Goal: Task Accomplishment & Management: Manage account settings

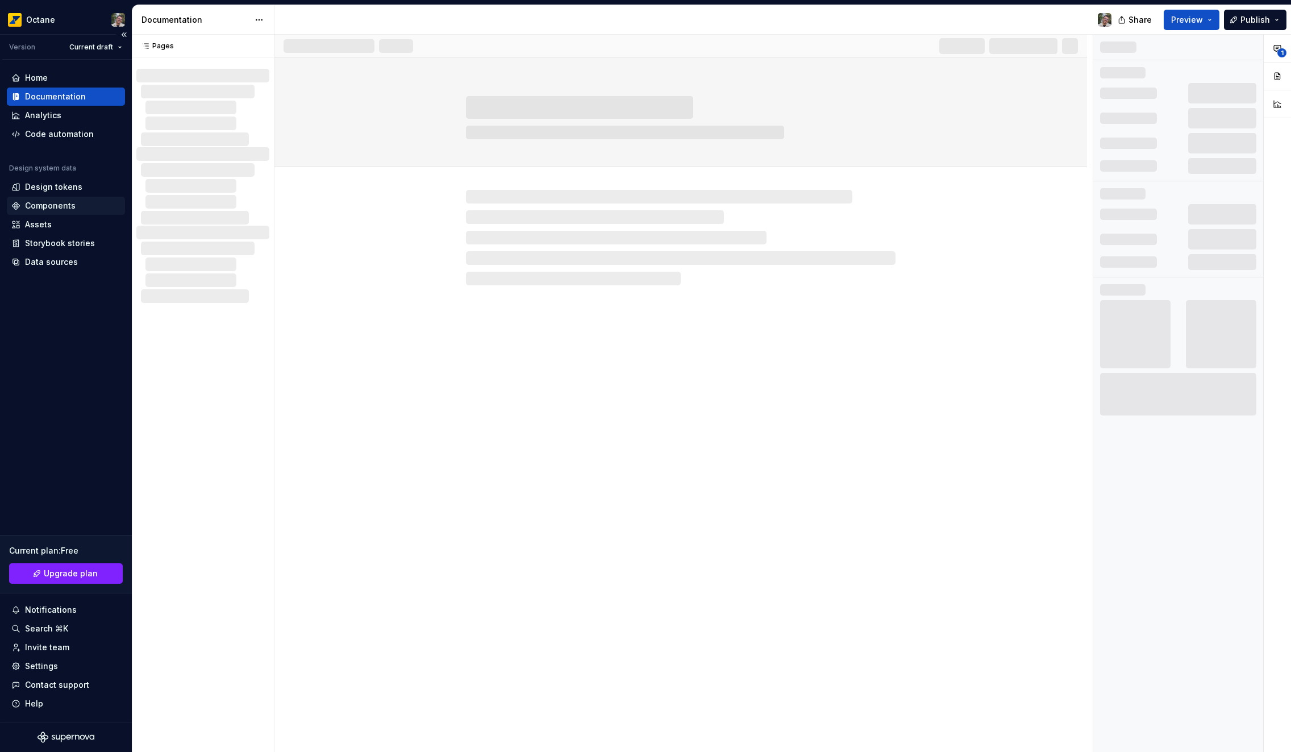
click at [58, 209] on div "Components" at bounding box center [50, 205] width 51 height 11
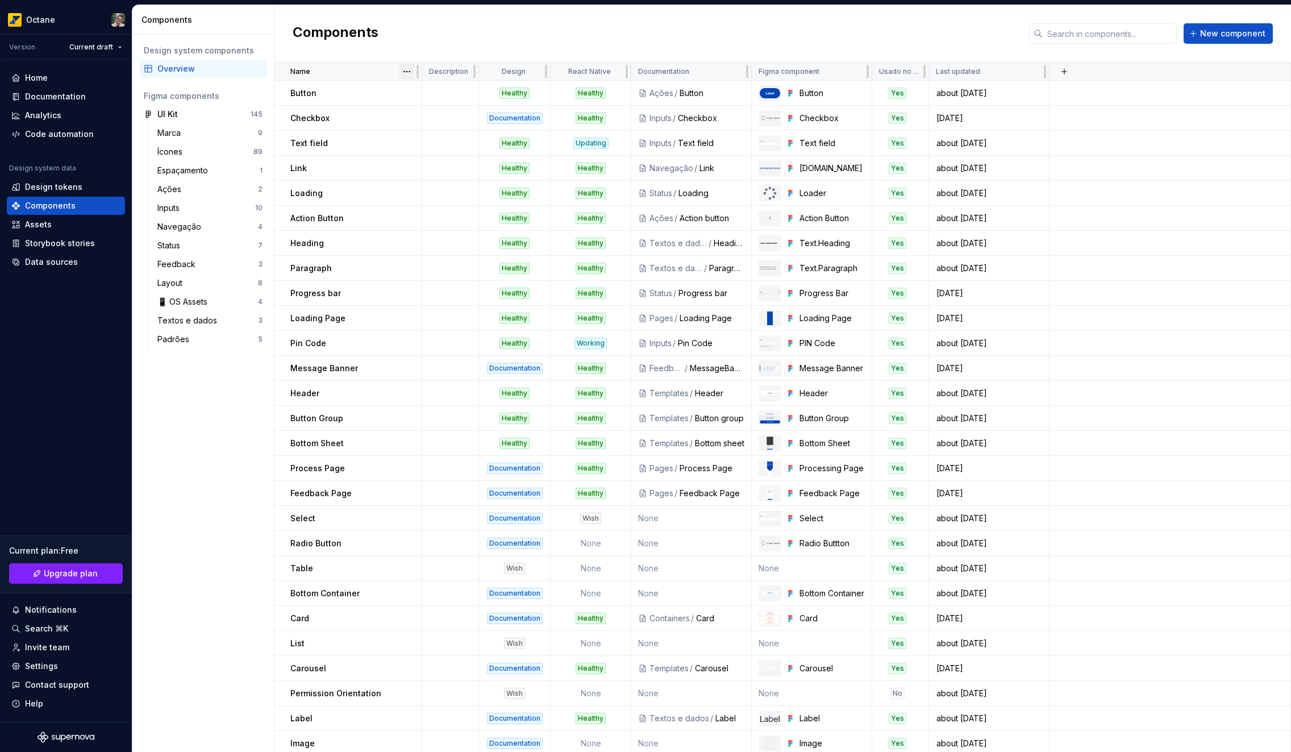
click at [404, 73] on html "Octane Version Current draft Home Documentation Analytics Code automation Desig…" at bounding box center [645, 376] width 1291 height 752
click at [454, 96] on div "Sort ascending" at bounding box center [457, 93] width 74 height 11
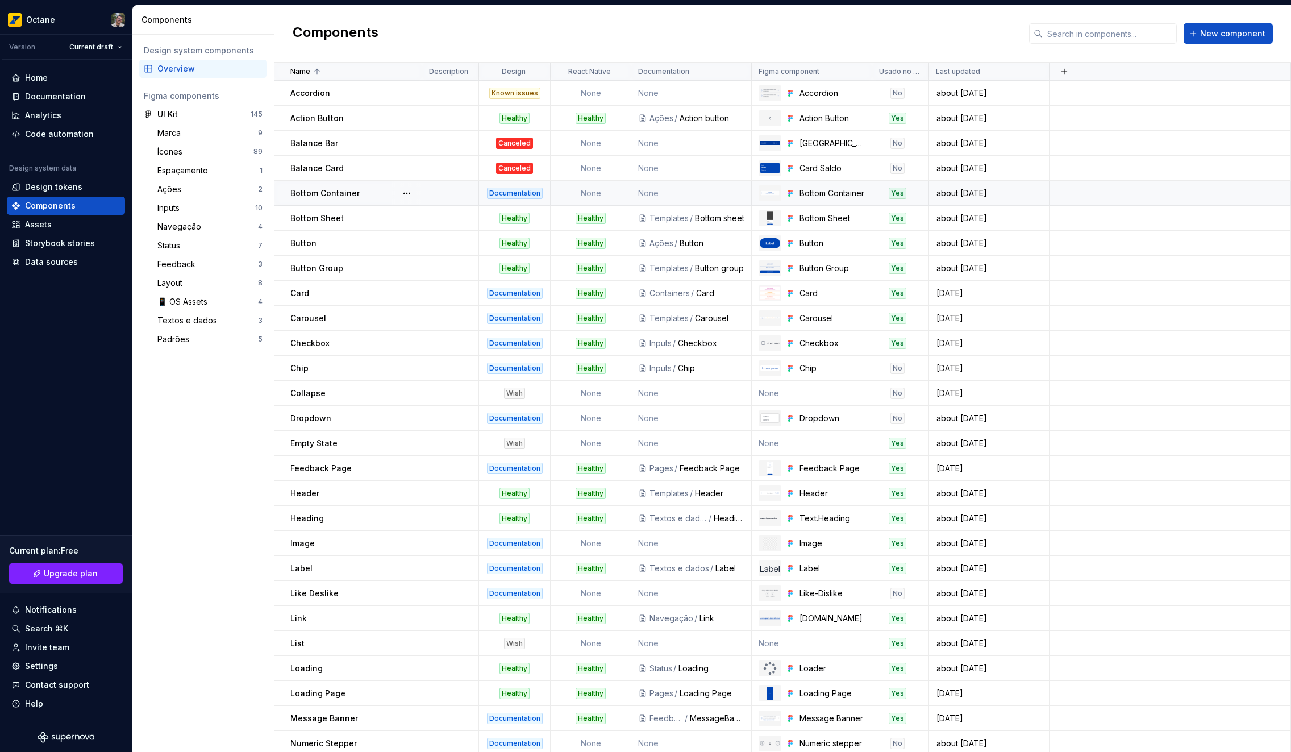
click at [601, 197] on td "None" at bounding box center [591, 193] width 81 height 25
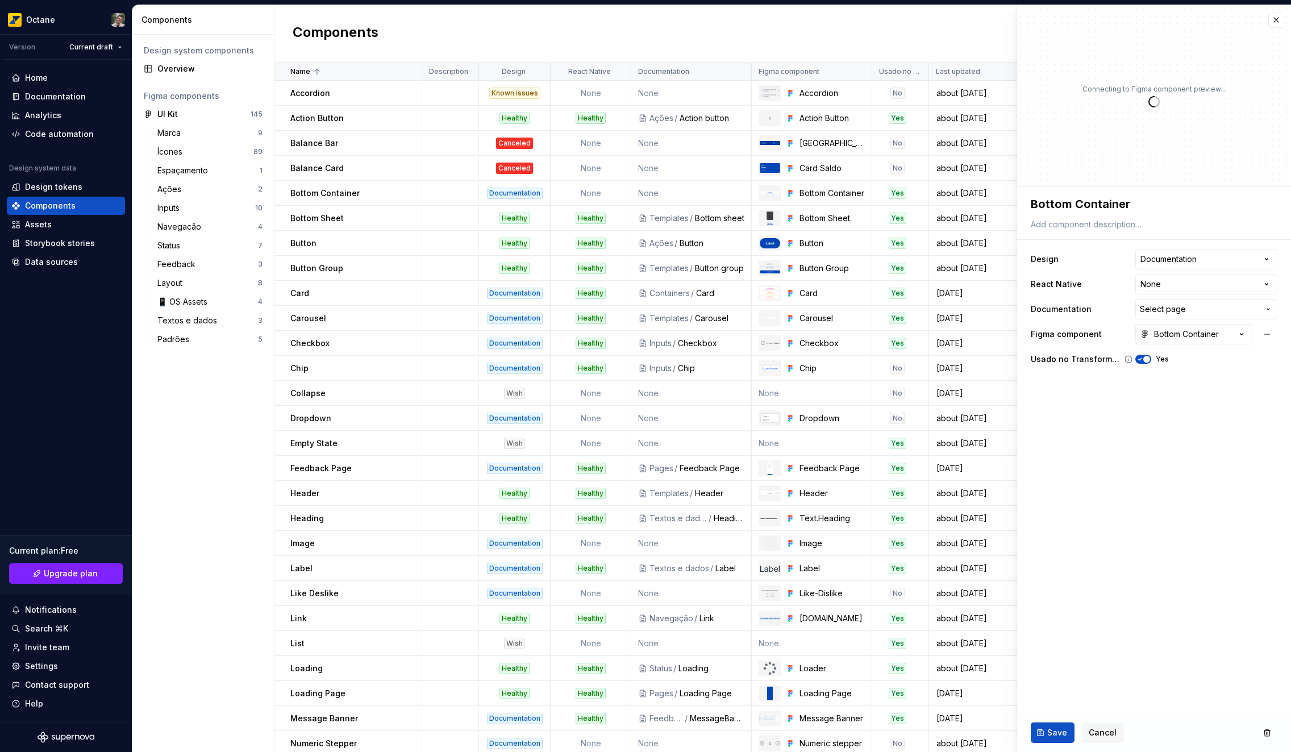
type textarea "*"
click at [1231, 300] on button "Select page" at bounding box center [1207, 309] width 142 height 20
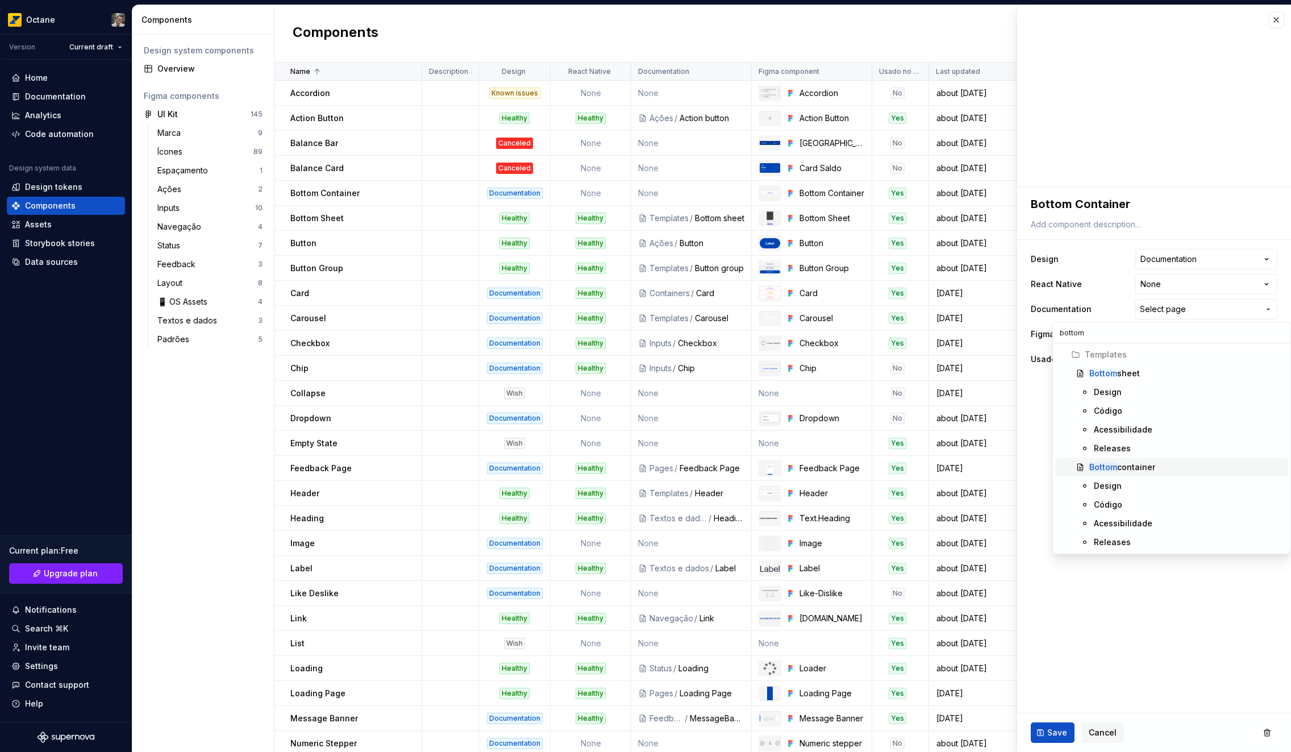
type input "bottom"
click at [1145, 471] on div "Bottom container" at bounding box center [1123, 466] width 66 height 11
type textarea "*"
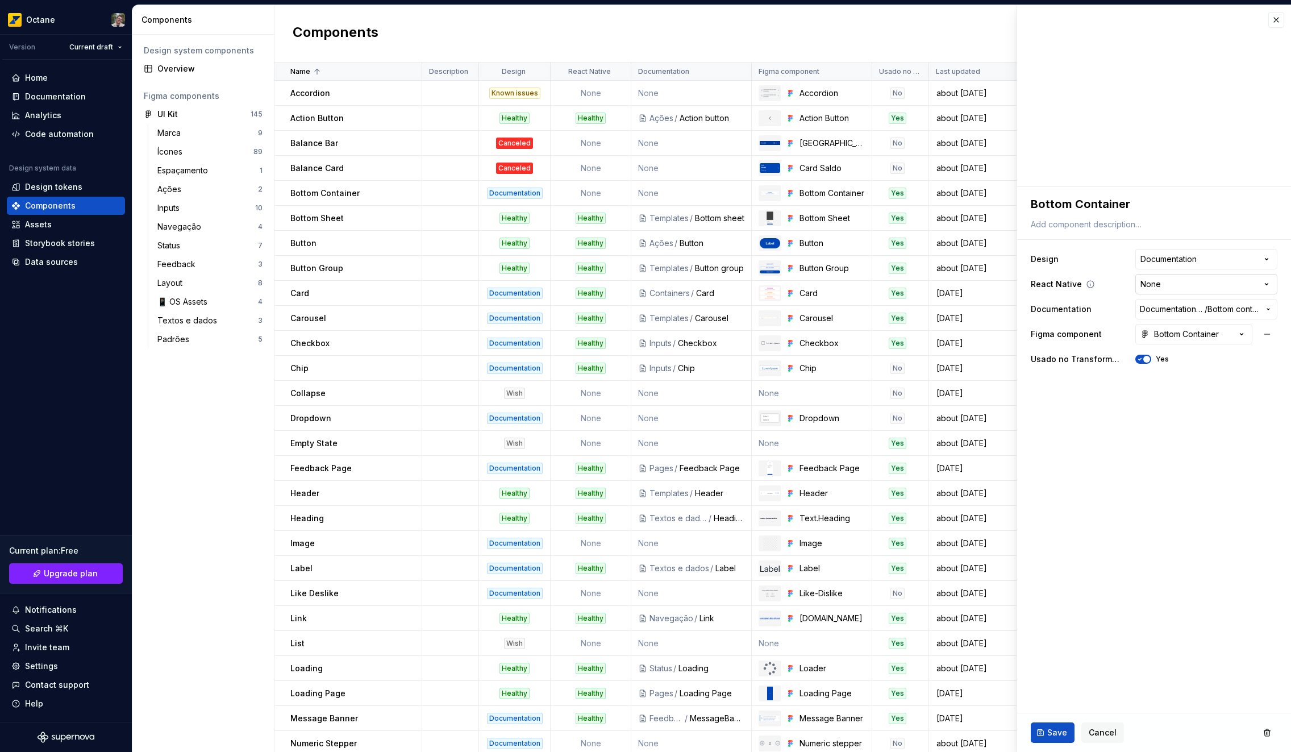
click at [1211, 288] on html "Octane Version Current draft Home Documentation Analytics Code automation Desig…" at bounding box center [645, 376] width 1291 height 752
select select "**********"
click at [1057, 734] on span "Save" at bounding box center [1057, 732] width 20 height 11
type textarea "*"
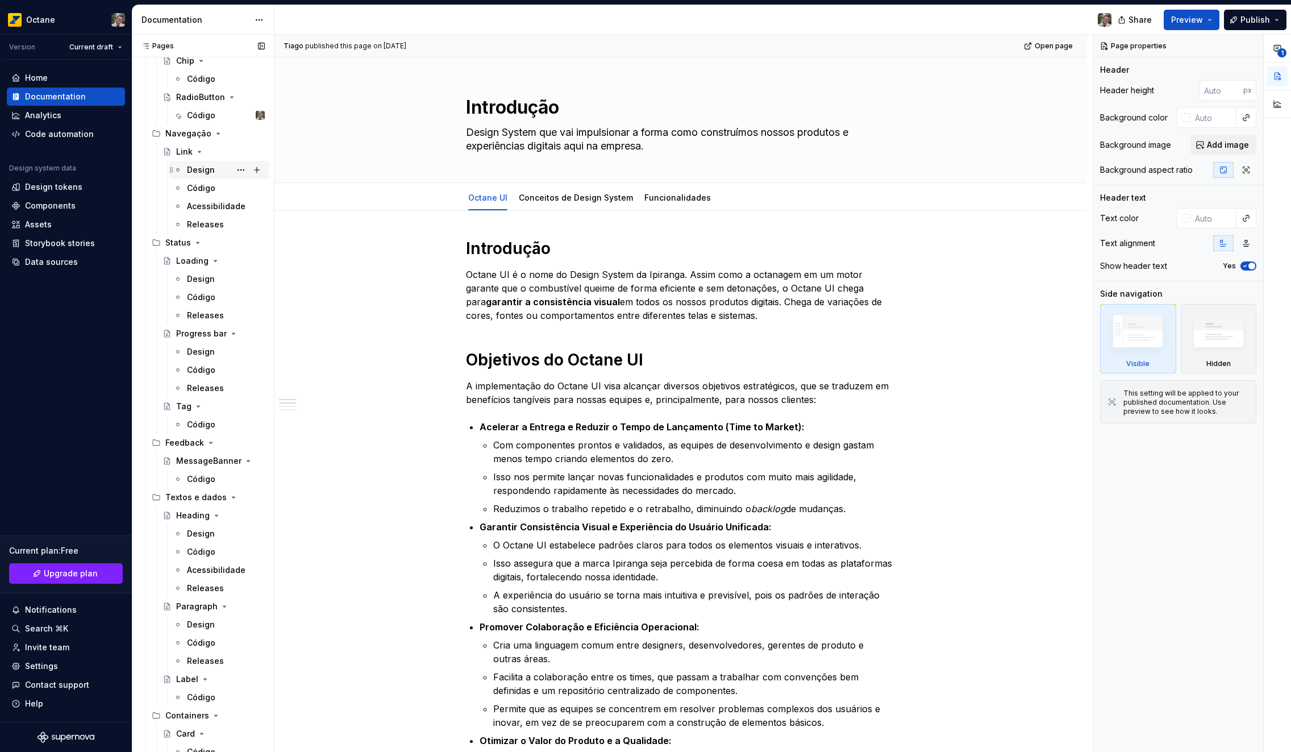
scroll to position [1210, 0]
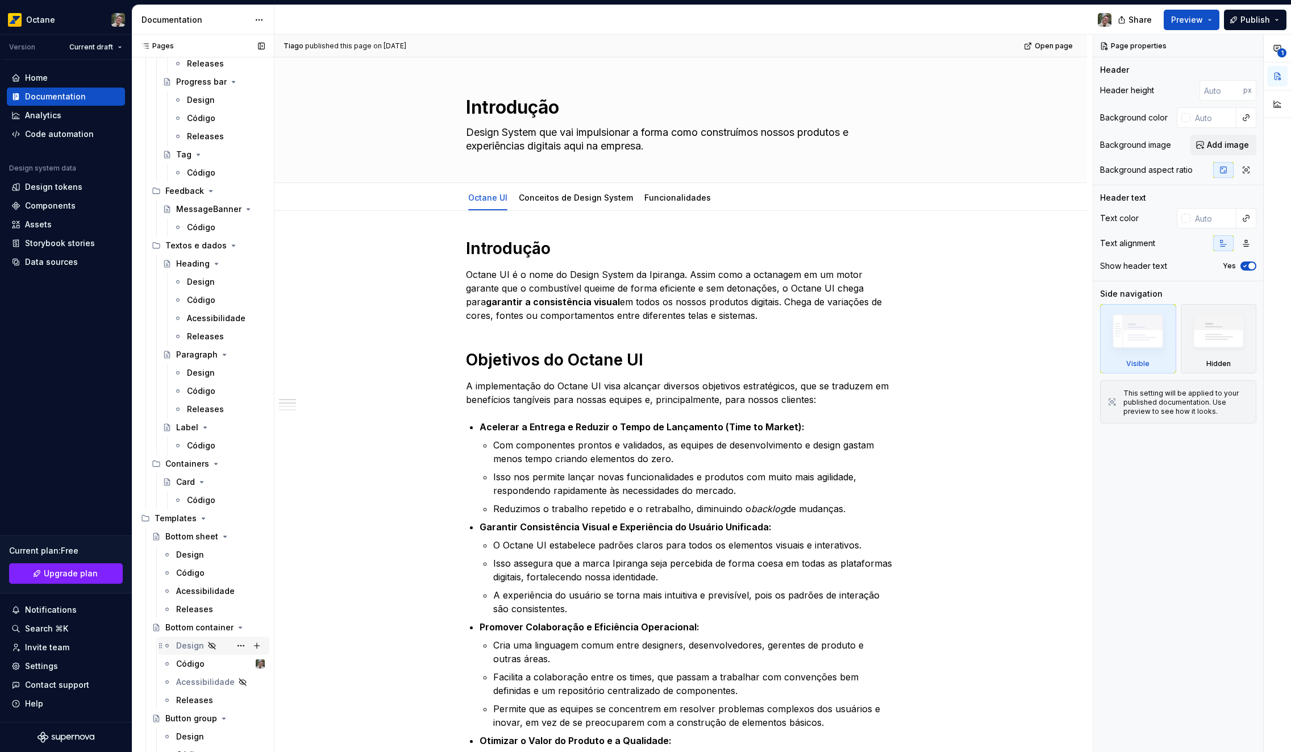
click at [196, 651] on div "Design" at bounding box center [220, 646] width 89 height 16
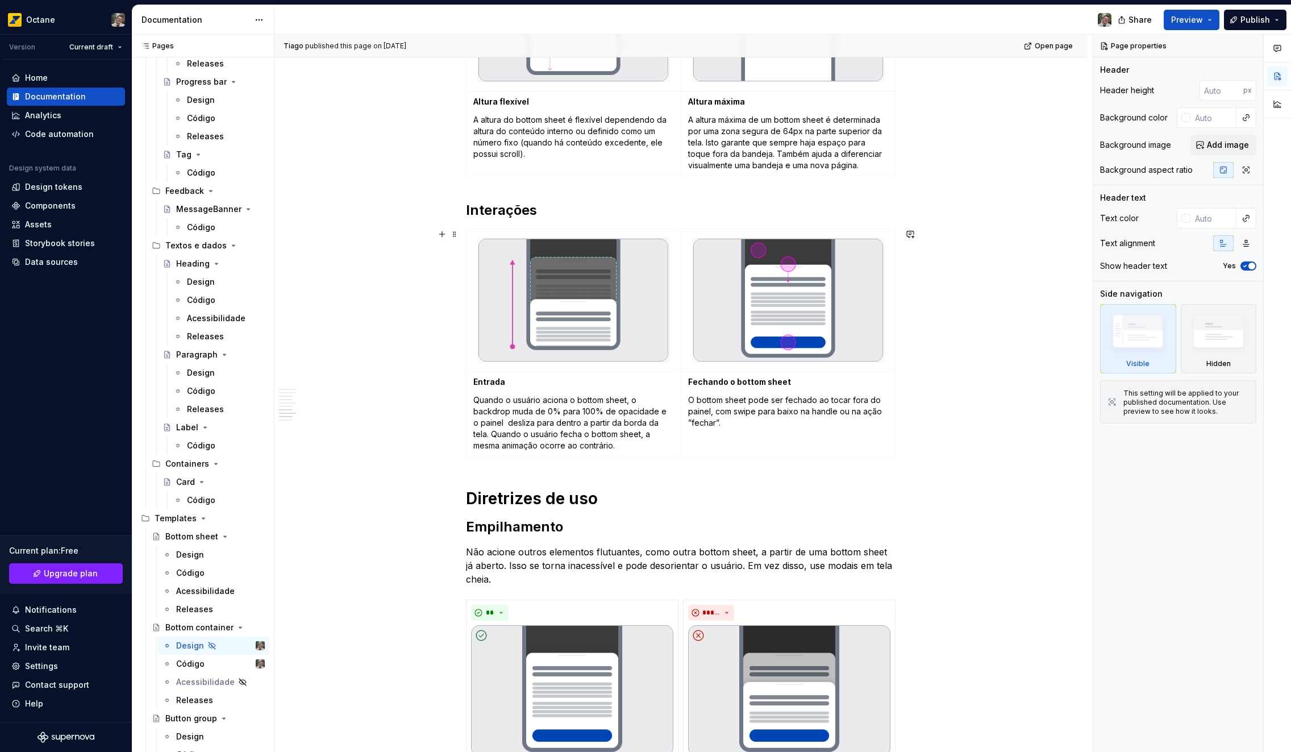
scroll to position [1988, 0]
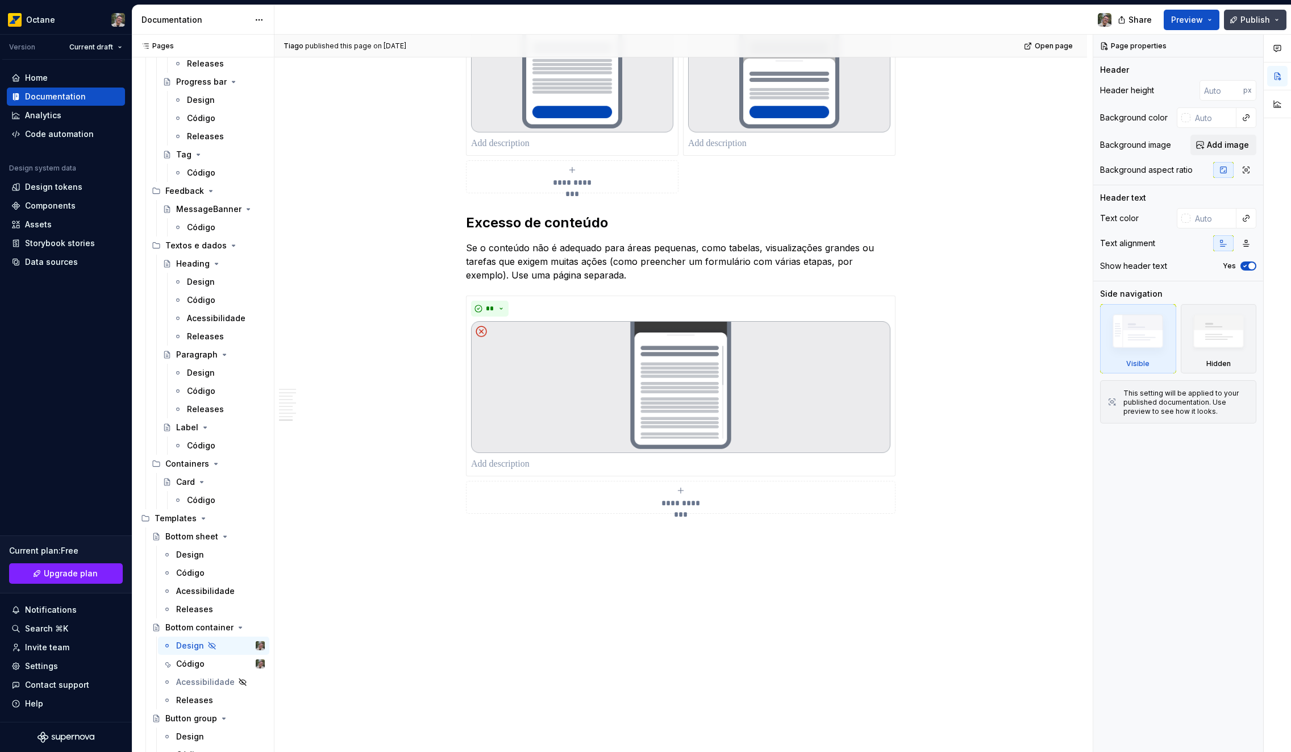
click at [1232, 19] on button "Publish" at bounding box center [1255, 20] width 63 height 20
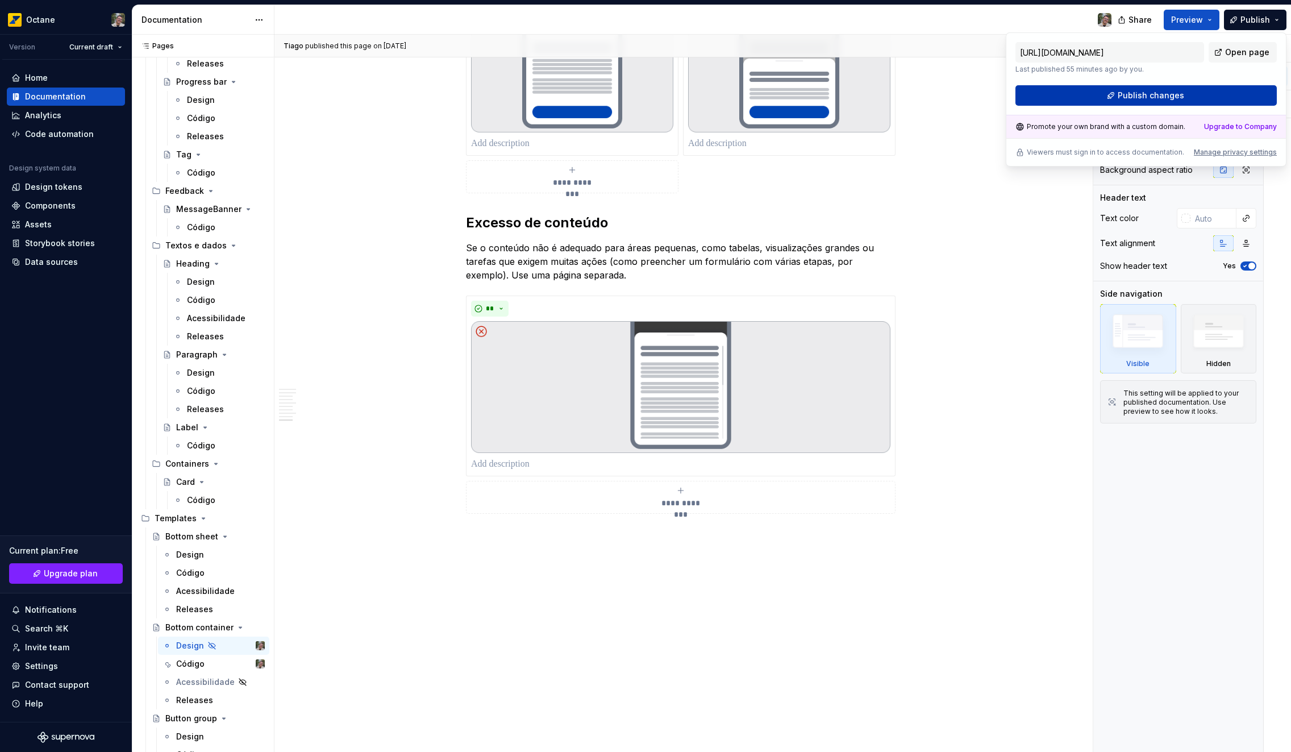
click at [1162, 90] on span "Publish changes" at bounding box center [1151, 95] width 66 height 11
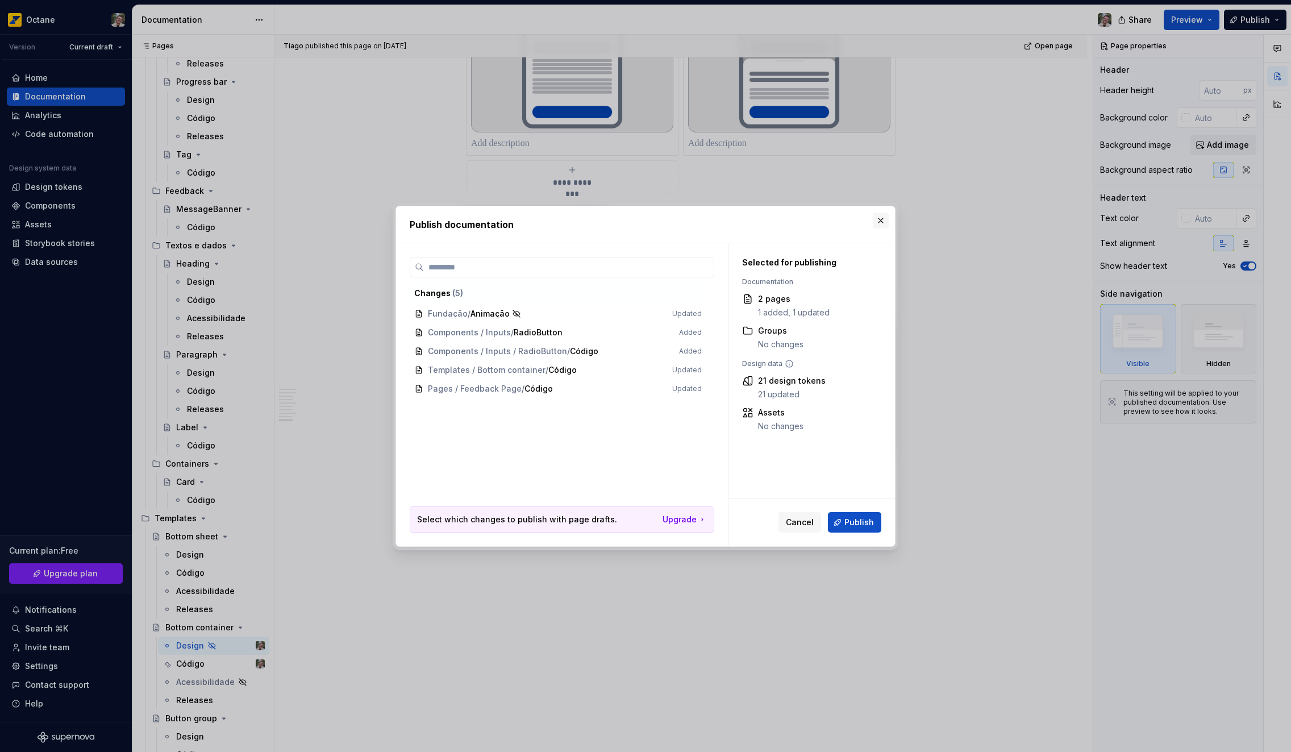
click at [878, 217] on button "button" at bounding box center [881, 221] width 16 height 16
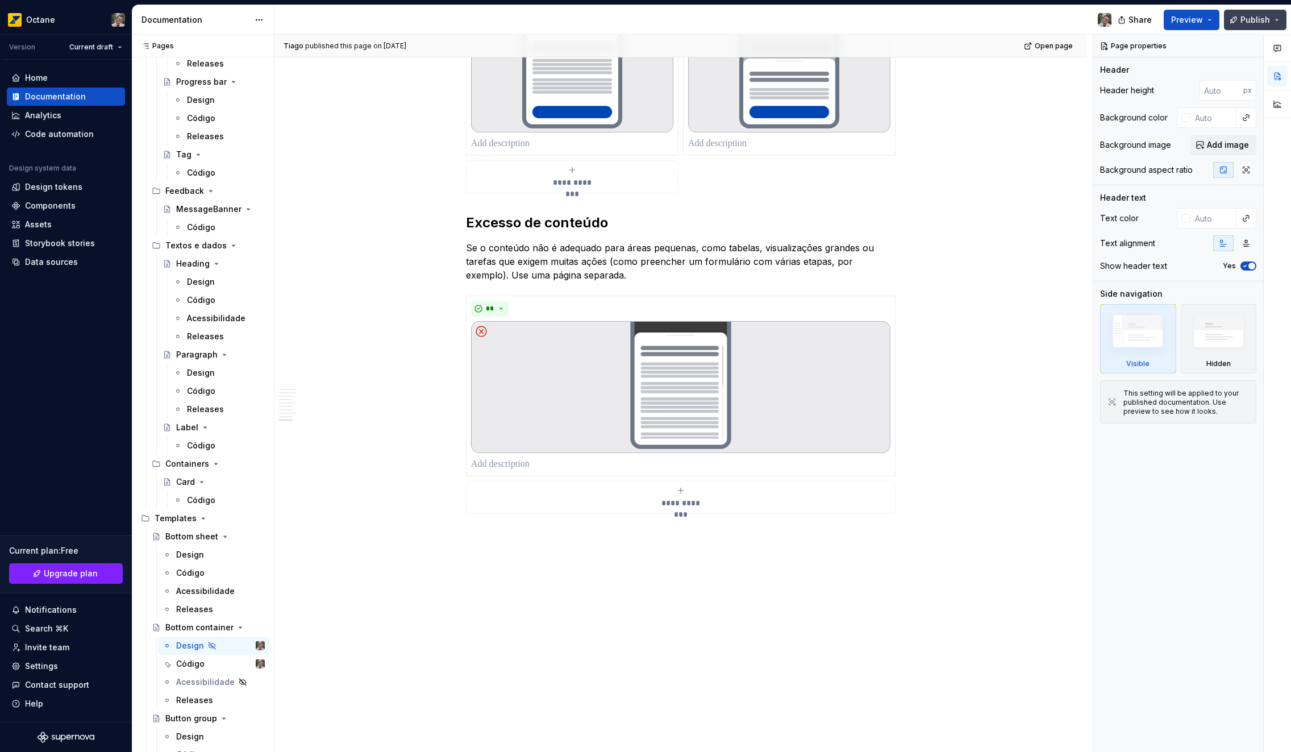
click at [1249, 17] on span "Publish" at bounding box center [1256, 19] width 30 height 11
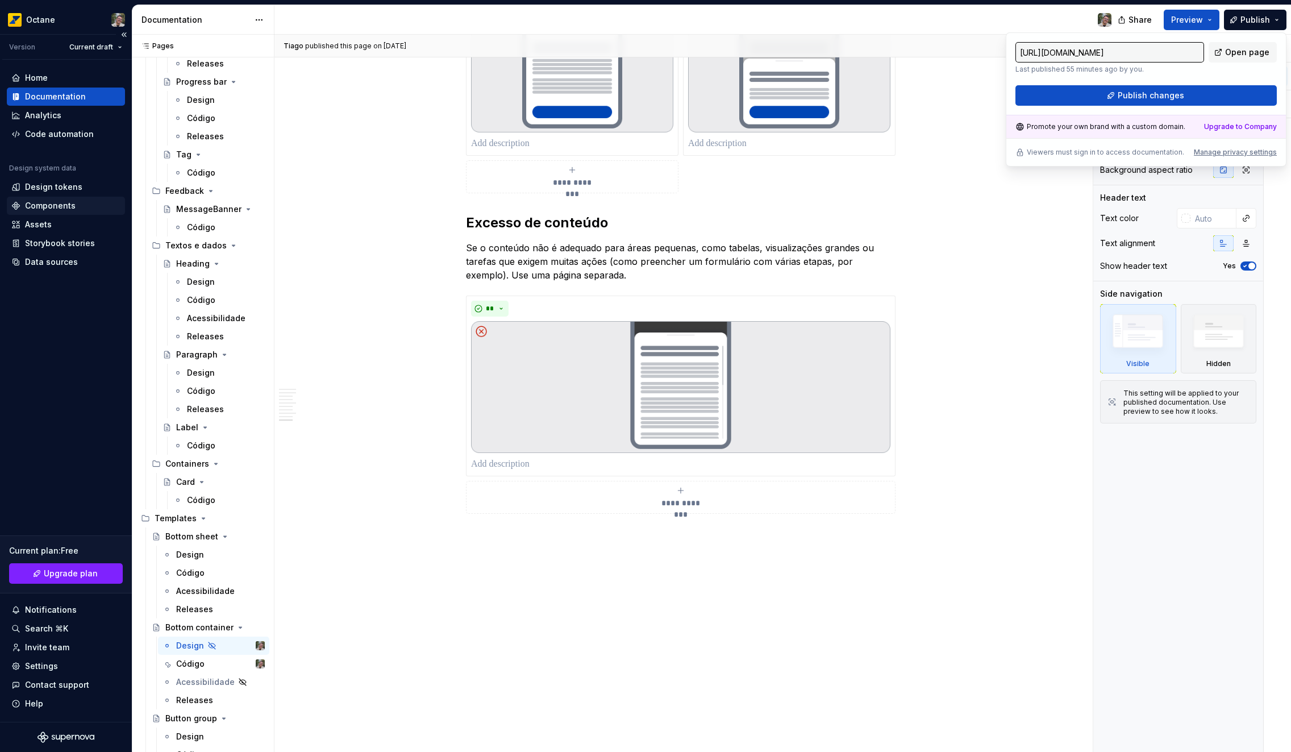
click at [77, 212] on div "Components" at bounding box center [66, 206] width 118 height 18
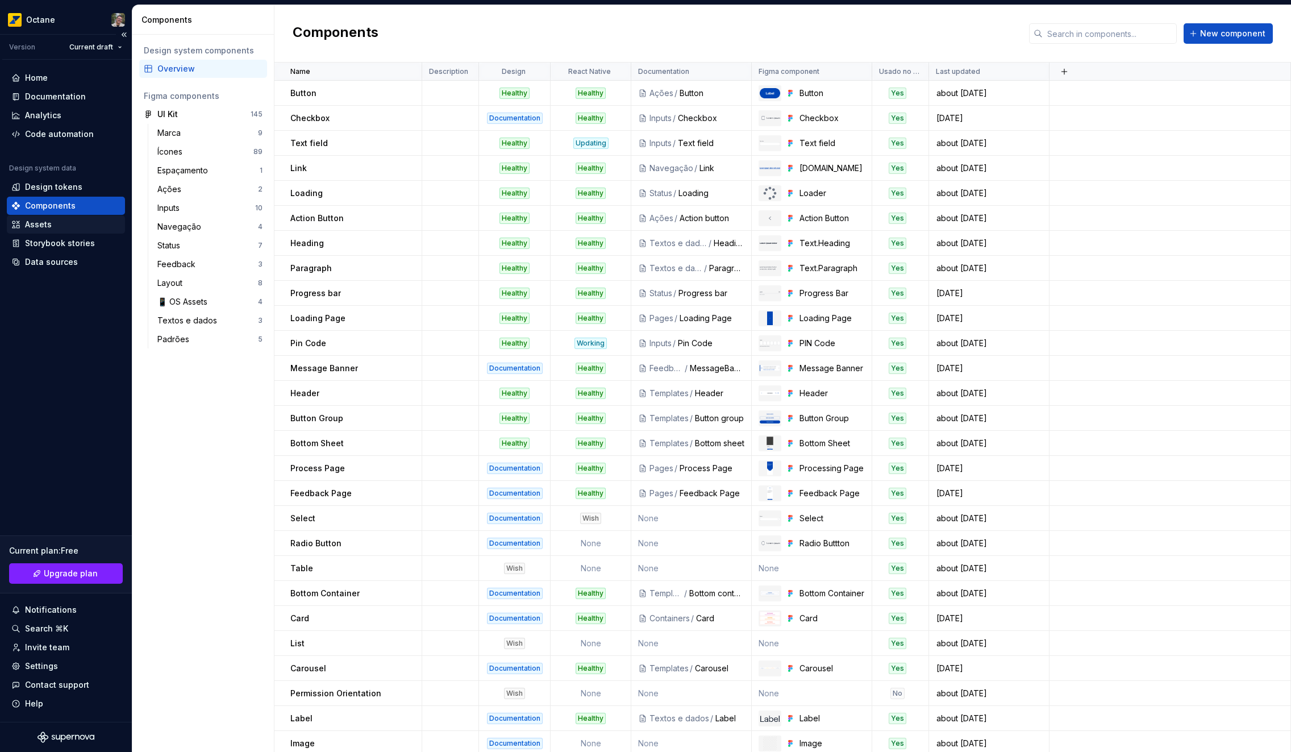
click at [59, 226] on div "Assets" at bounding box center [65, 224] width 109 height 11
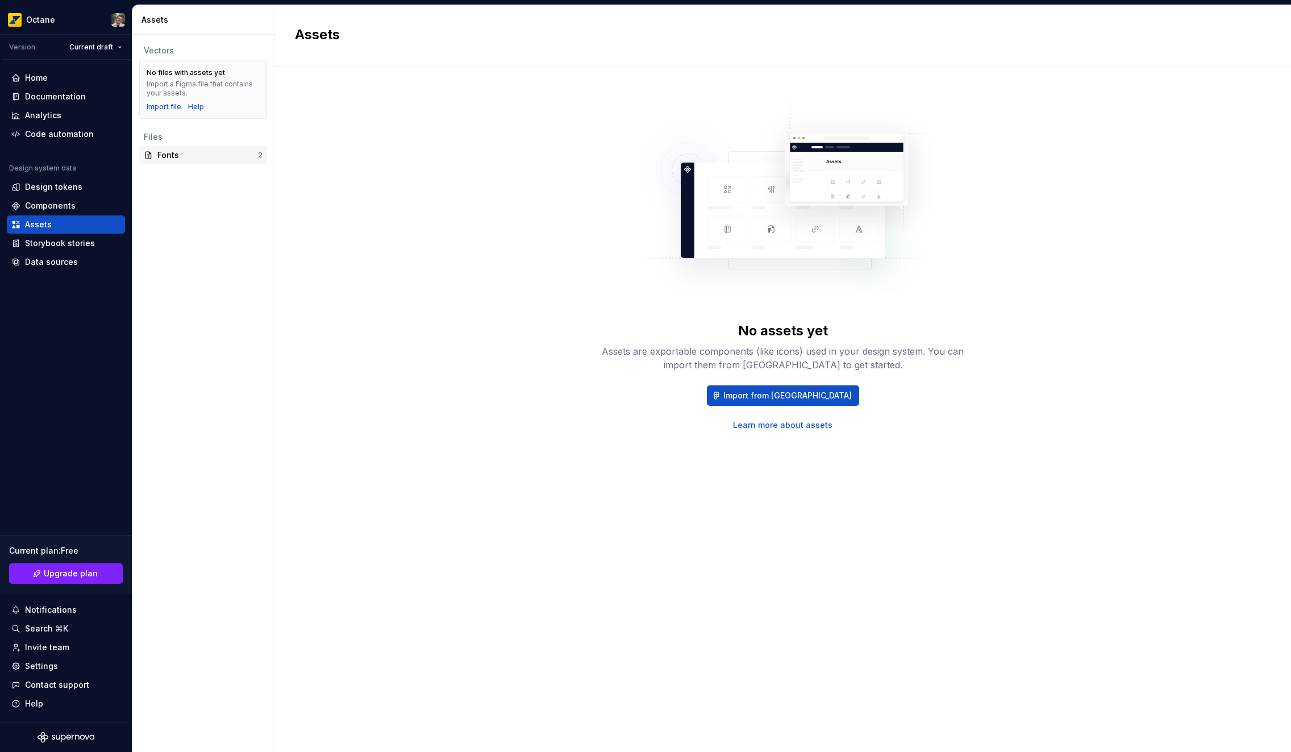
click at [181, 150] on div "Fonts" at bounding box center [207, 154] width 101 height 11
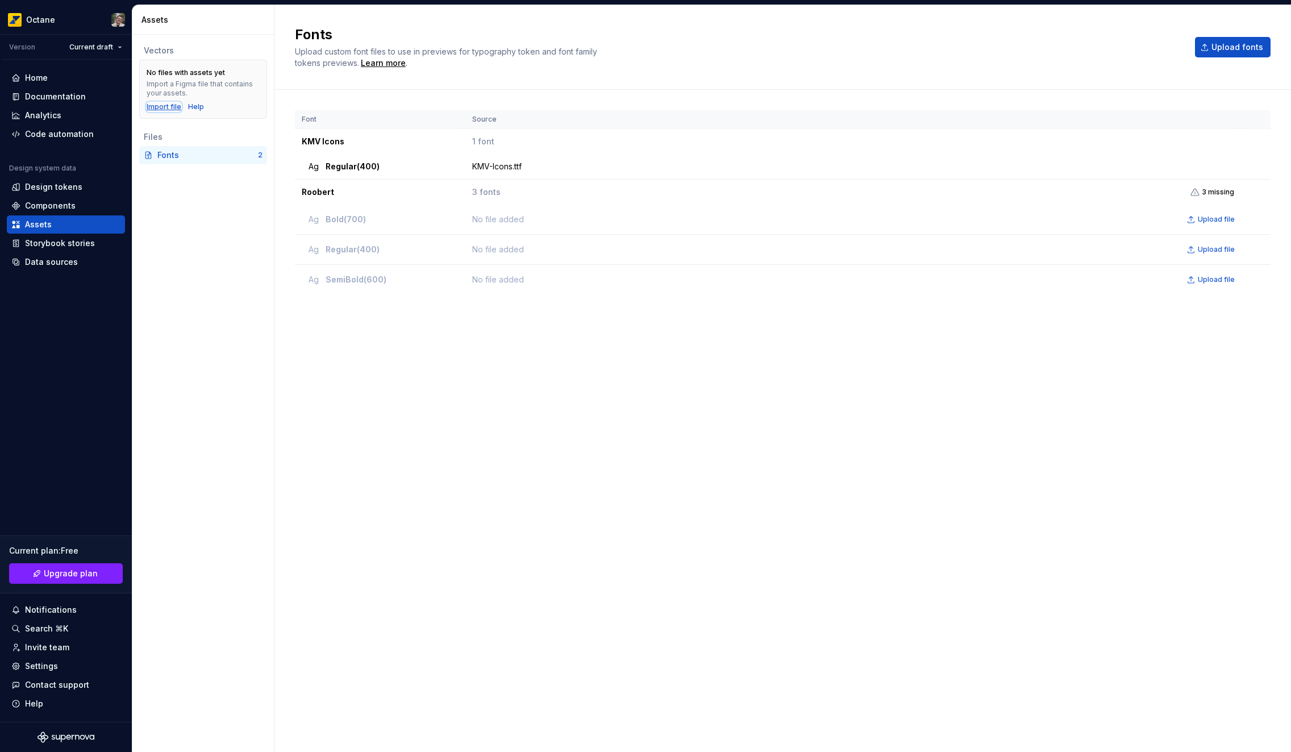
click at [168, 110] on div "Import file" at bounding box center [164, 106] width 35 height 9
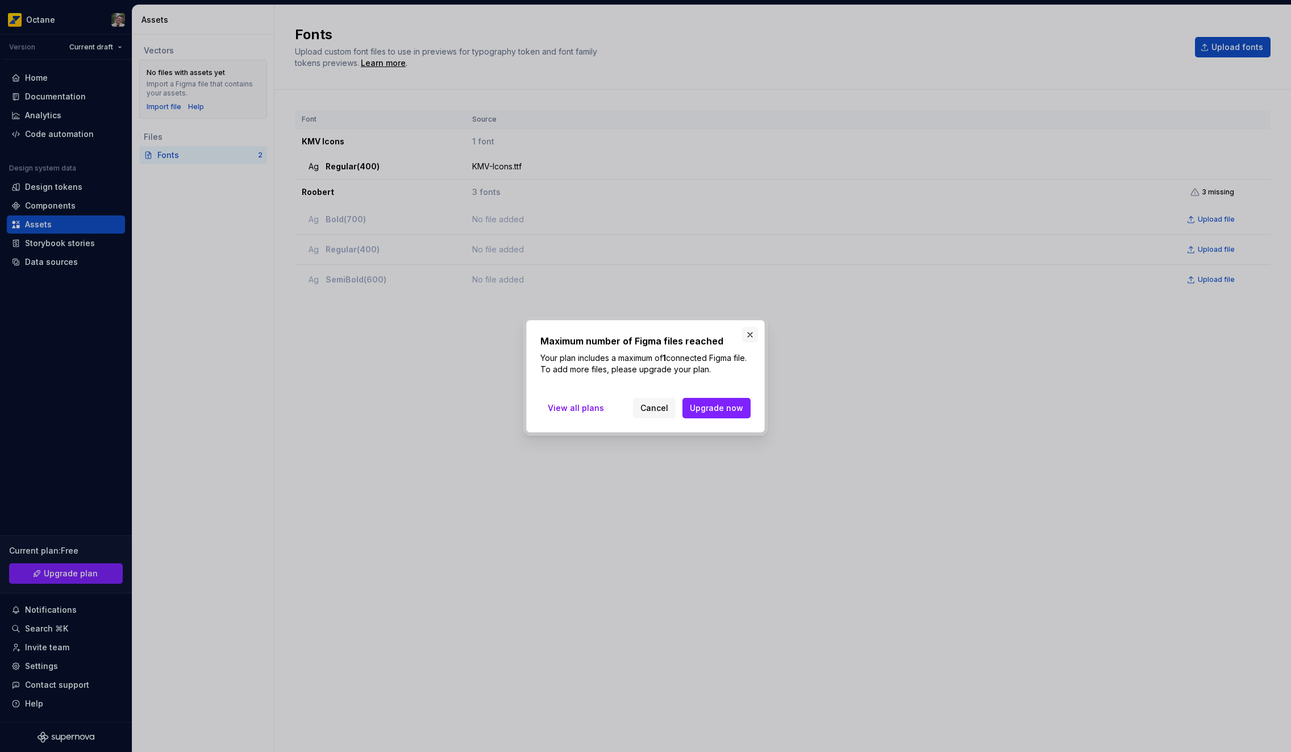
click at [756, 339] on button "button" at bounding box center [750, 335] width 16 height 16
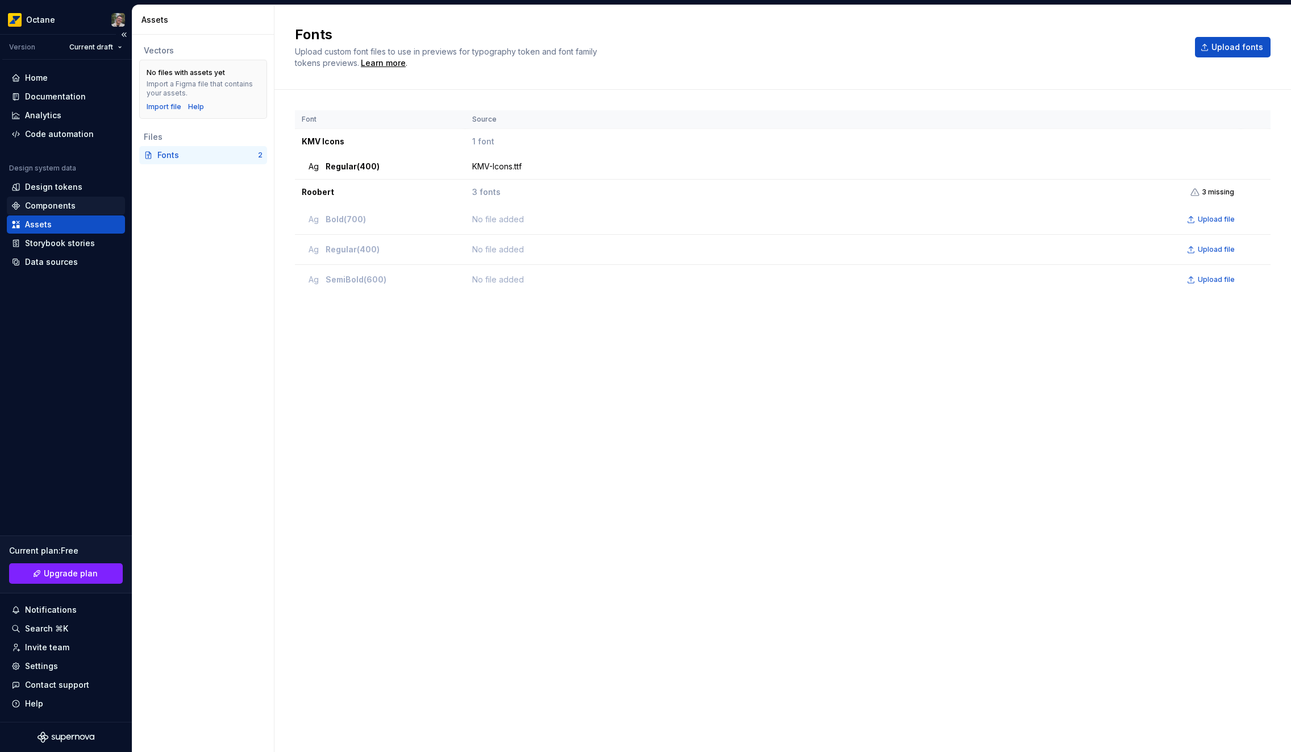
click at [41, 201] on div "Components" at bounding box center [50, 205] width 51 height 11
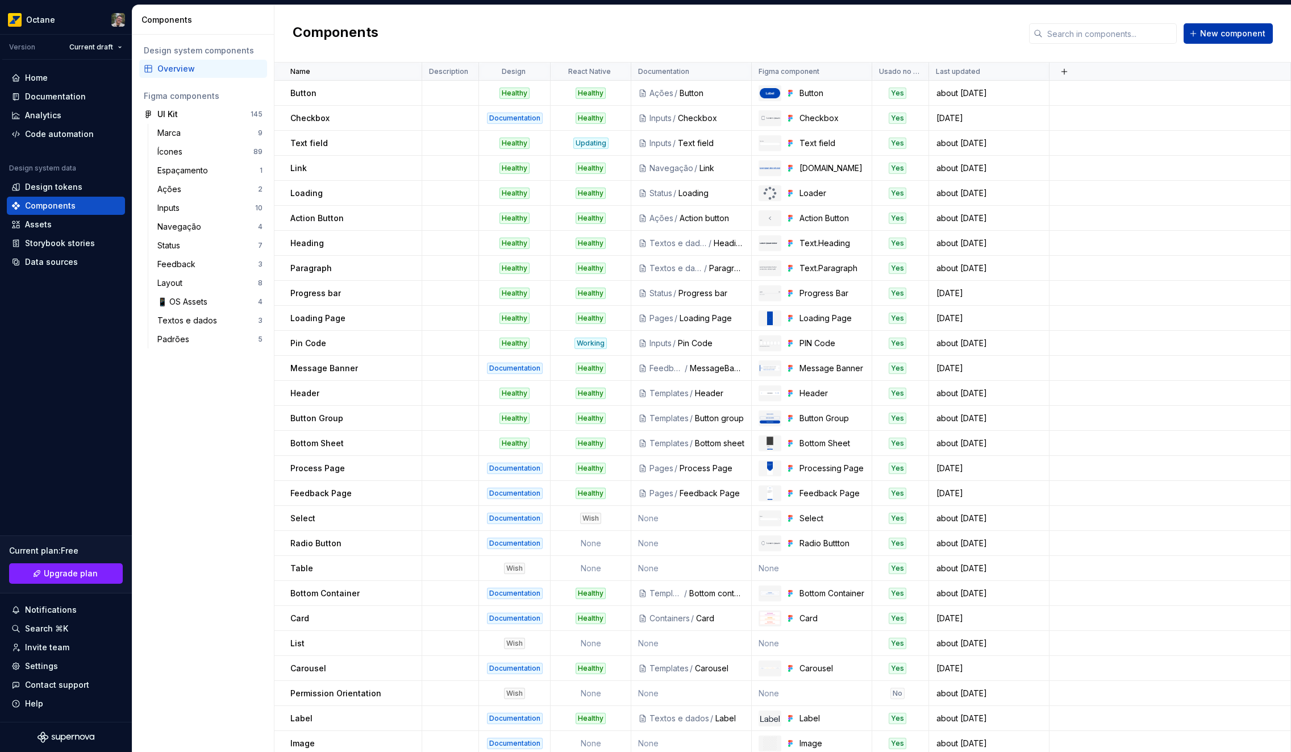
click at [1222, 32] on span "New component" at bounding box center [1232, 33] width 65 height 11
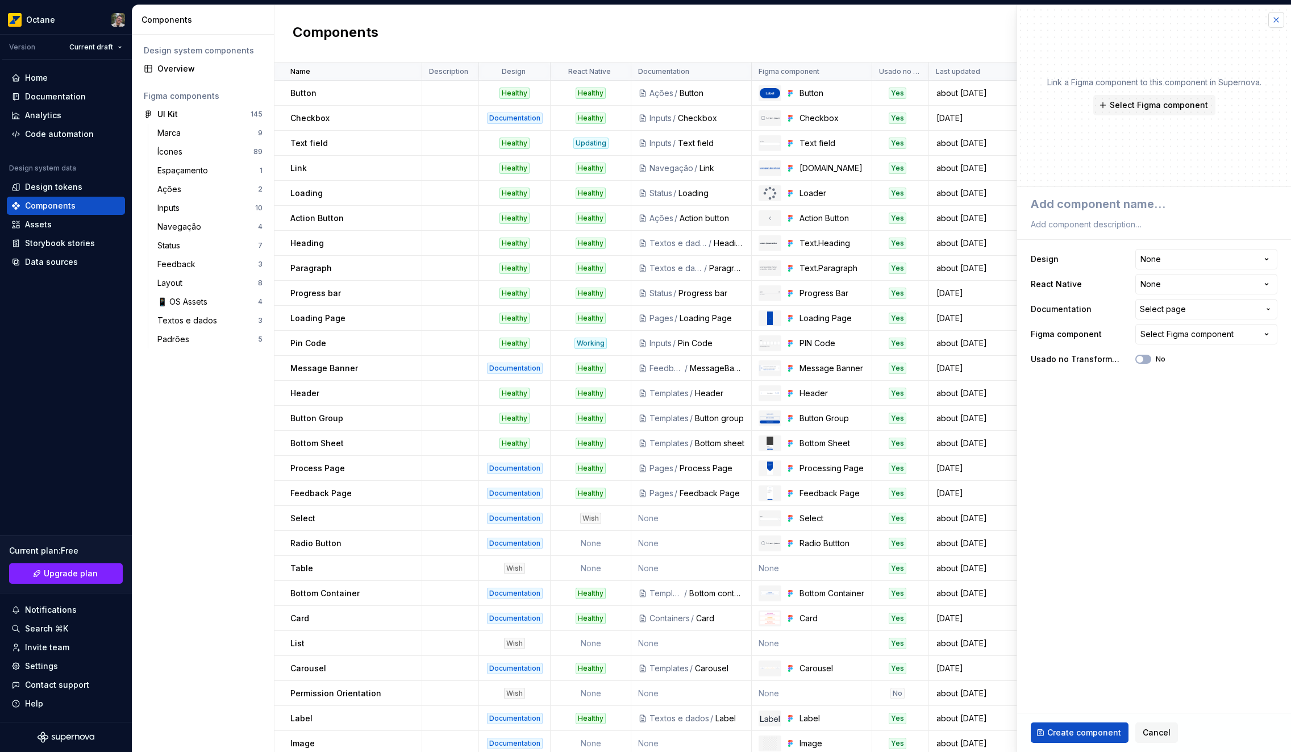
click at [1275, 26] on button "button" at bounding box center [1277, 20] width 16 height 16
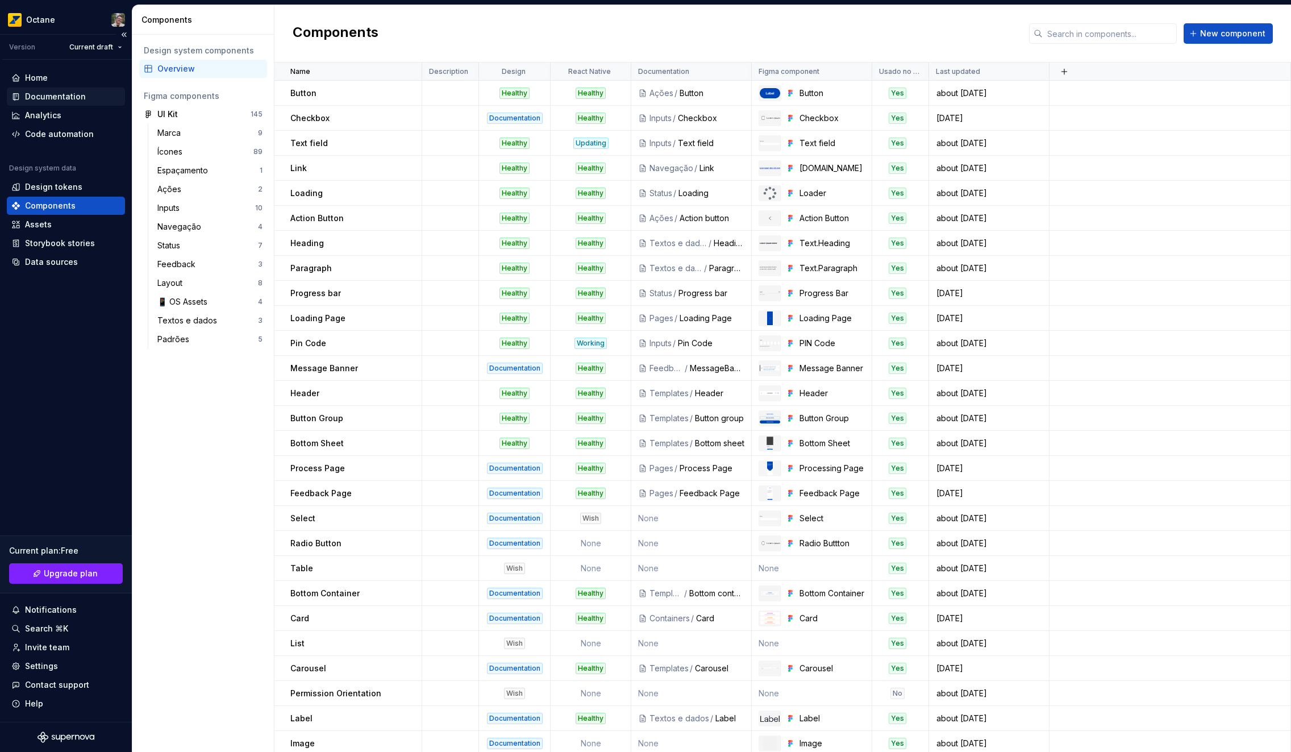
click at [56, 100] on div "Documentation" at bounding box center [55, 96] width 61 height 11
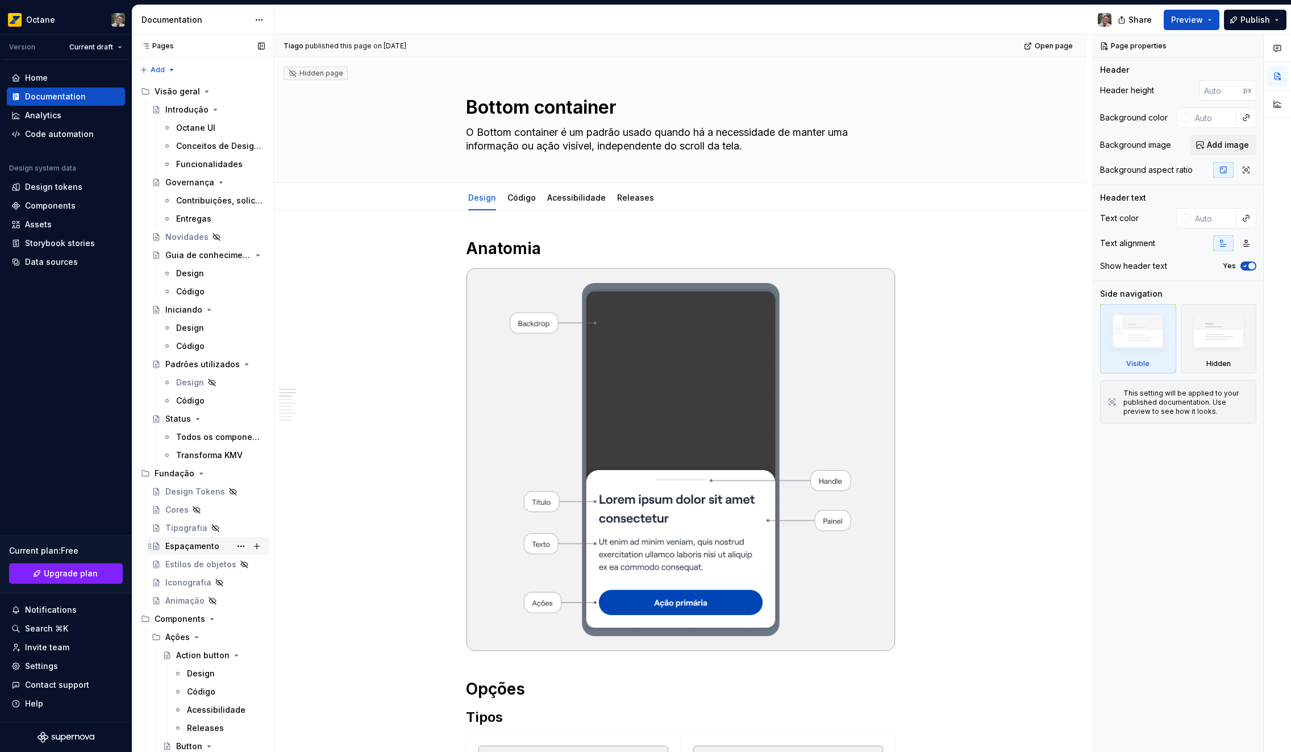
click at [214, 551] on div "Espaçamento" at bounding box center [192, 545] width 54 height 11
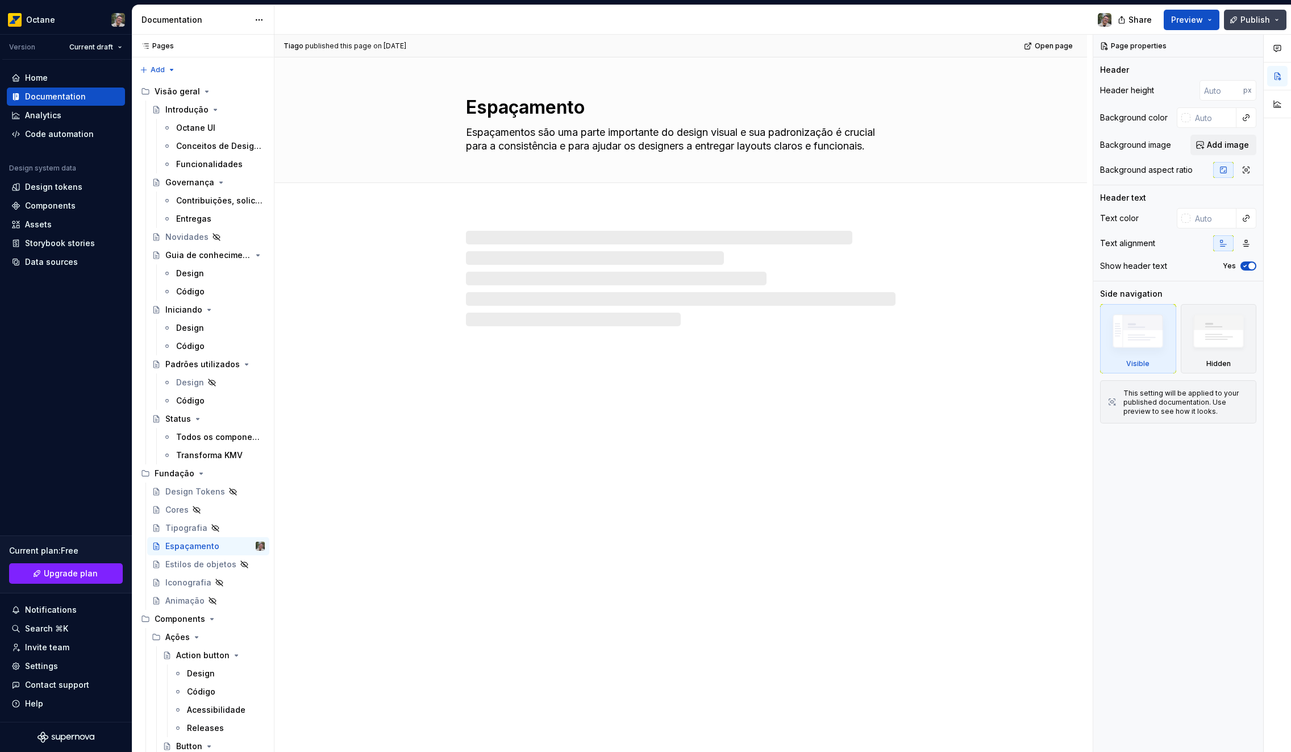
click at [1234, 20] on button "Publish" at bounding box center [1255, 20] width 63 height 20
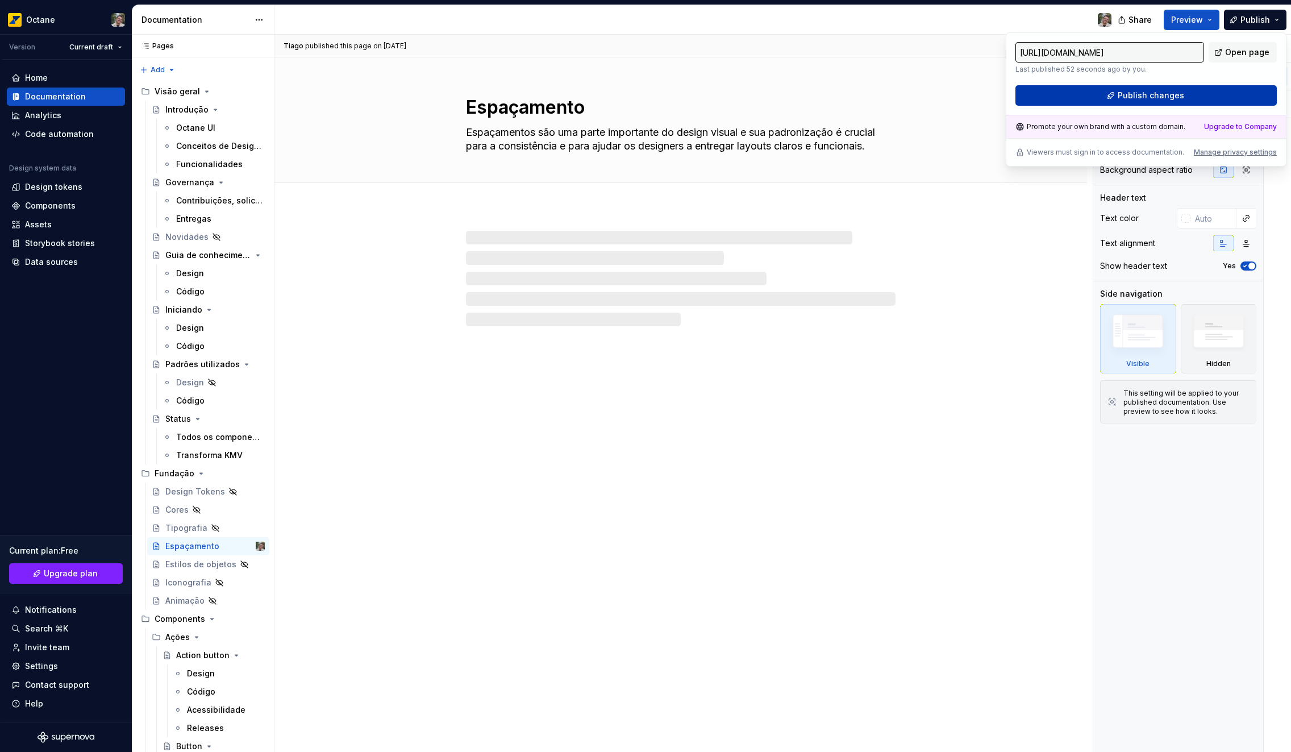
click at [1053, 93] on button "Publish changes" at bounding box center [1146, 95] width 261 height 20
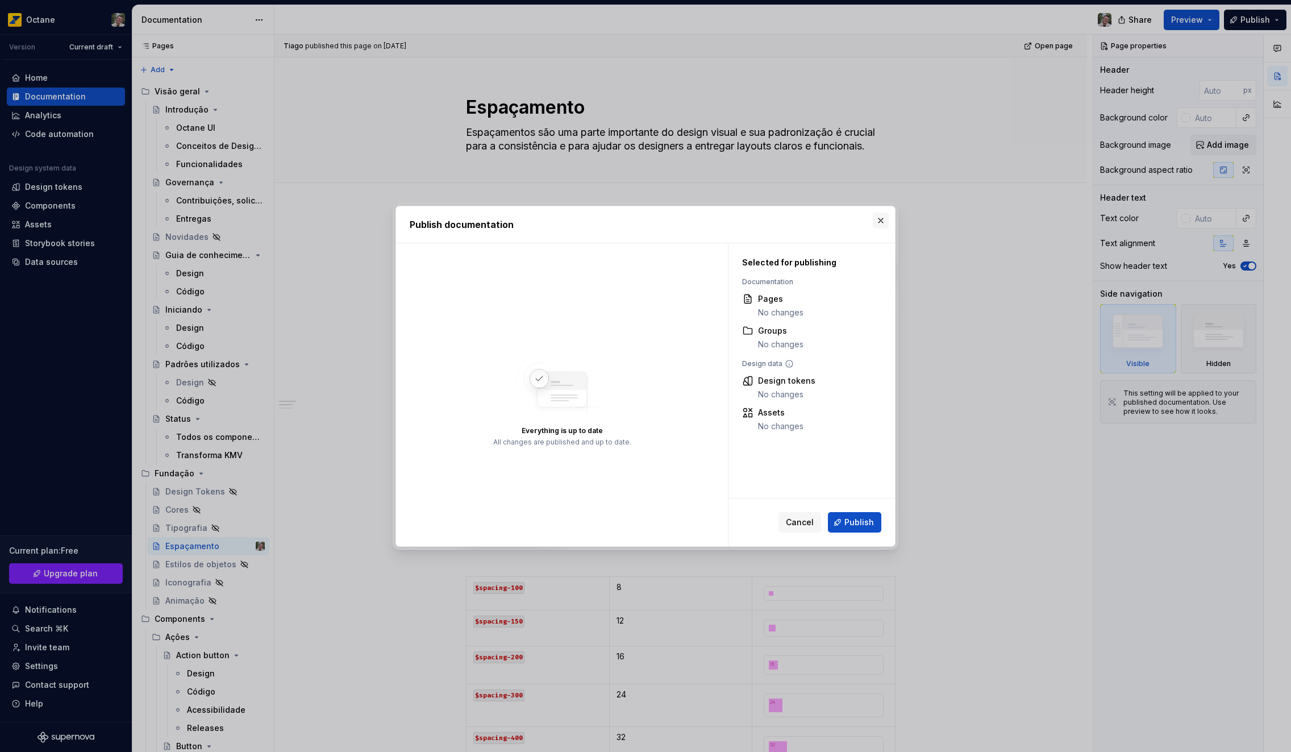
click at [878, 219] on button "button" at bounding box center [881, 221] width 16 height 16
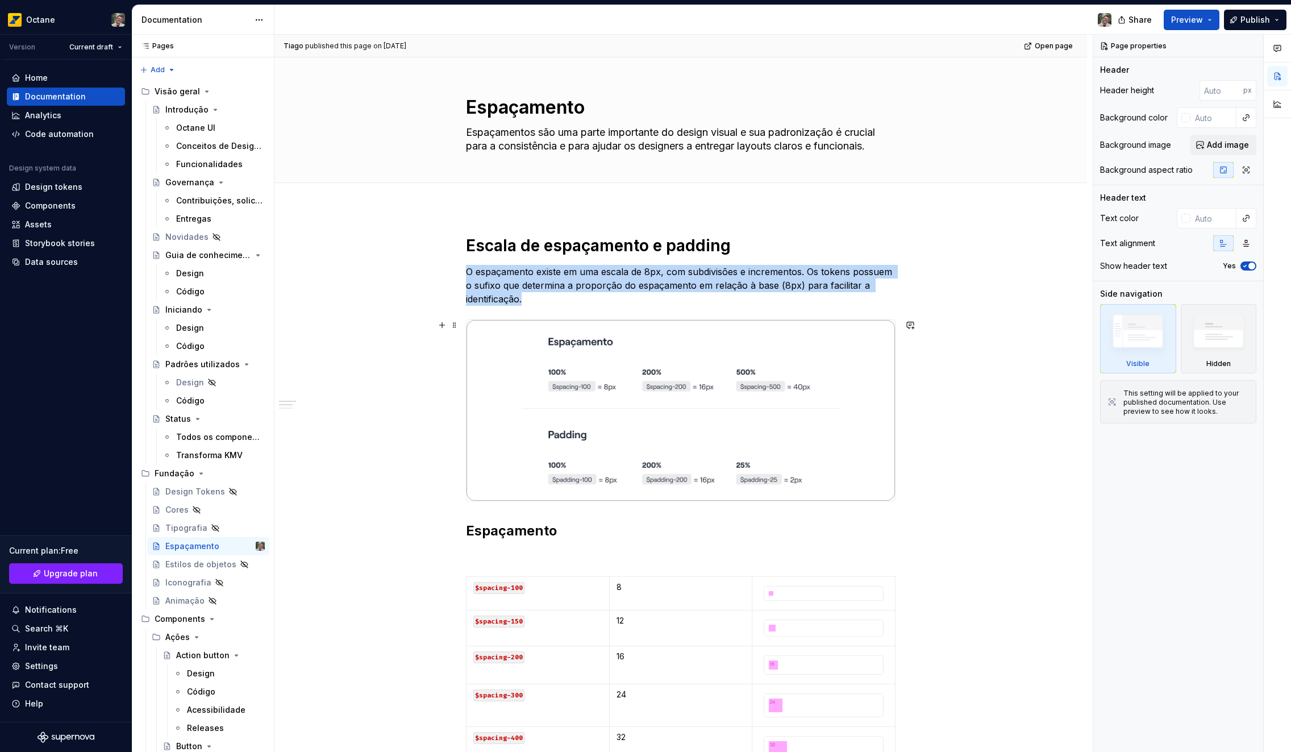
click at [673, 364] on img at bounding box center [681, 410] width 429 height 181
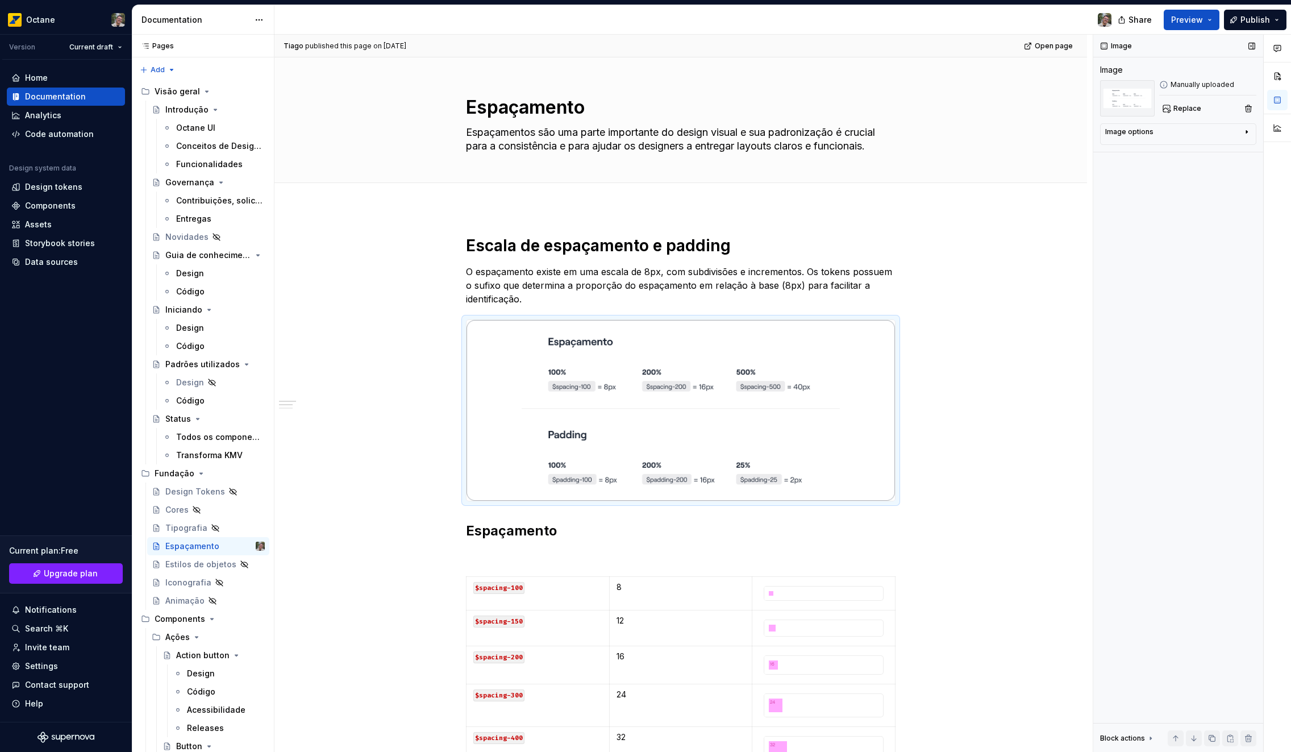
click at [1220, 126] on div "Image options Alignment Caption" at bounding box center [1178, 134] width 156 height 22
click at [1215, 131] on div "Image options" at bounding box center [1173, 134] width 137 height 14
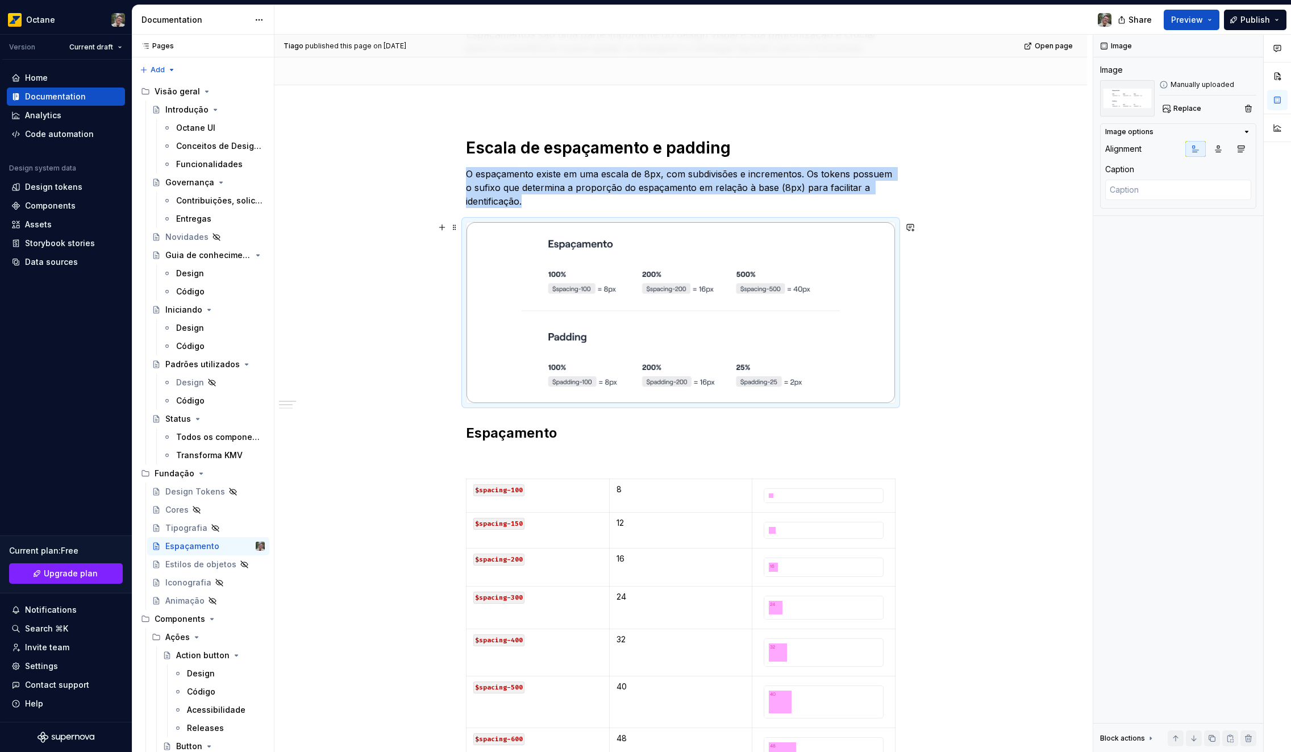
scroll to position [106, 0]
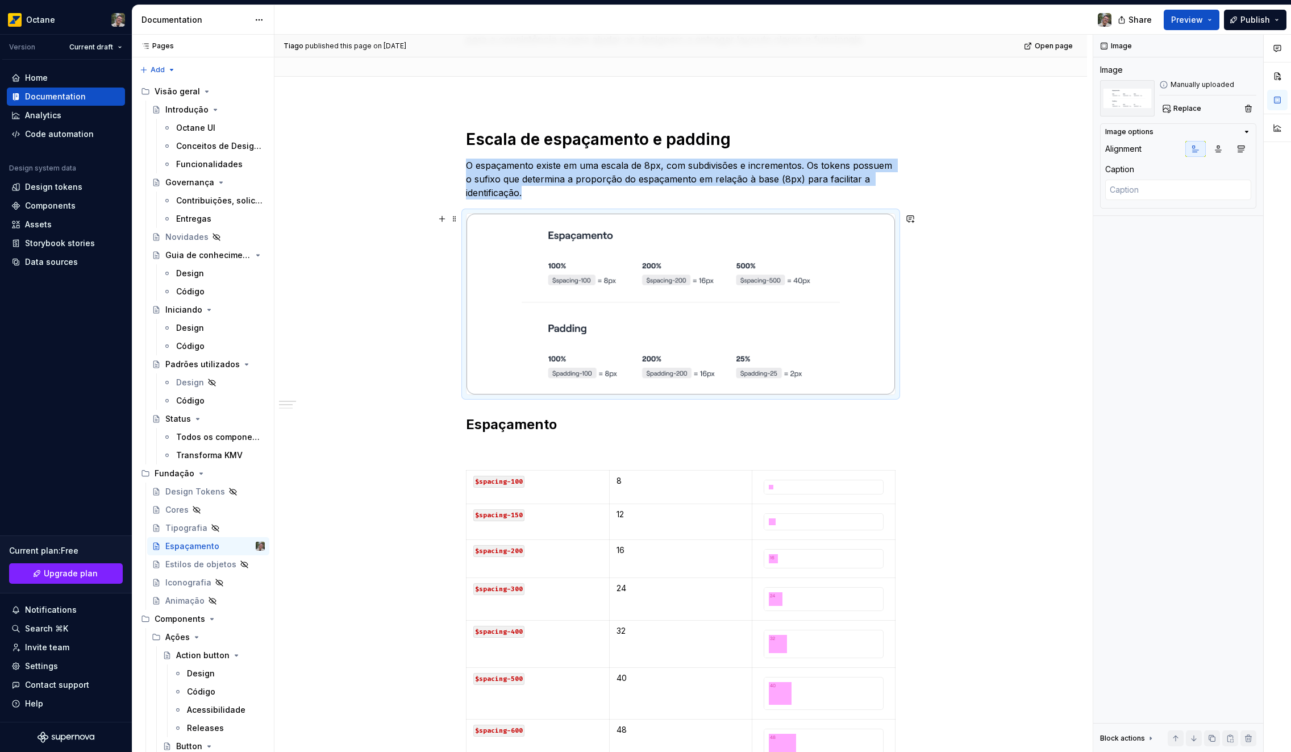
click at [691, 355] on img at bounding box center [681, 304] width 429 height 181
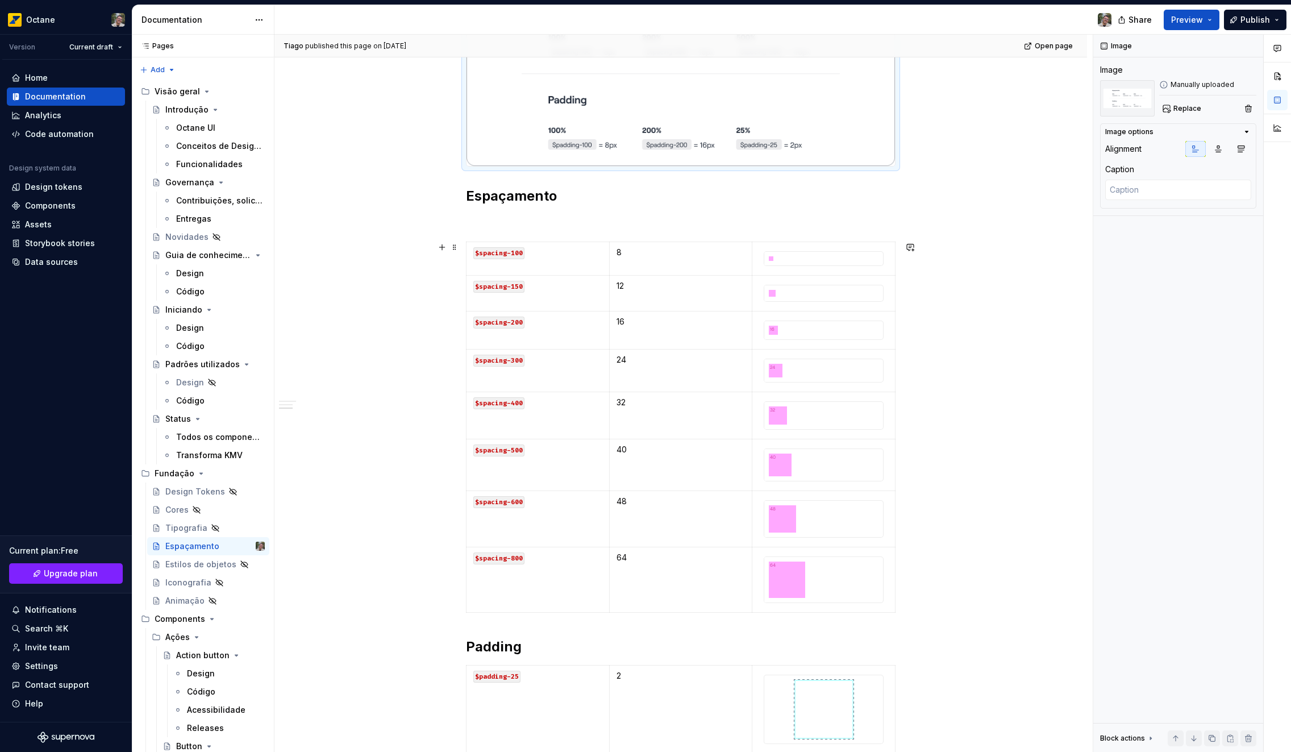
scroll to position [572, 0]
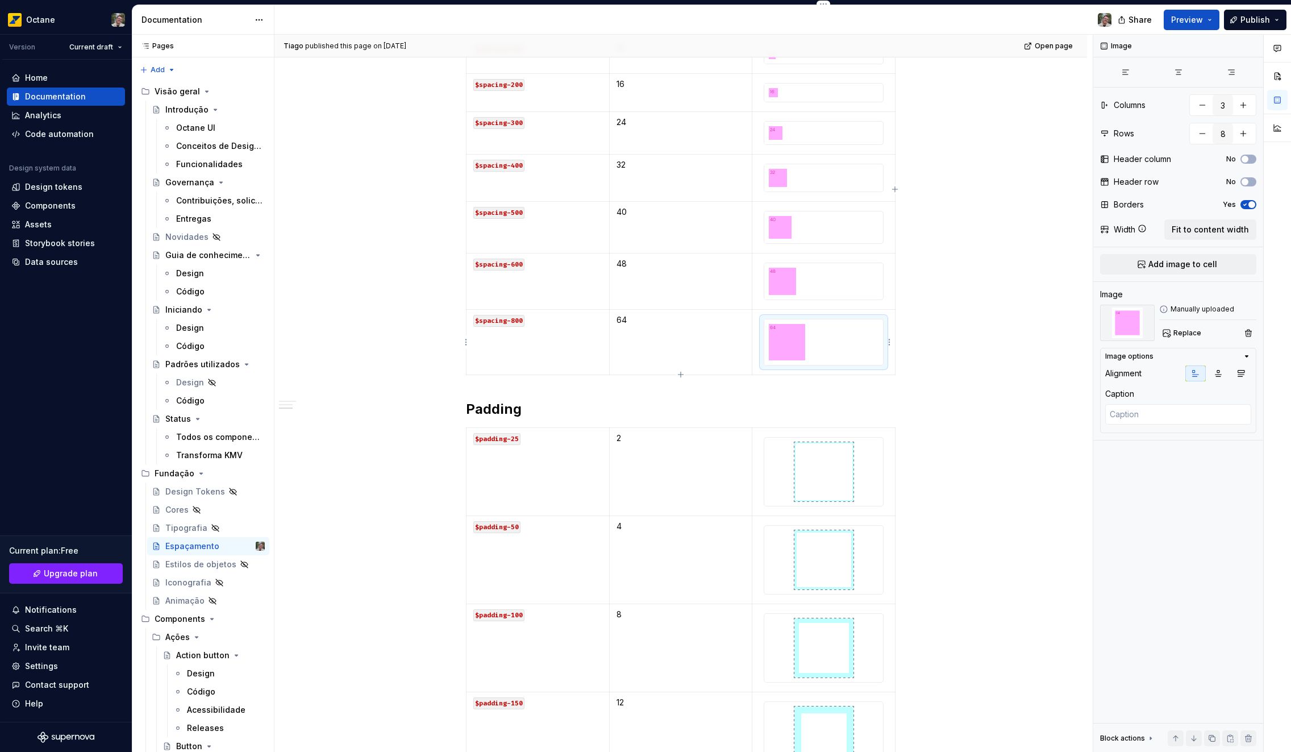
click at [795, 337] on img at bounding box center [786, 341] width 45 height 45
click at [1005, 338] on div "Escala de espaçamento e padding O espaçamento existe em uma escala de 8px, com …" at bounding box center [681, 594] width 813 height 1917
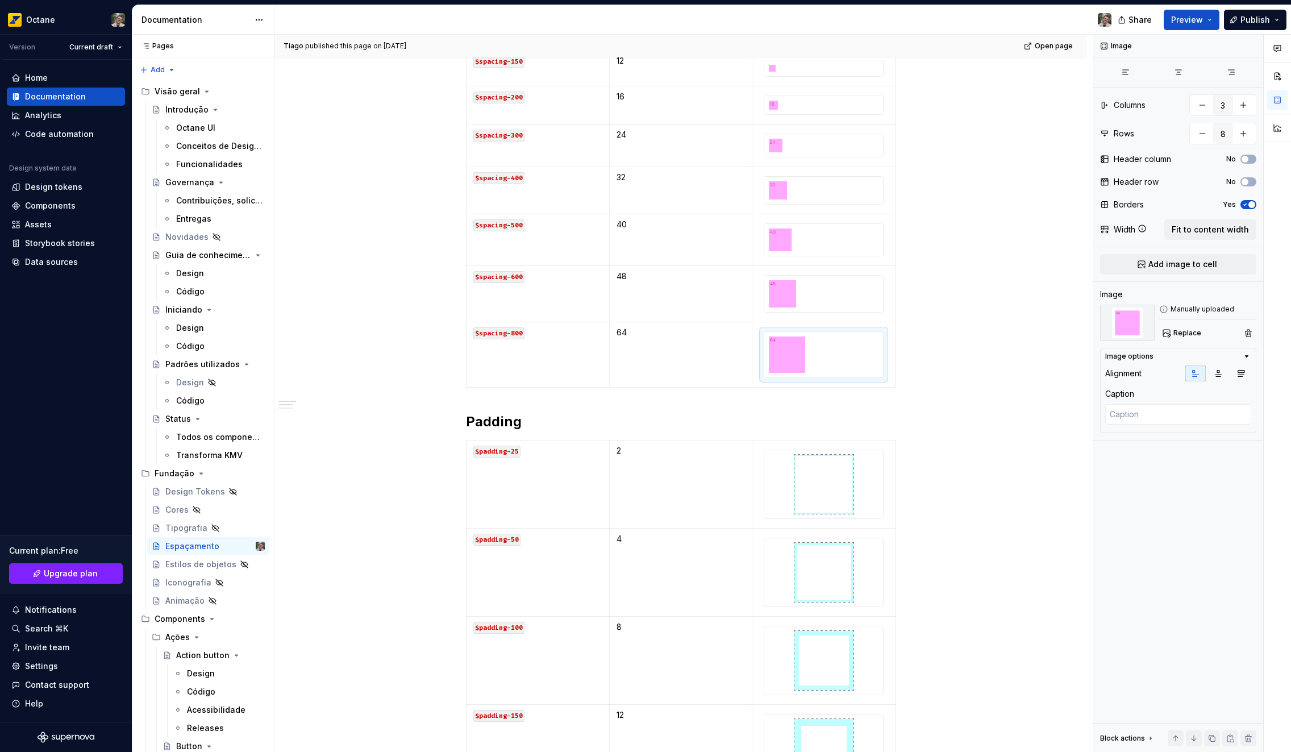
scroll to position [0, 0]
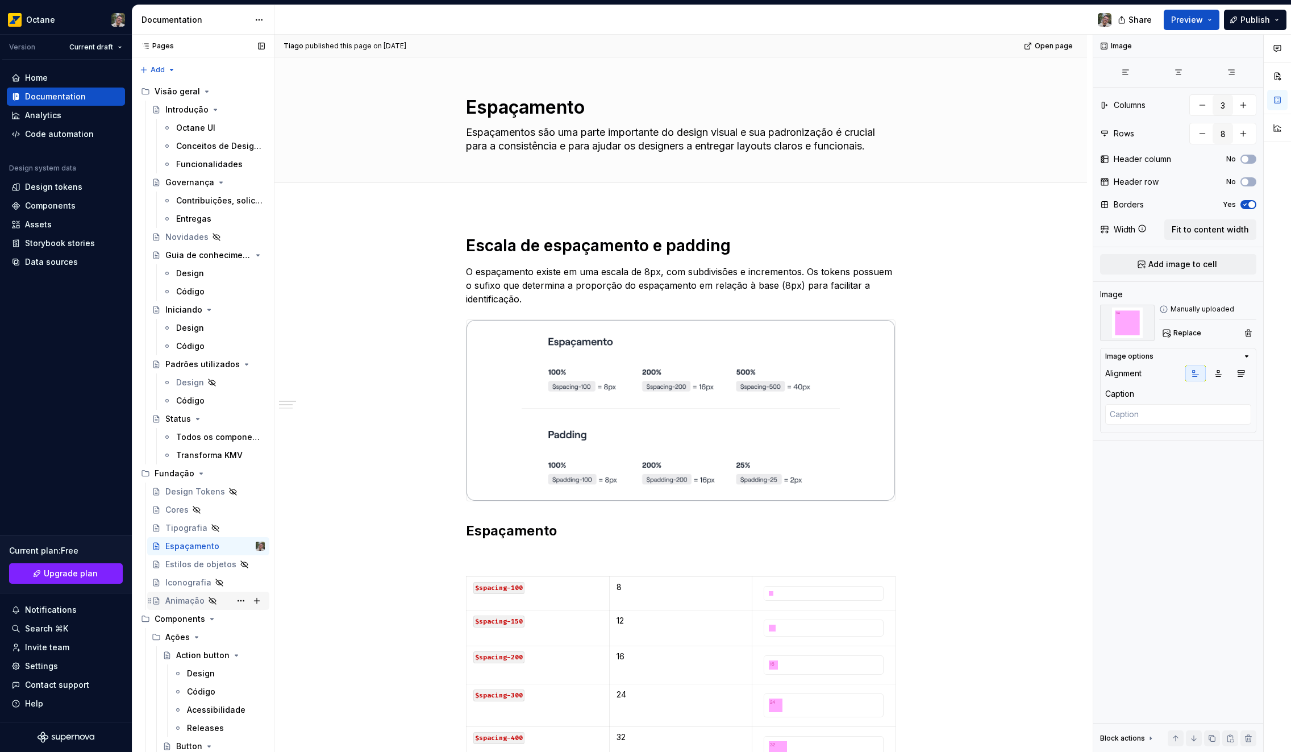
click at [212, 596] on icon "Page tree" at bounding box center [212, 600] width 9 height 9
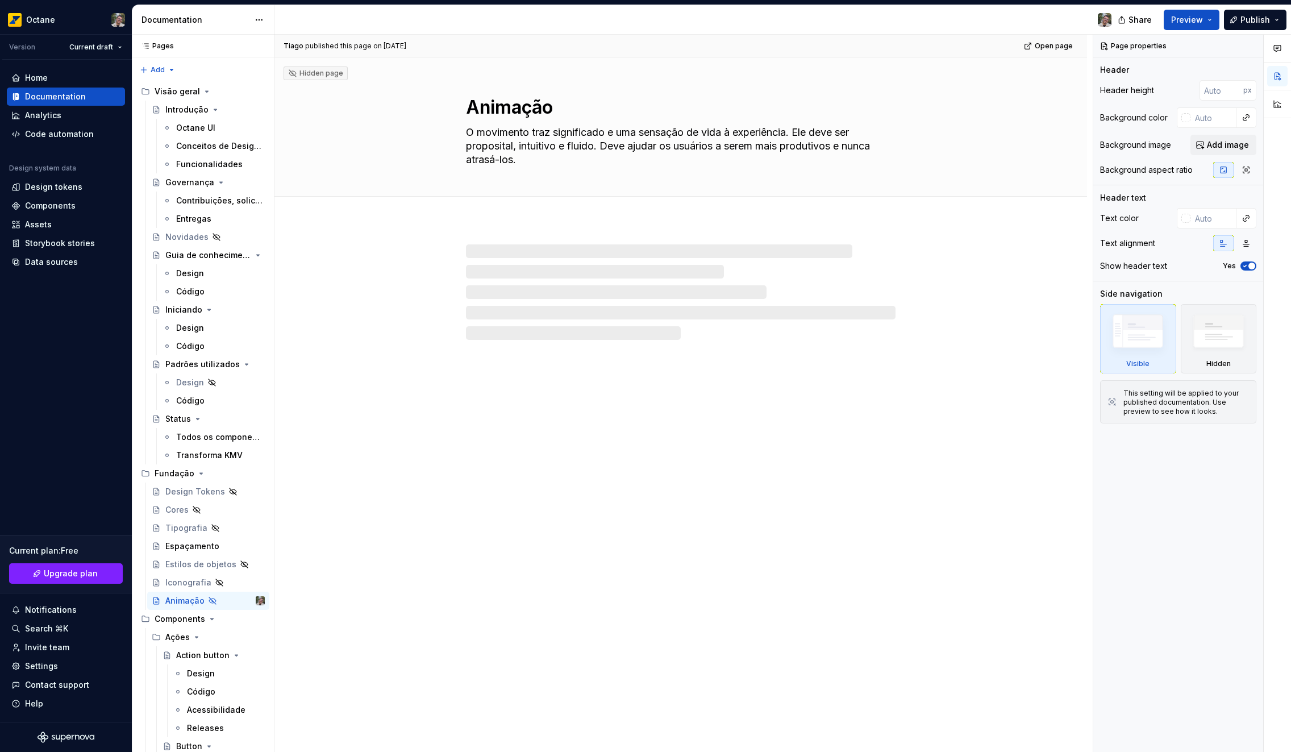
type textarea "*"
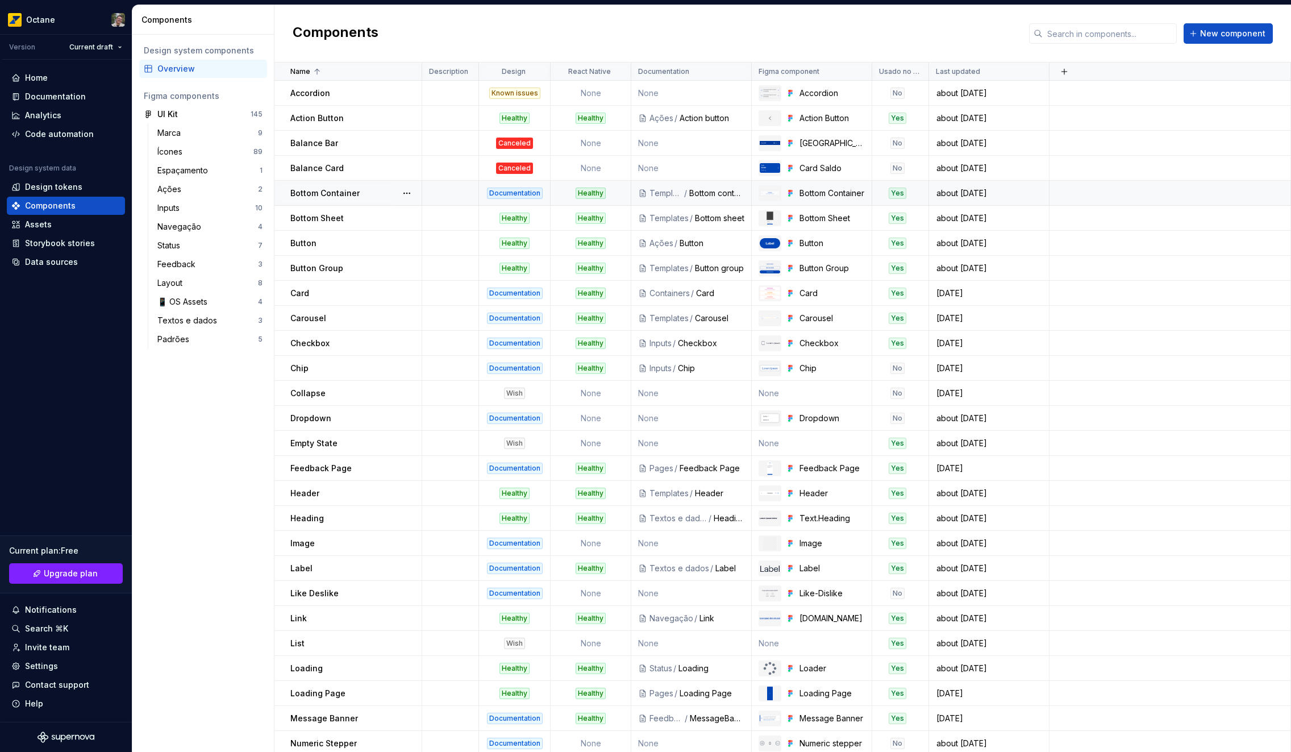
click at [1065, 198] on td at bounding box center [1171, 193] width 242 height 25
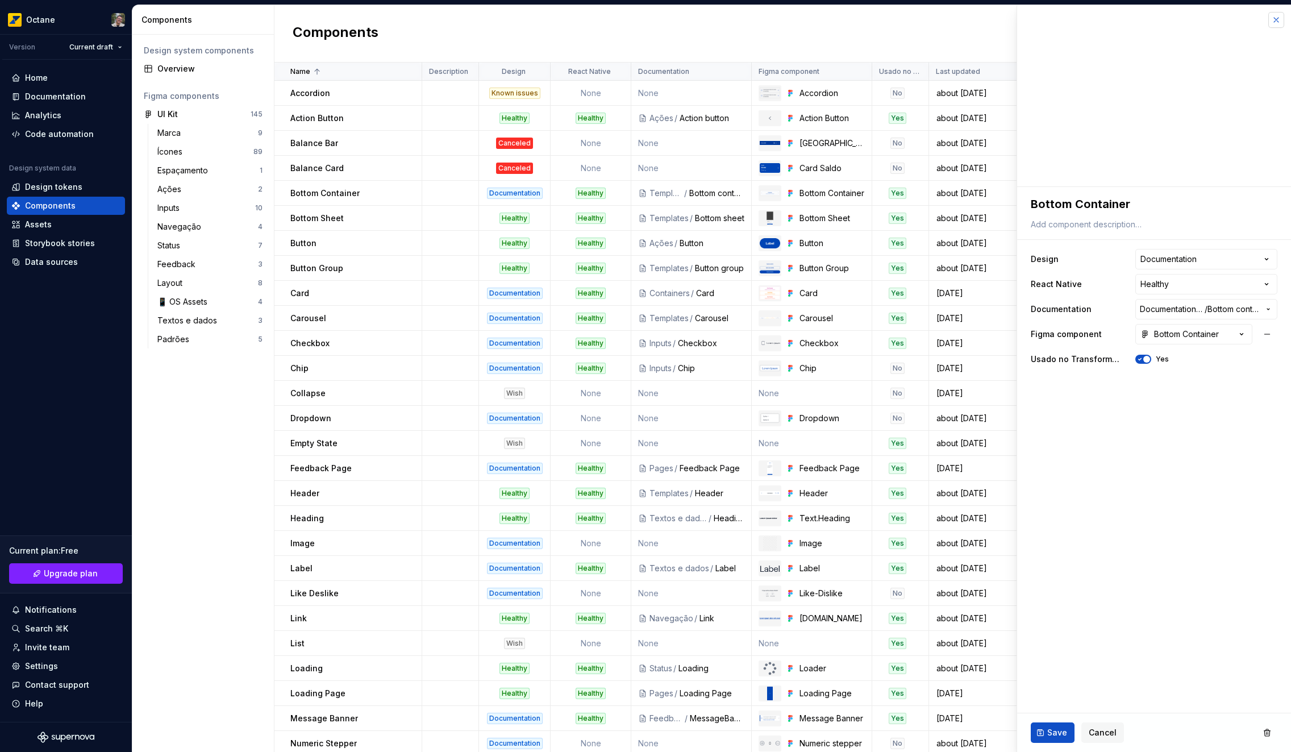
click at [1279, 21] on button "button" at bounding box center [1277, 20] width 16 height 16
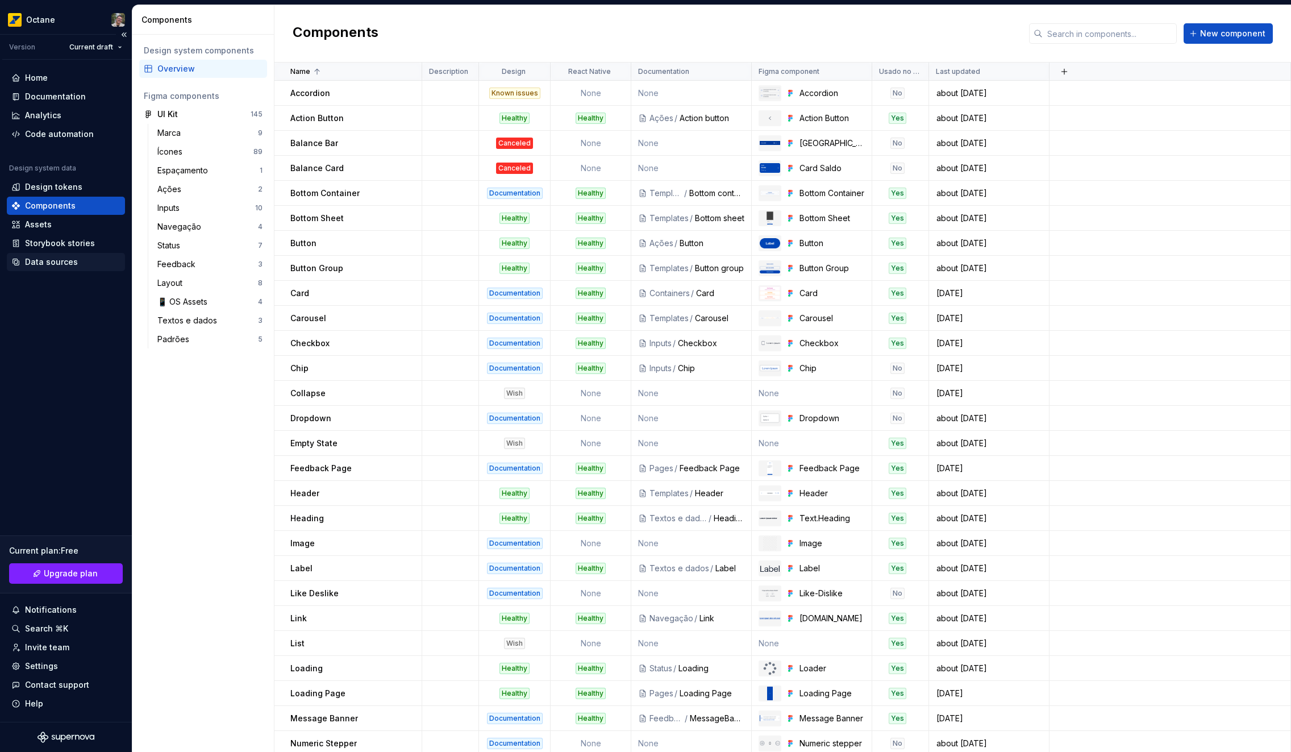
click at [56, 254] on div "Data sources" at bounding box center [66, 262] width 118 height 18
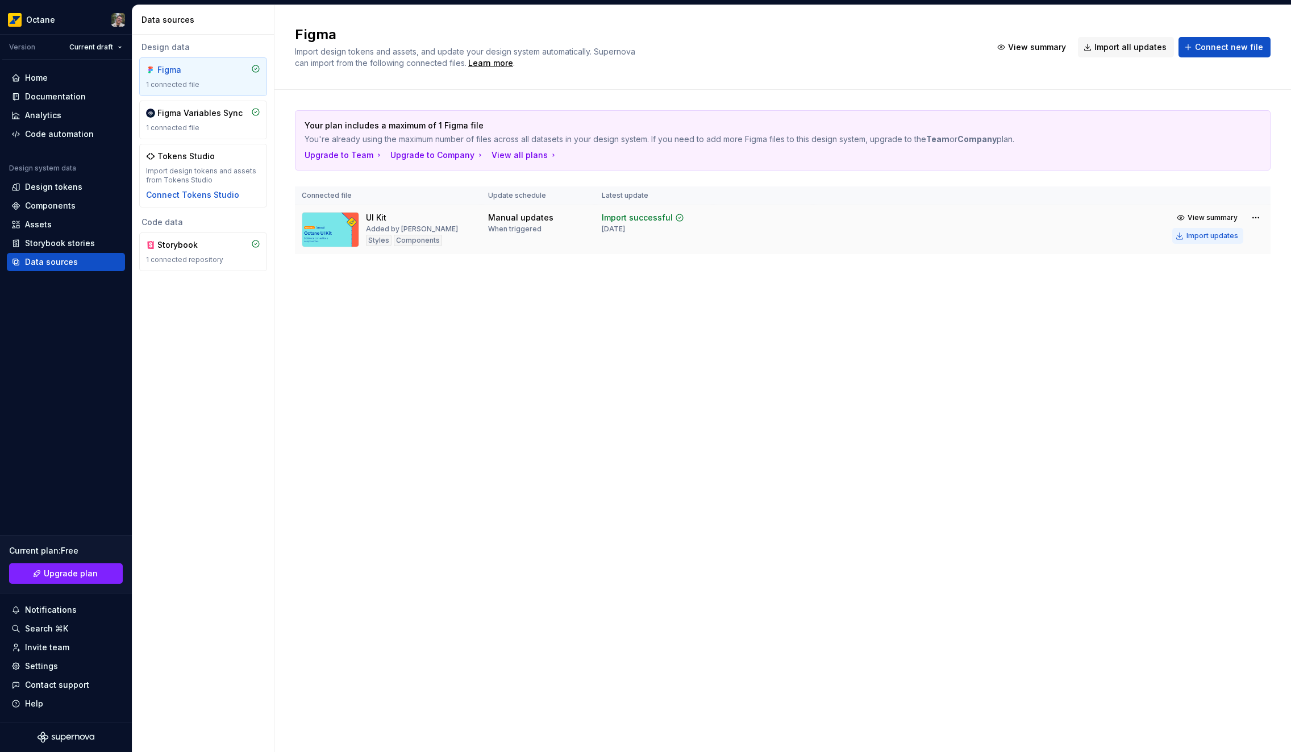
click at [1204, 232] on div "Import updates" at bounding box center [1213, 235] width 52 height 9
click at [64, 200] on div "Components" at bounding box center [50, 205] width 51 height 11
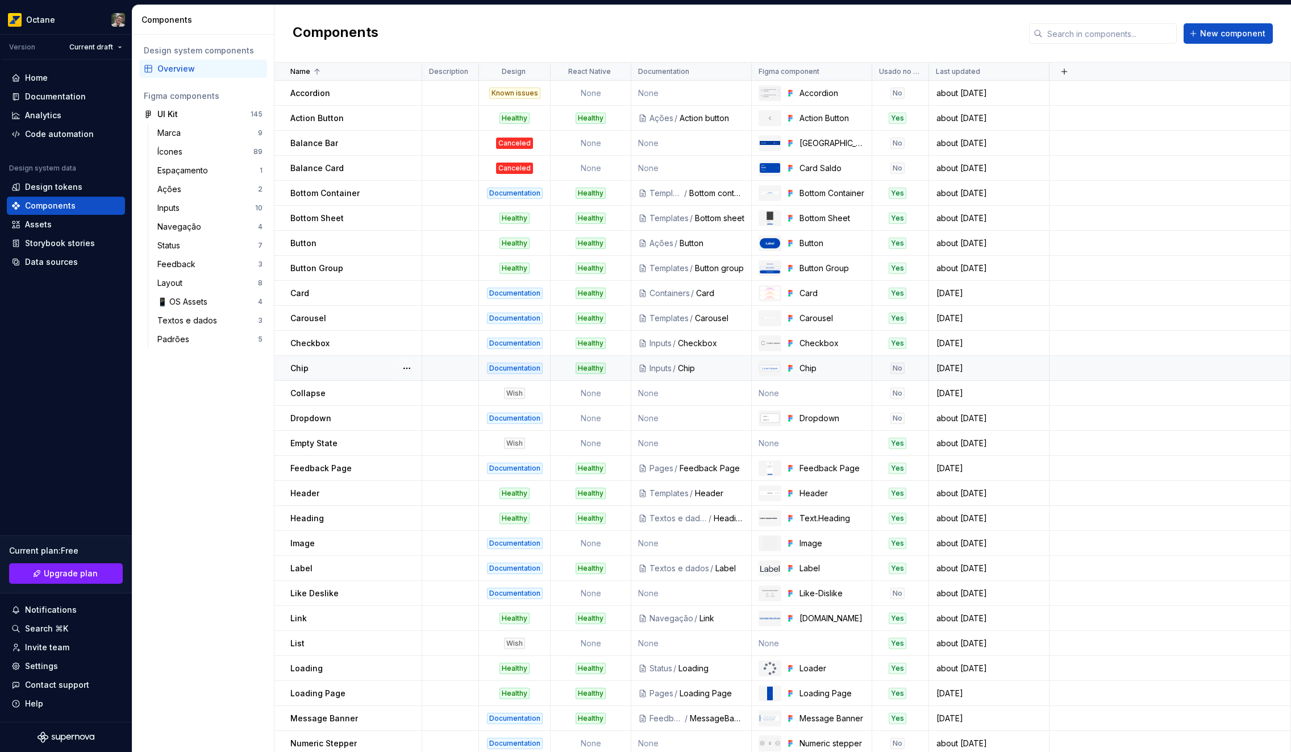
click at [502, 380] on td "Documentation" at bounding box center [515, 368] width 72 height 25
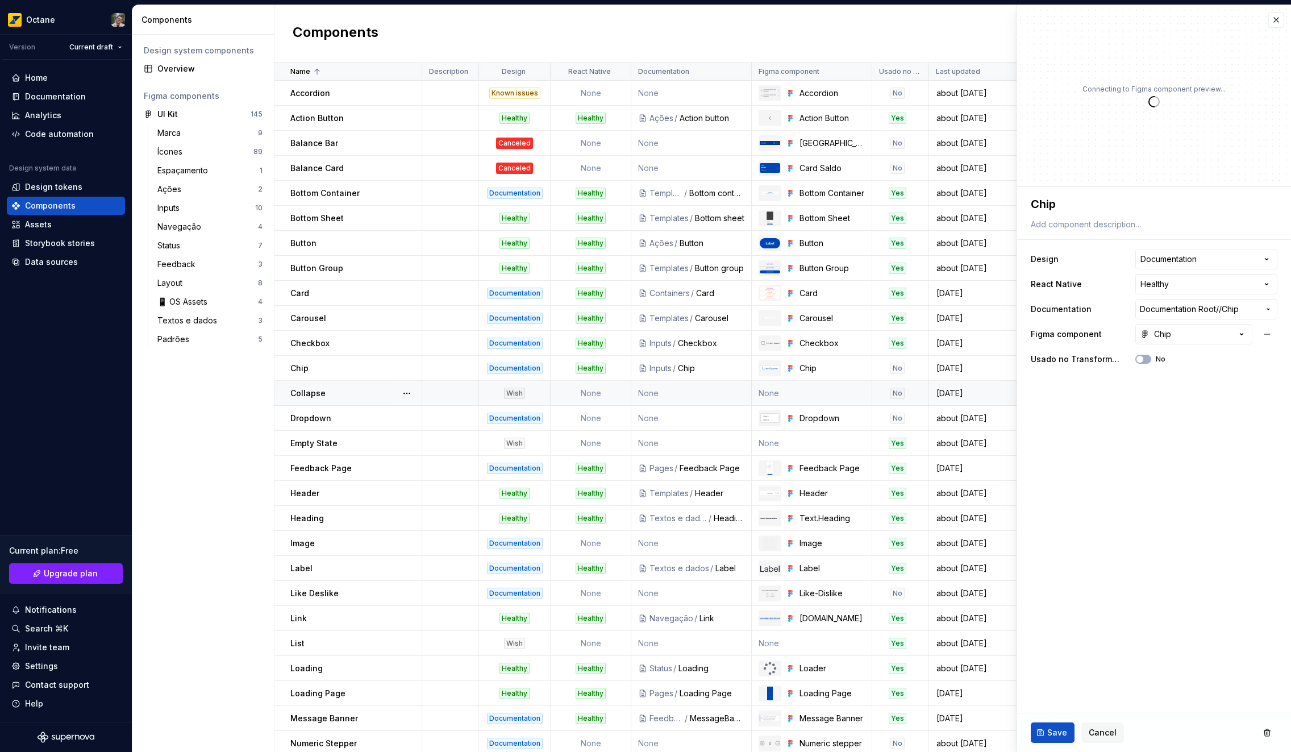
click at [675, 396] on td "None" at bounding box center [691, 393] width 120 height 25
click at [1151, 360] on button "No" at bounding box center [1144, 359] width 16 height 9
click at [1051, 729] on span "Save" at bounding box center [1057, 732] width 20 height 11
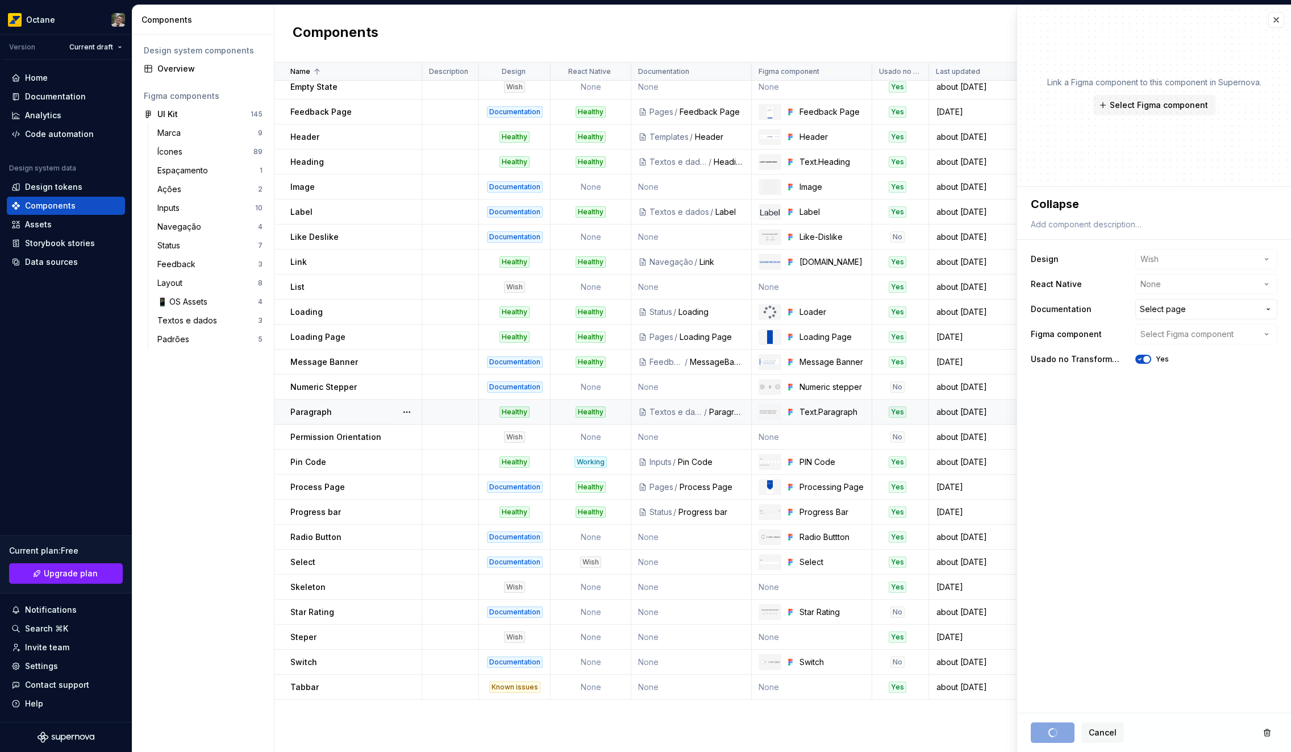
scroll to position [479, 0]
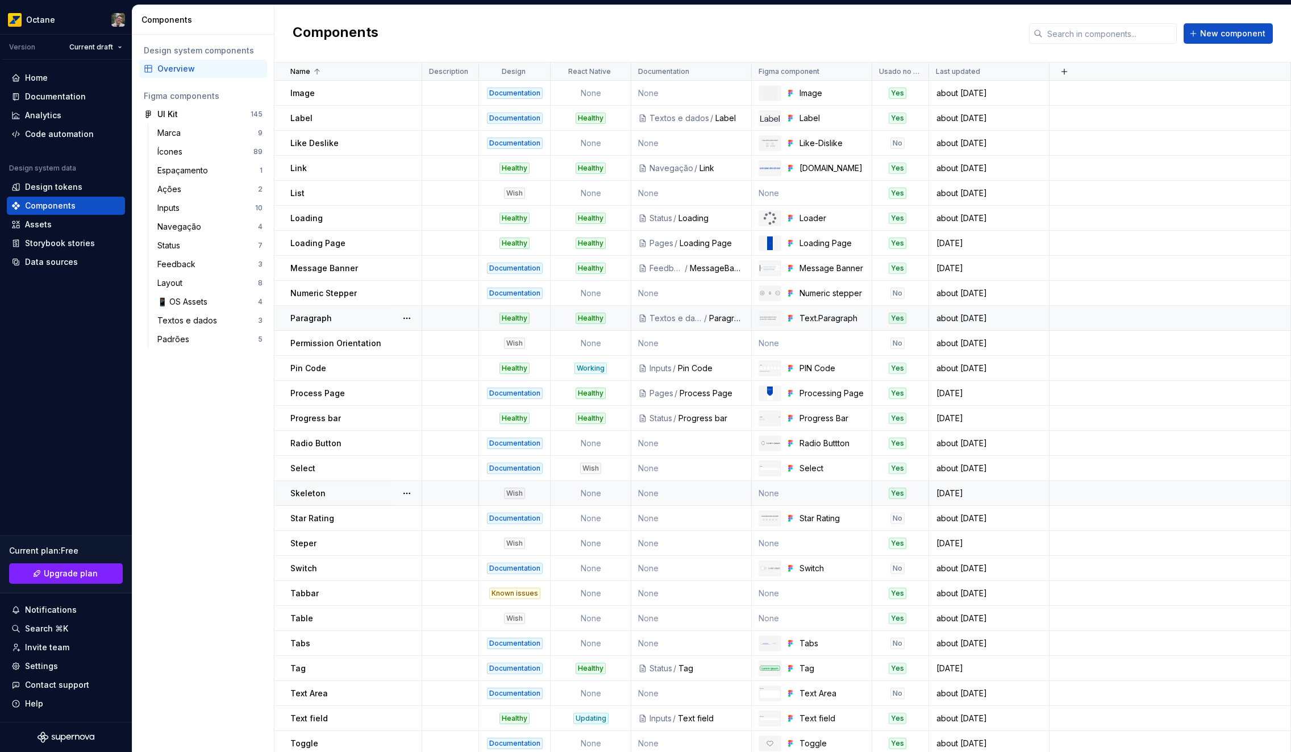
scroll to position [479, 0]
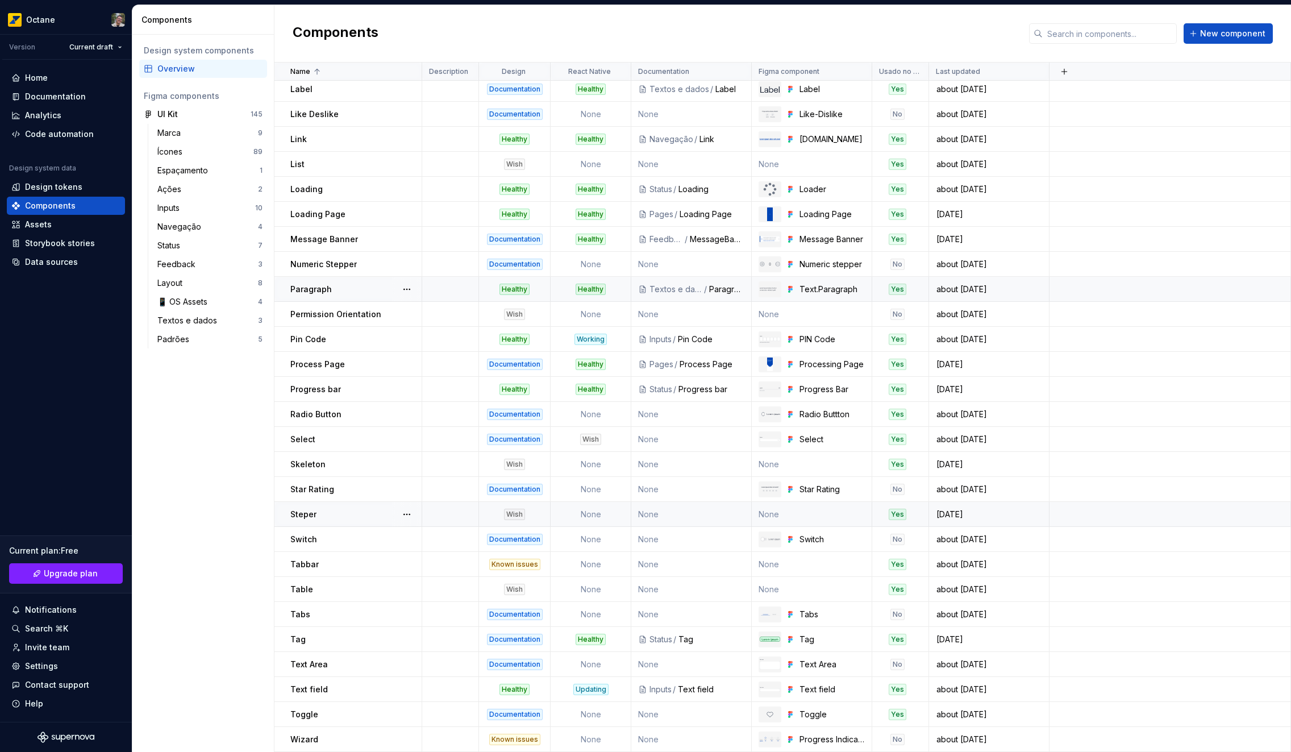
click at [648, 505] on td "None" at bounding box center [691, 514] width 120 height 25
type textarea "*"
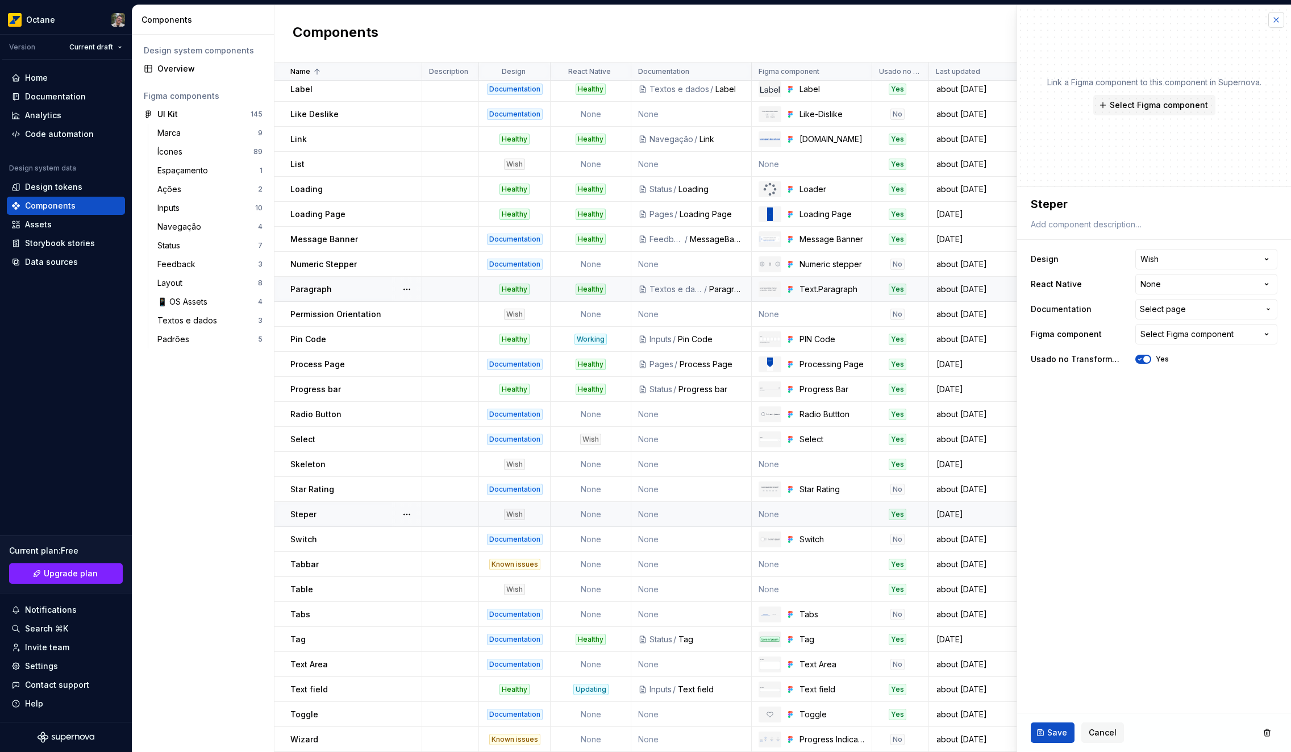
click at [1277, 21] on button "button" at bounding box center [1277, 20] width 16 height 16
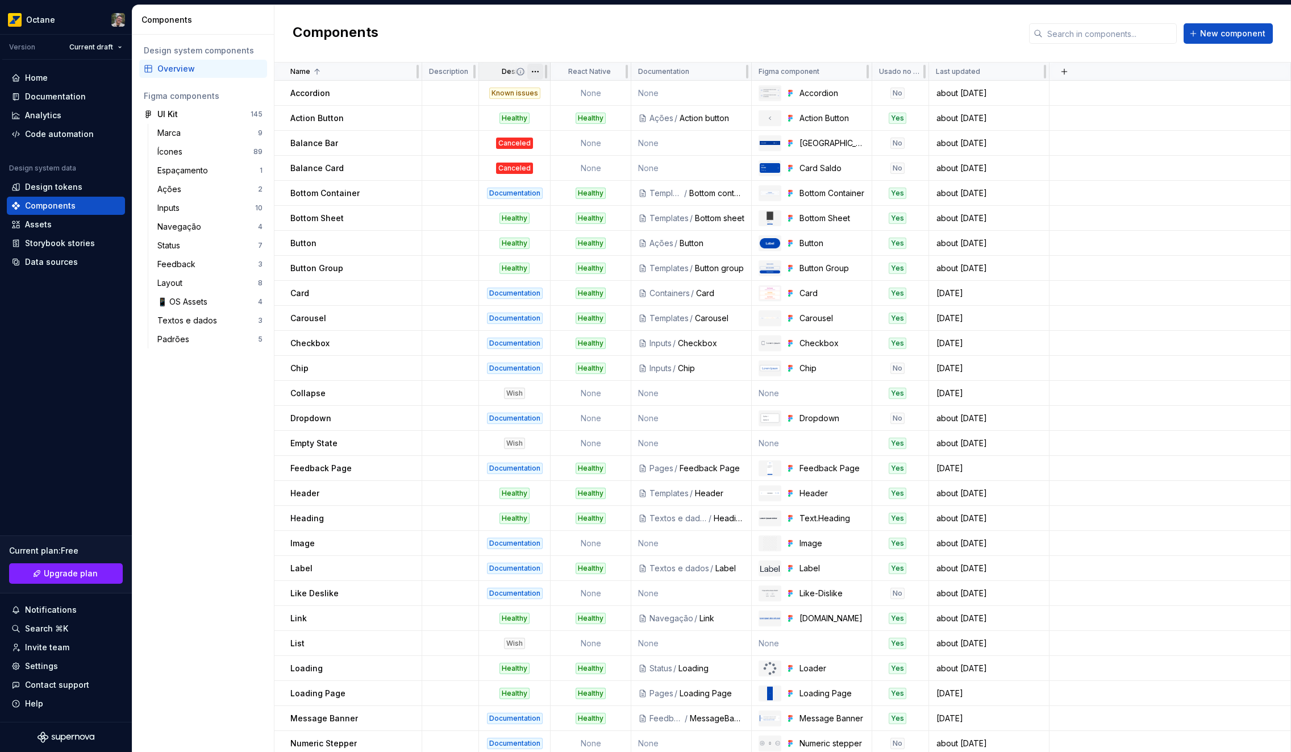
click at [536, 70] on html "Octane Version Current draft Home Documentation Analytics Code automation Desig…" at bounding box center [645, 376] width 1291 height 752
click at [443, 174] on html "Octane Version Current draft Home Documentation Analytics Code automation Desig…" at bounding box center [645, 376] width 1291 height 752
click at [1038, 73] on html "Octane Version Current draft Home Documentation Analytics Code automation Desig…" at bounding box center [645, 376] width 1291 height 752
click at [1082, 55] on html "Octane Version Current draft Home Documentation Analytics Code automation Desig…" at bounding box center [645, 376] width 1291 height 752
click at [1065, 72] on button "button" at bounding box center [1065, 72] width 16 height 16
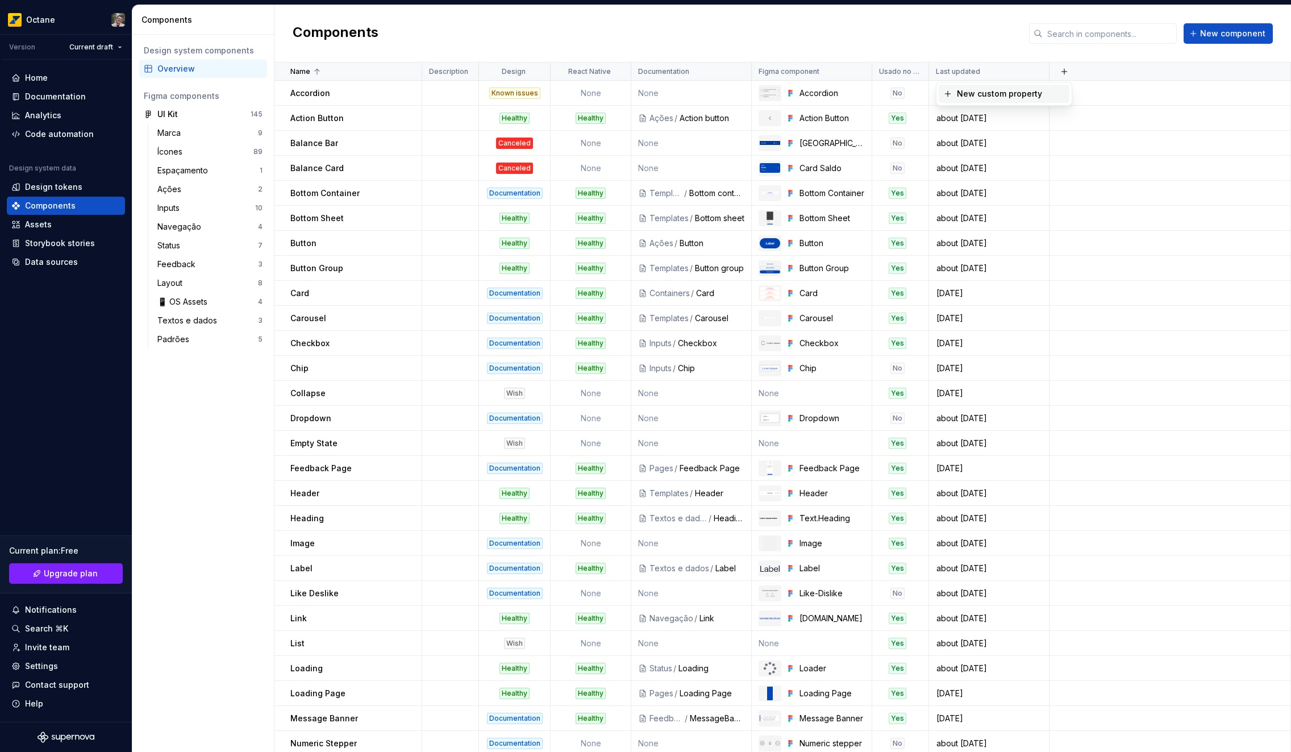
click at [1029, 89] on div "New custom property" at bounding box center [999, 93] width 85 height 11
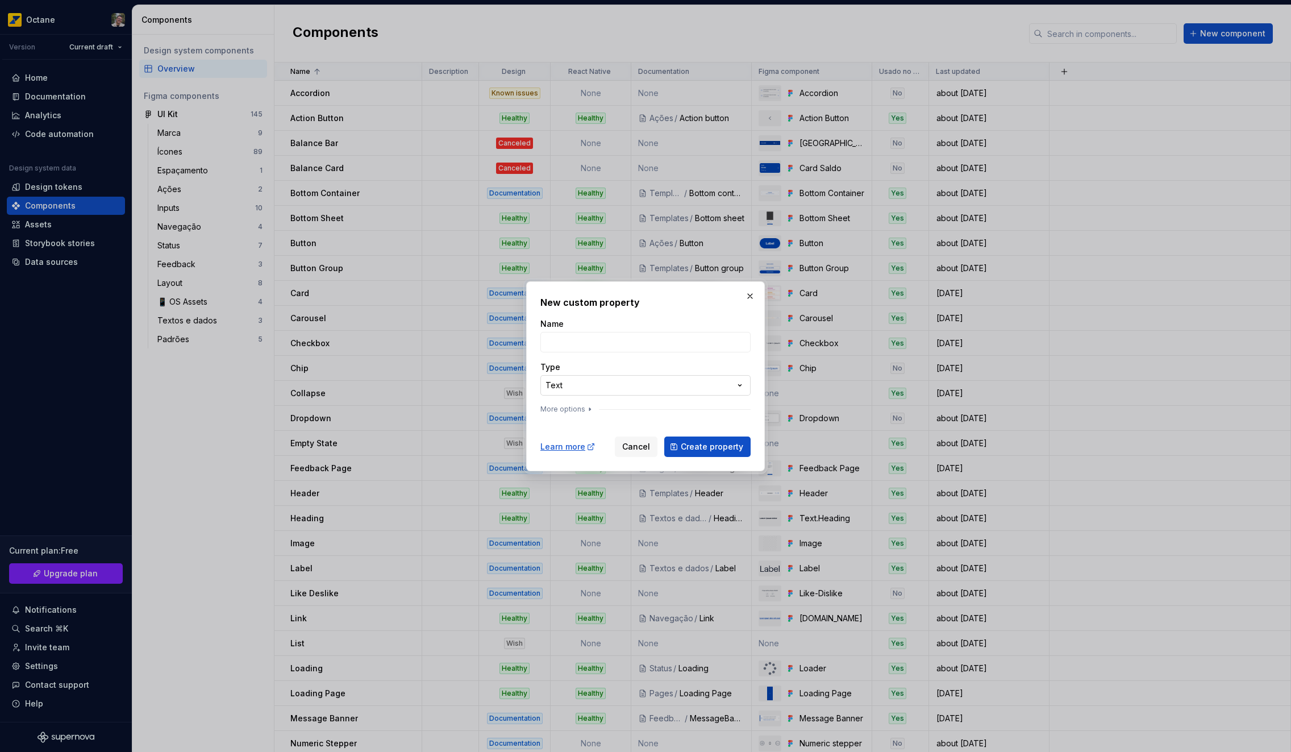
click at [609, 392] on div "**********" at bounding box center [645, 376] width 1291 height 752
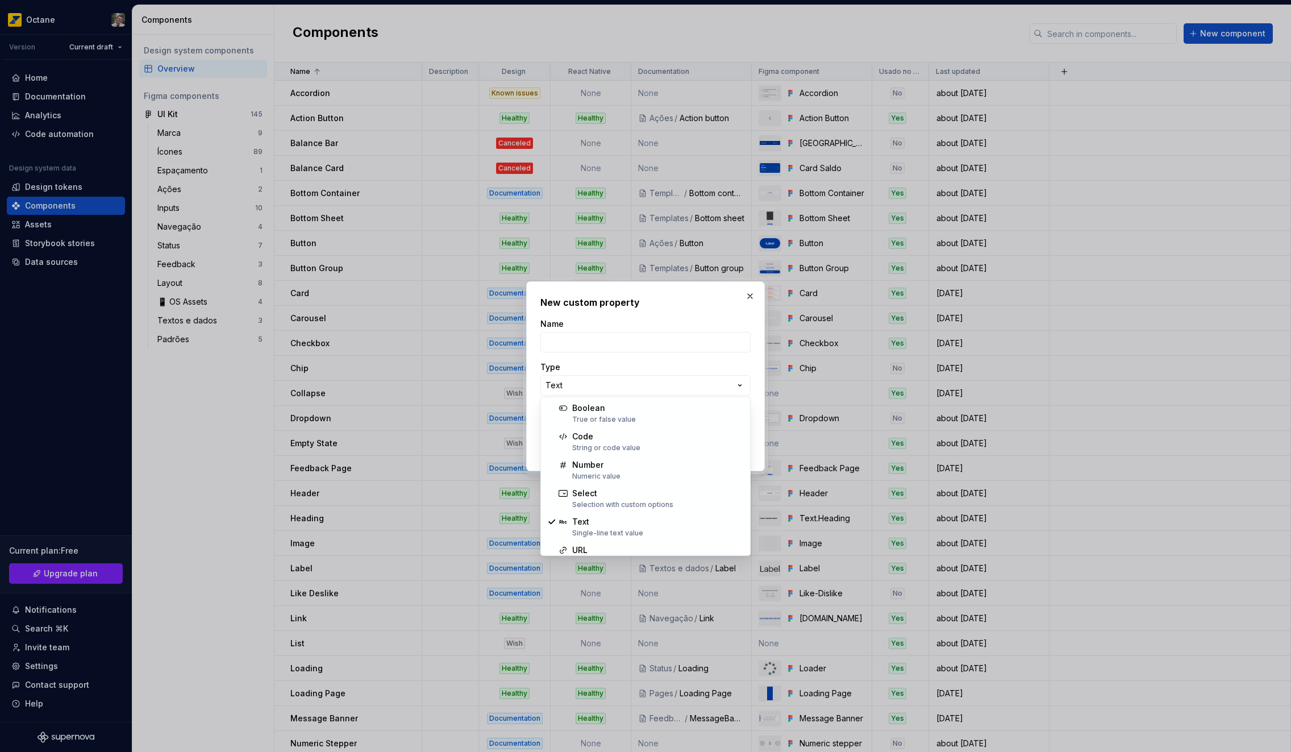
select select "*******"
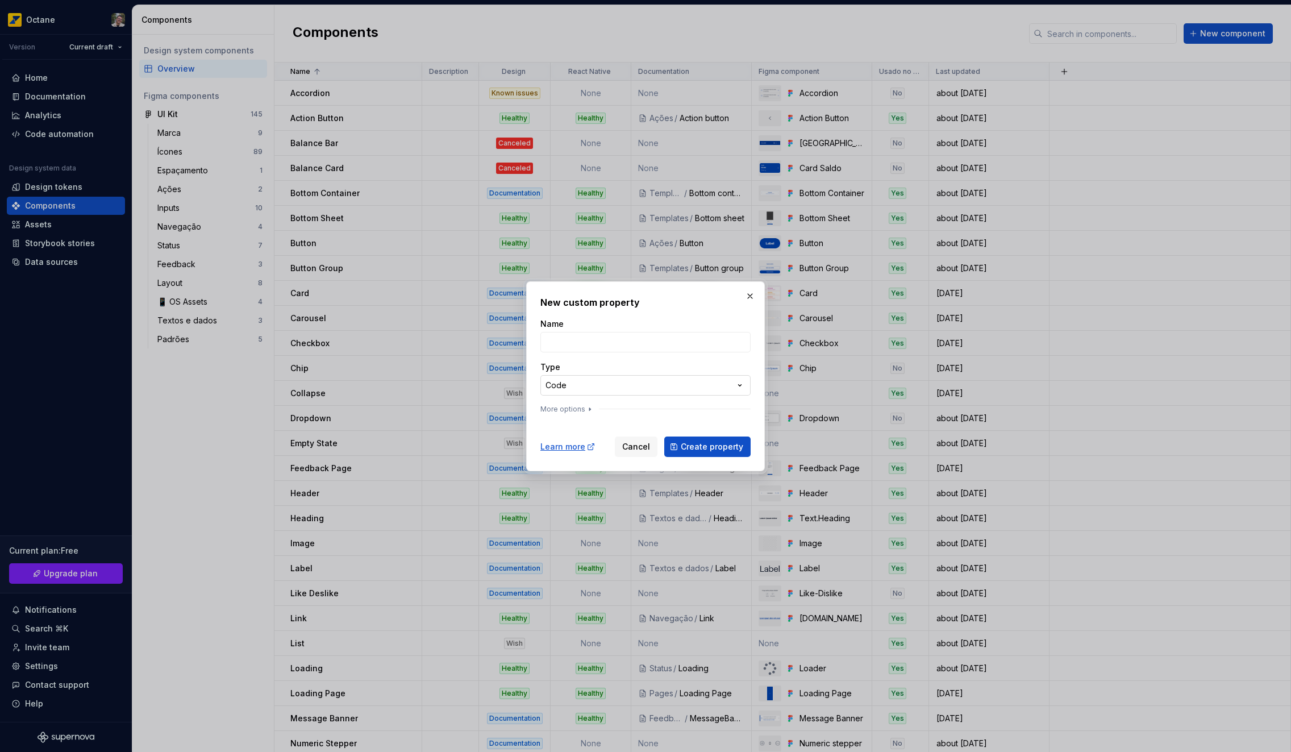
click at [618, 385] on div "**********" at bounding box center [645, 376] width 1291 height 752
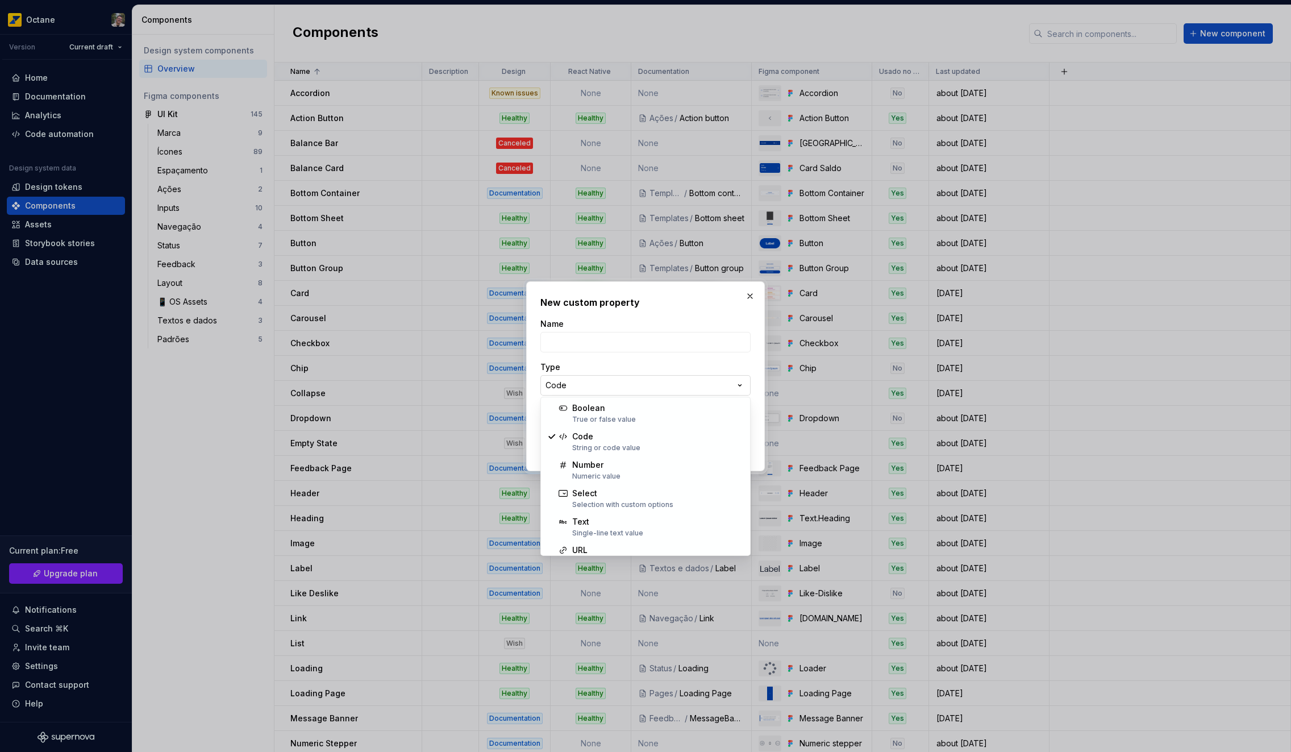
click at [618, 385] on div "**********" at bounding box center [645, 376] width 1291 height 752
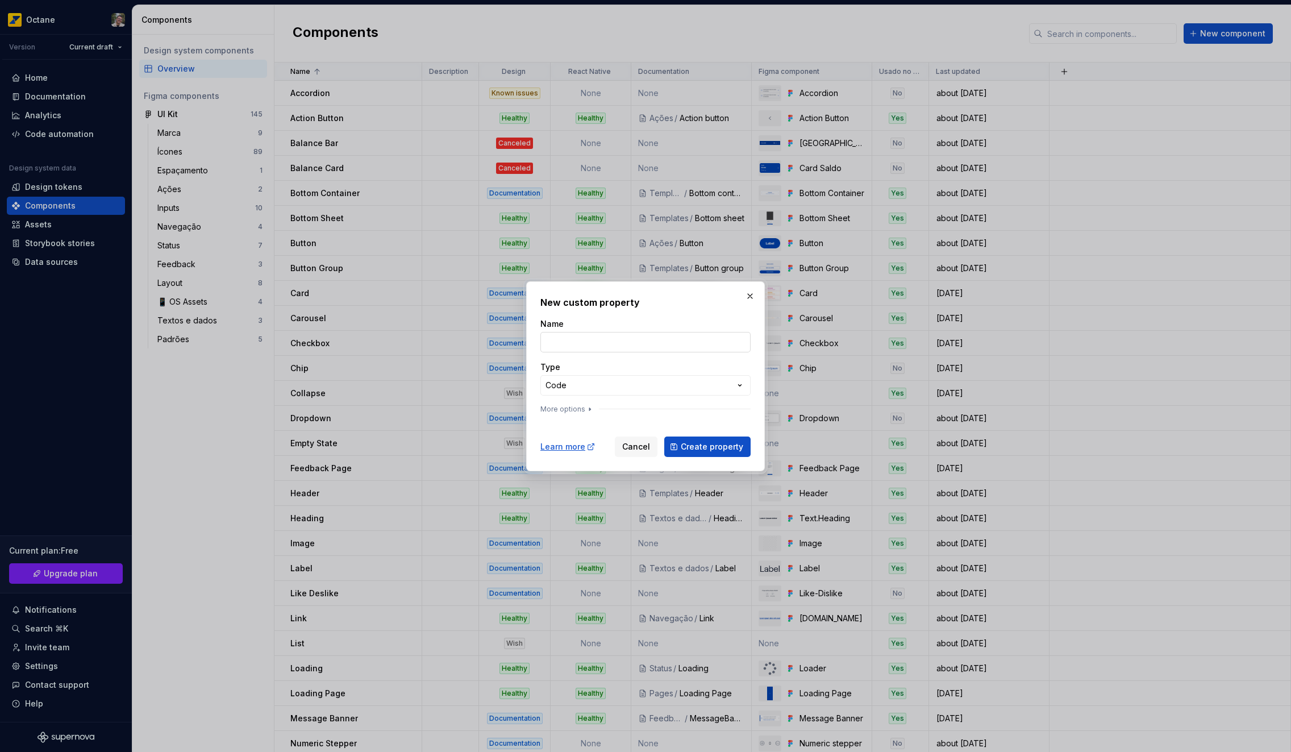
click at [595, 344] on input "Name" at bounding box center [645, 342] width 210 height 20
click at [743, 297] on button "button" at bounding box center [750, 296] width 16 height 16
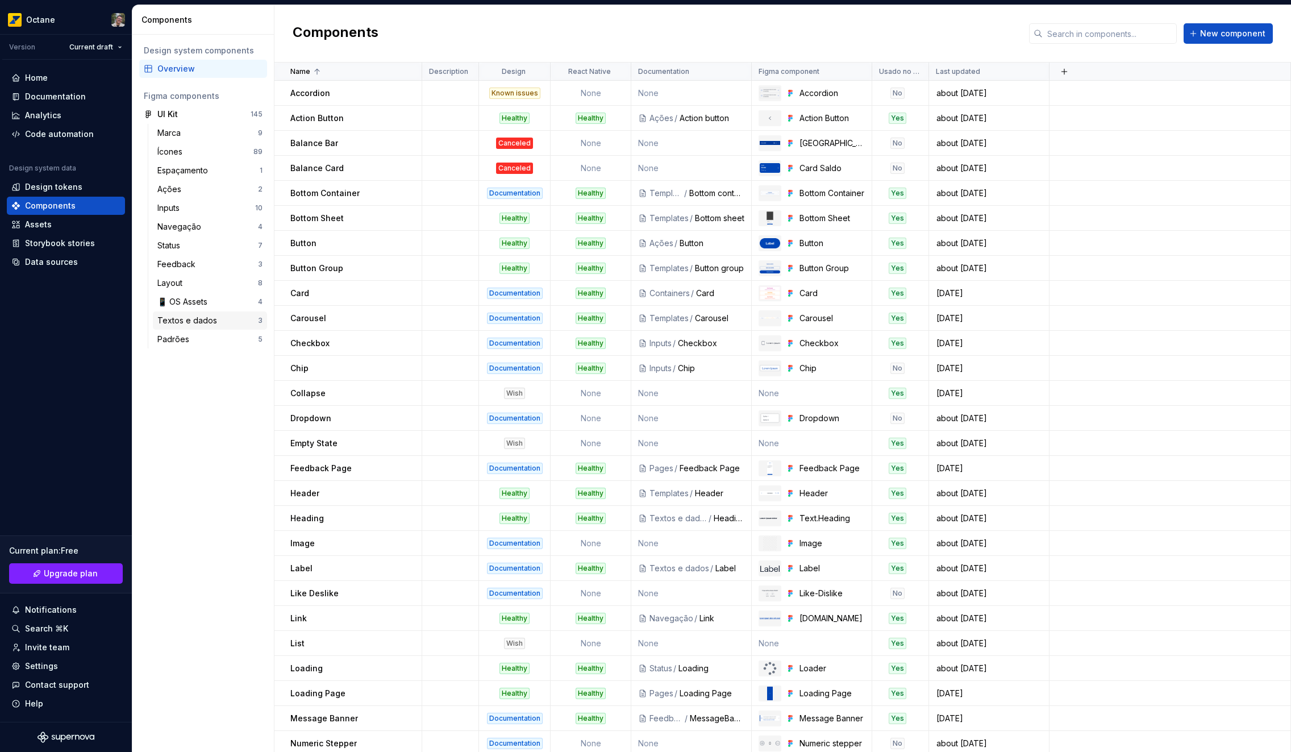
click at [207, 313] on div "Textos e dados 3" at bounding box center [210, 320] width 114 height 18
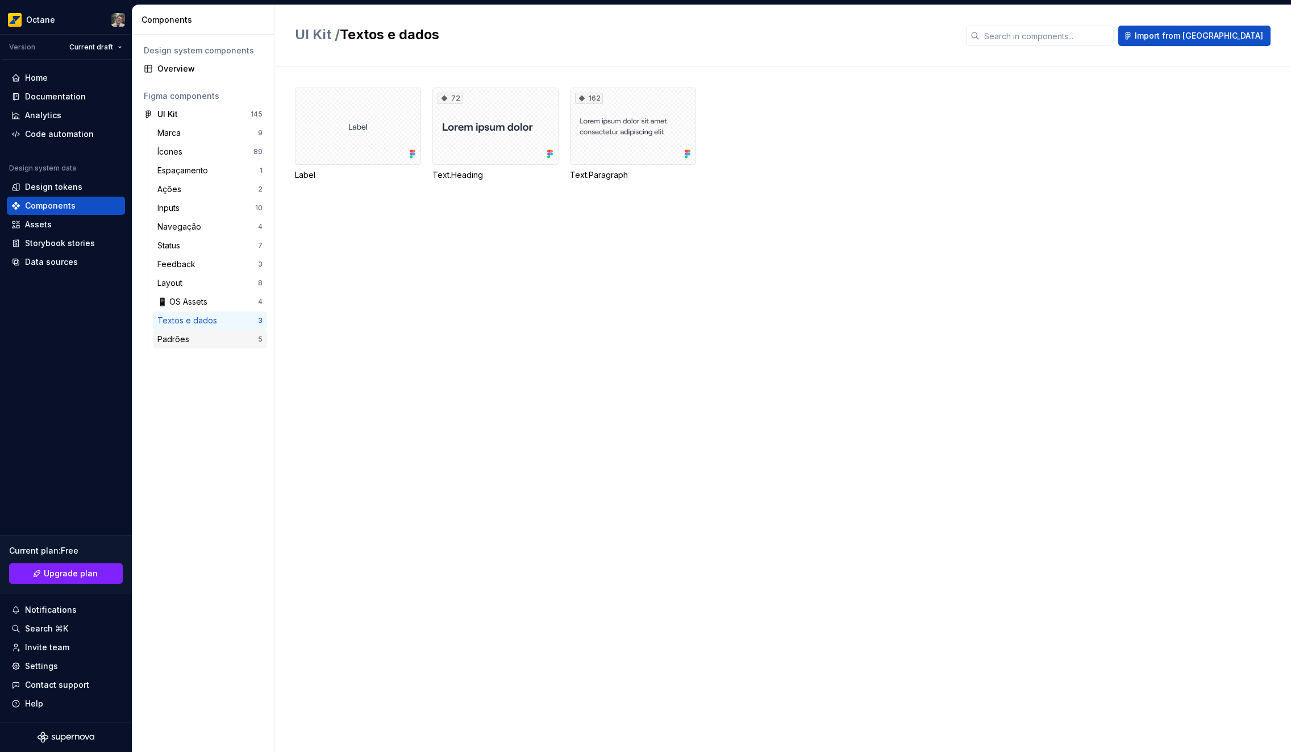
click at [203, 344] on div "Padrões" at bounding box center [207, 339] width 101 height 11
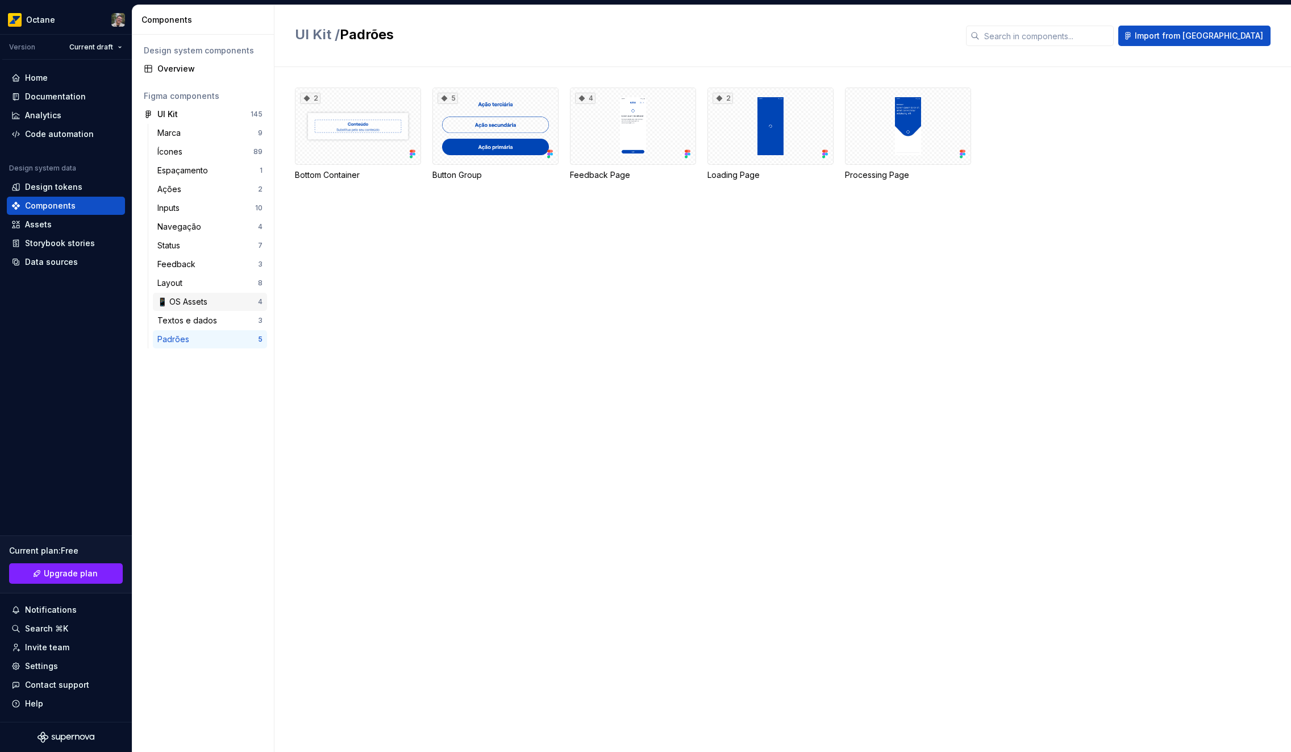
click at [206, 296] on div "📱 OS Assets" at bounding box center [184, 301] width 55 height 11
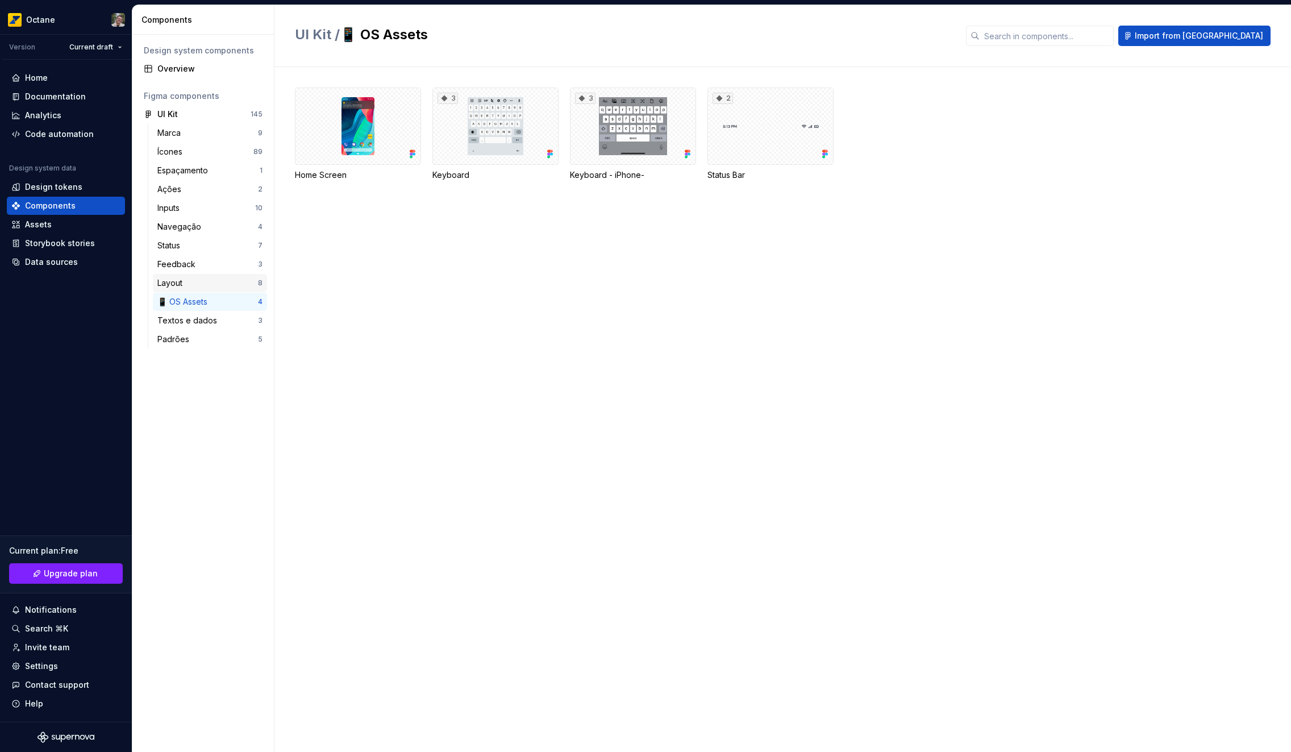
click at [211, 285] on div "Layout" at bounding box center [207, 282] width 101 height 11
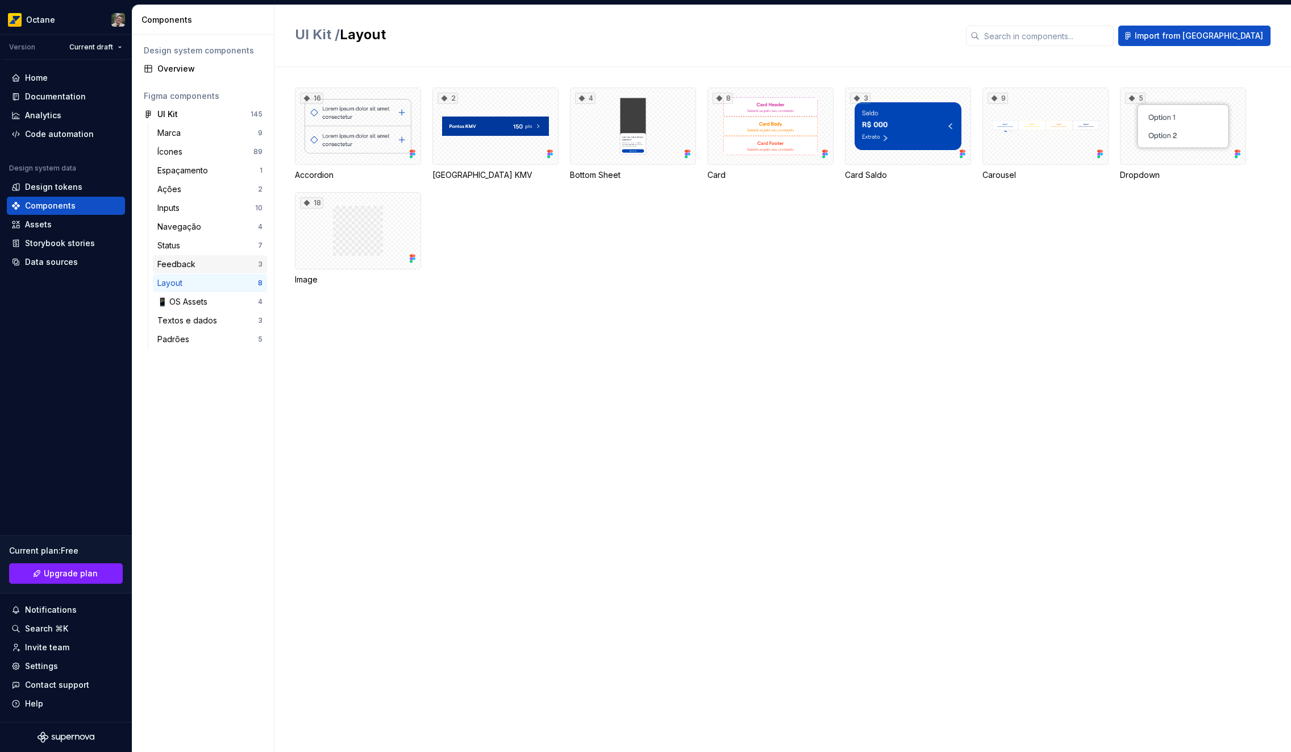
click at [229, 267] on div "Feedback" at bounding box center [207, 264] width 101 height 11
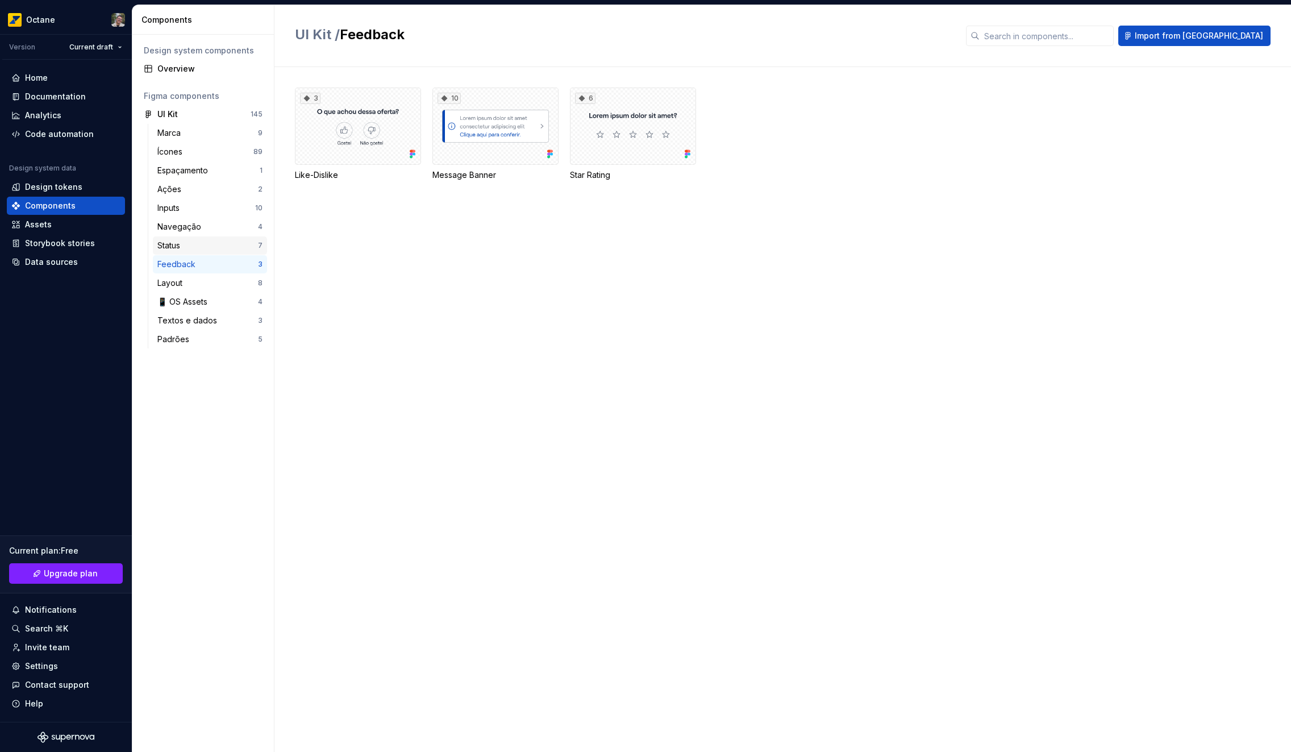
click at [218, 250] on div "Status" at bounding box center [207, 245] width 101 height 11
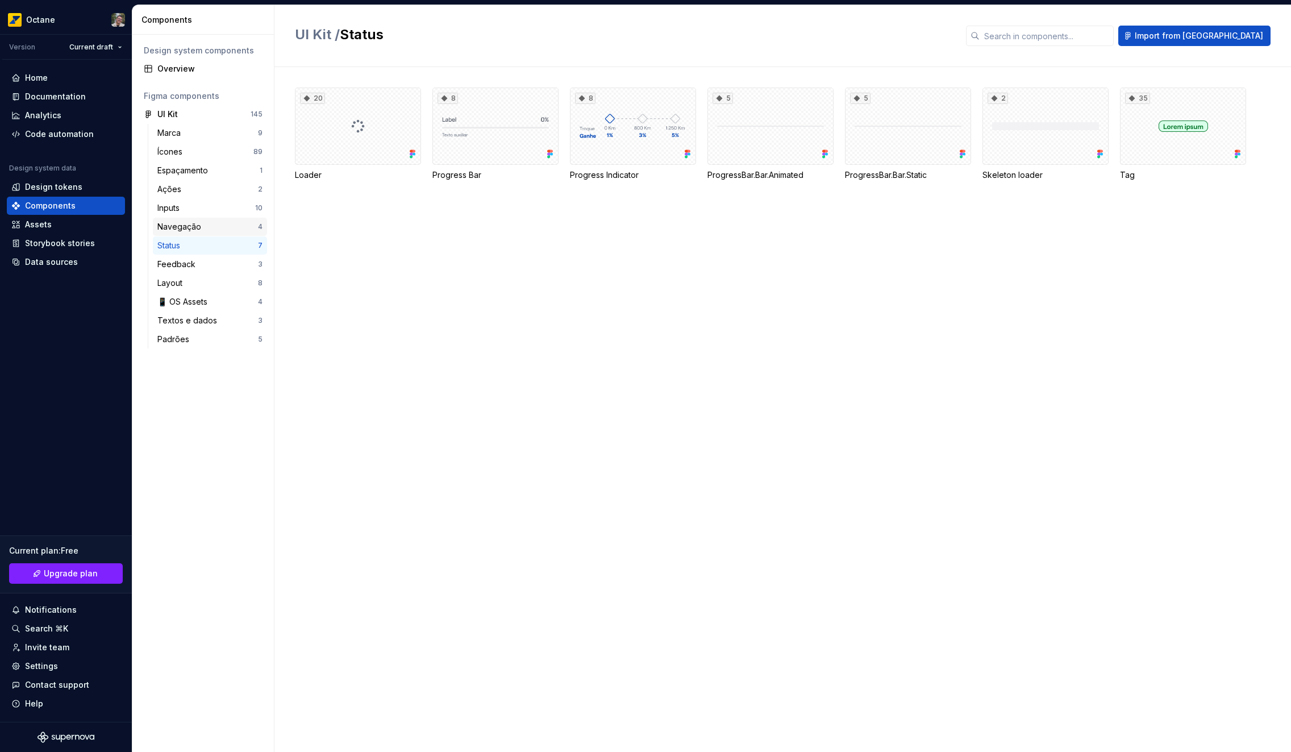
click at [226, 226] on div "Navegação" at bounding box center [207, 226] width 101 height 11
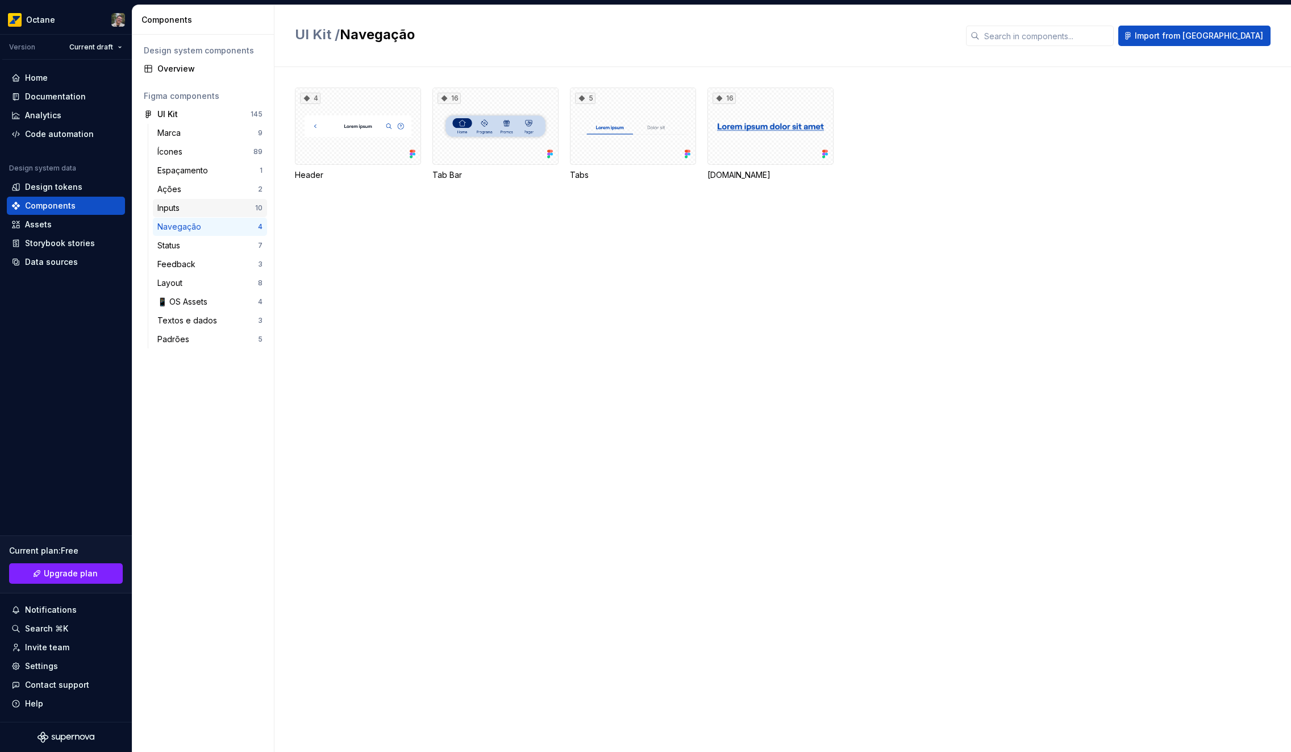
click at [228, 205] on div "Inputs" at bounding box center [206, 207] width 98 height 11
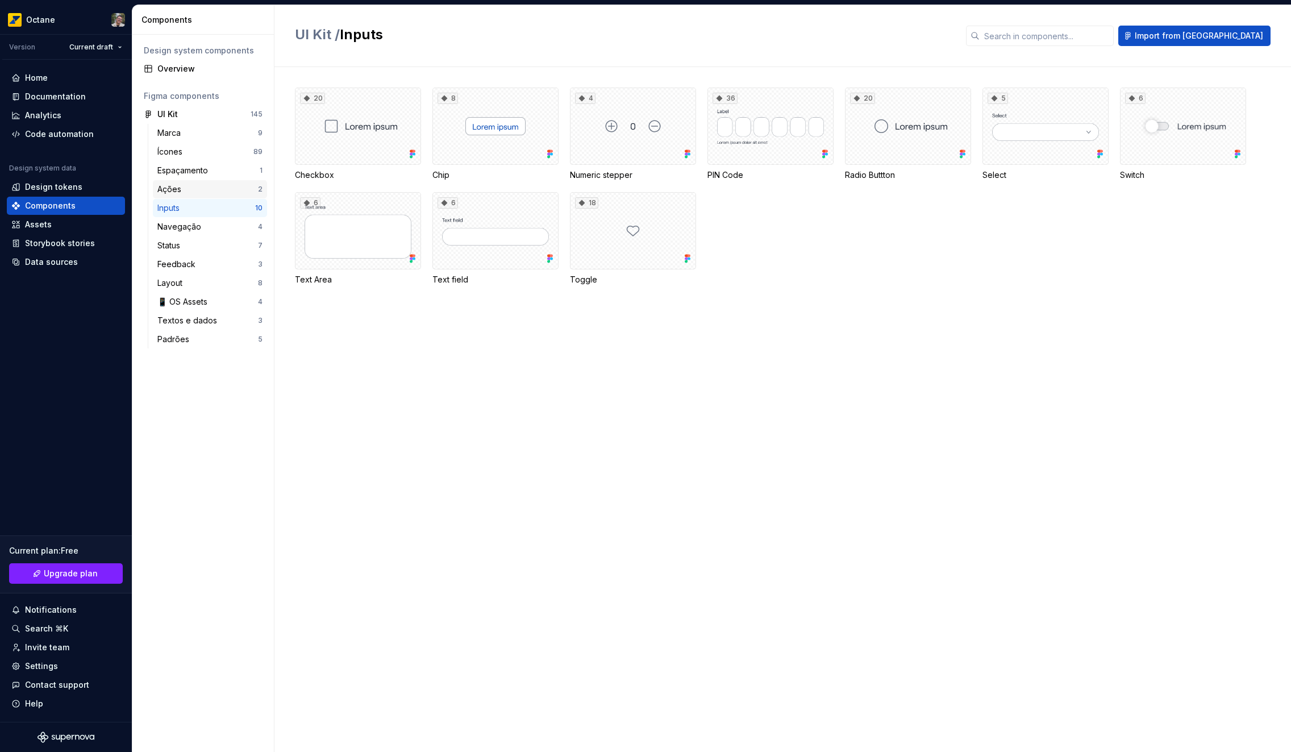
click at [218, 188] on div "Ações" at bounding box center [207, 189] width 101 height 11
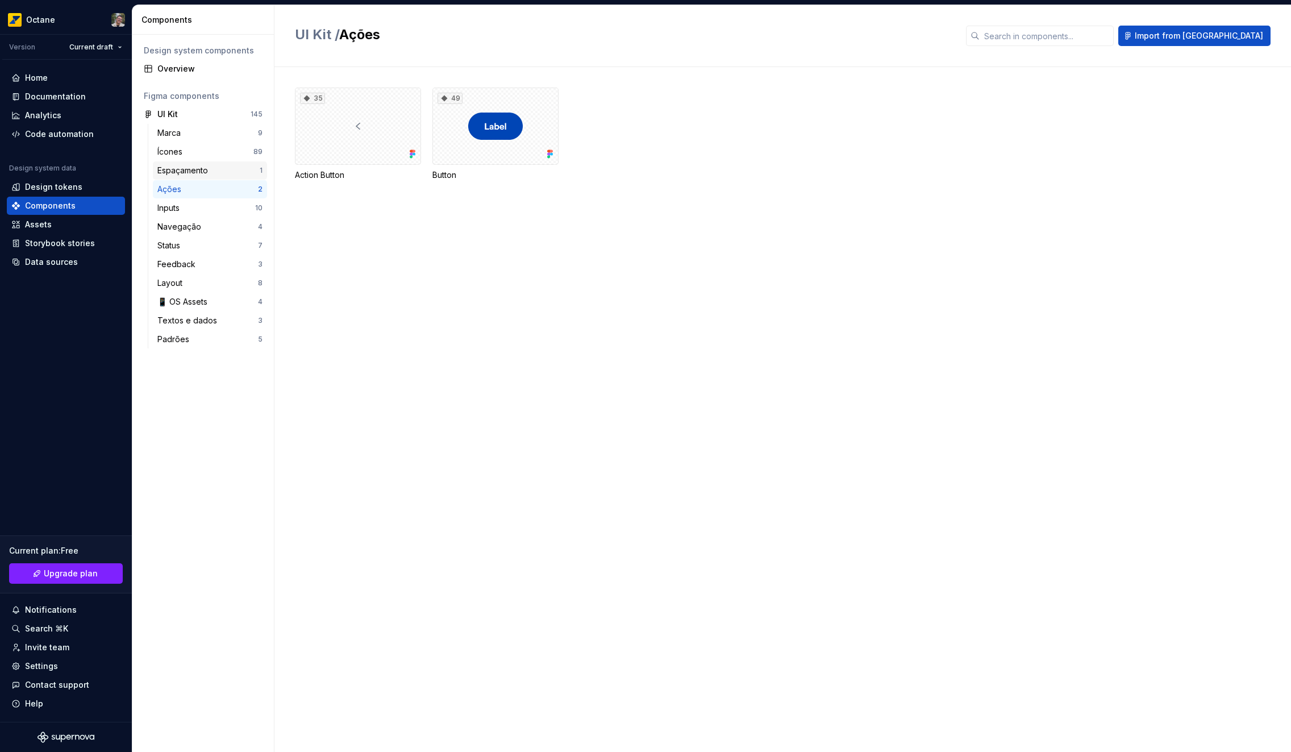
click at [213, 167] on div "Espaçamento" at bounding box center [184, 170] width 55 height 11
click at [215, 148] on div "Ícones" at bounding box center [205, 151] width 96 height 11
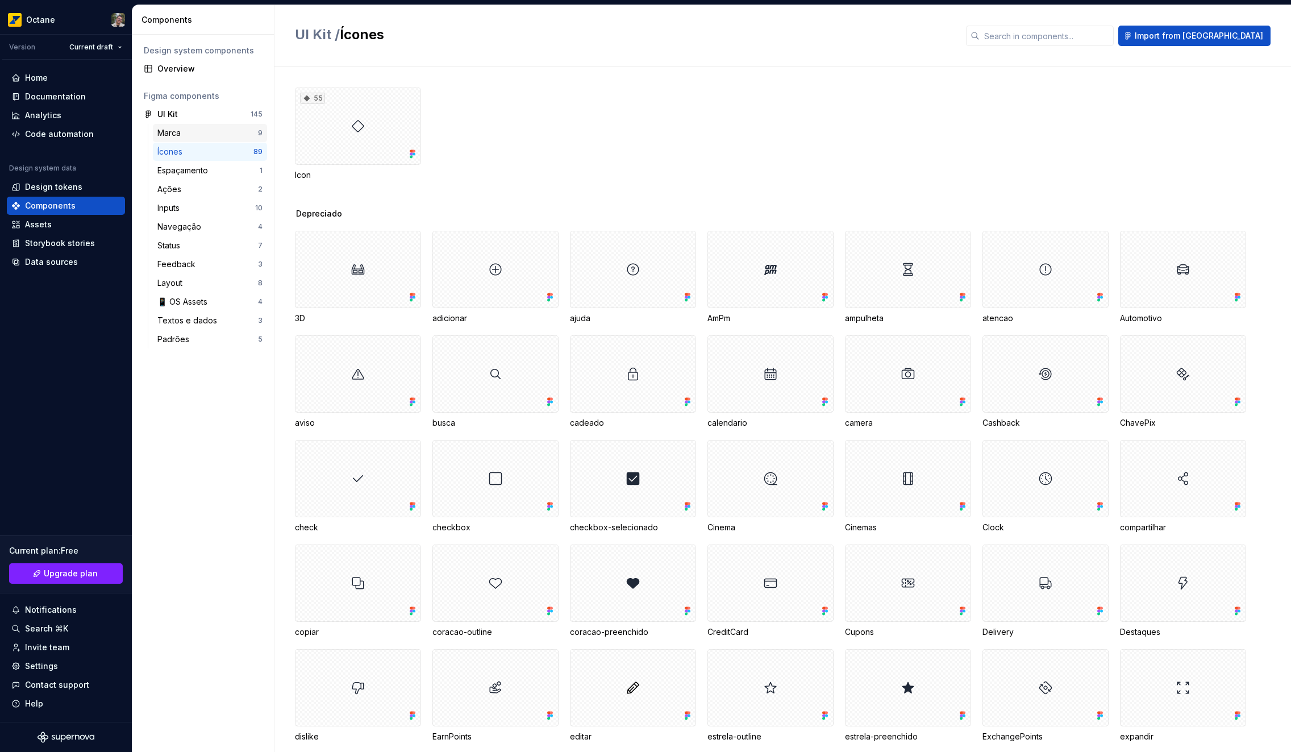
click at [227, 136] on div "Marca" at bounding box center [207, 132] width 101 height 11
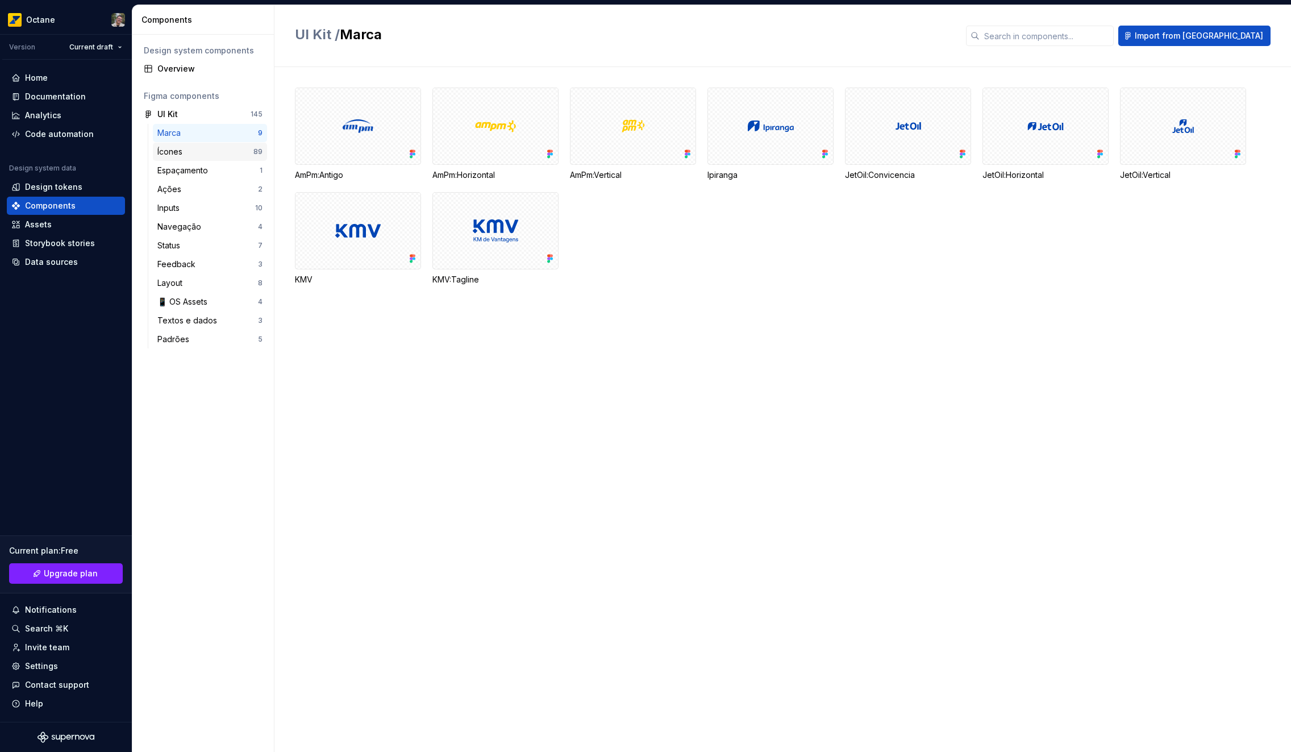
click at [221, 155] on div "Ícones" at bounding box center [205, 151] width 96 height 11
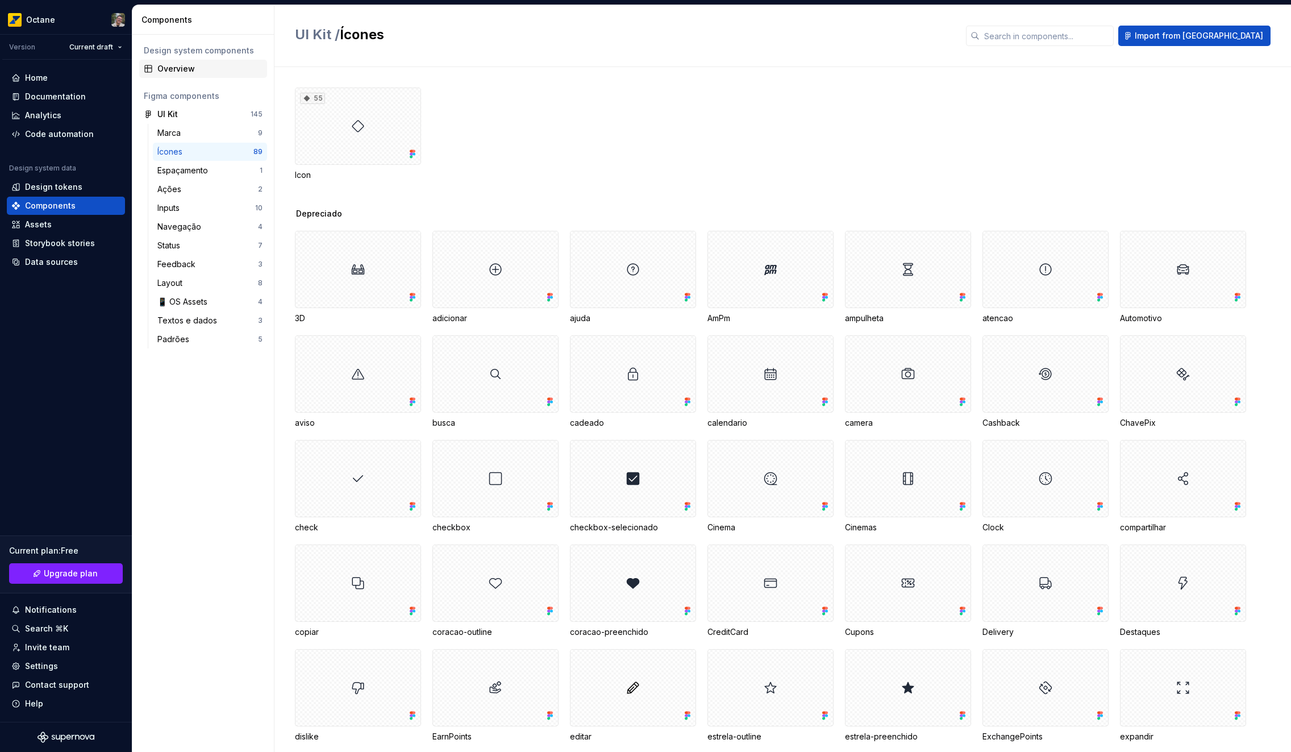
click at [201, 70] on div "Overview" at bounding box center [209, 68] width 105 height 11
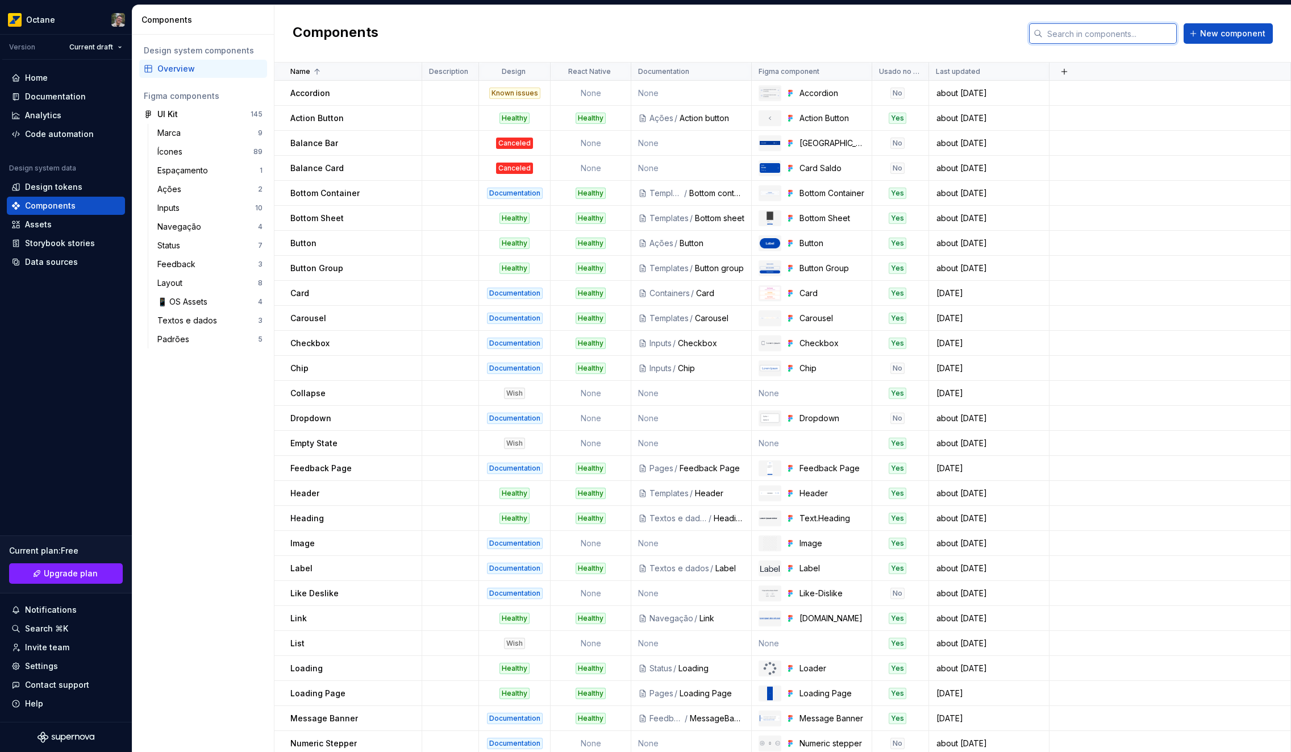
click at [1114, 32] on input "text" at bounding box center [1110, 33] width 134 height 20
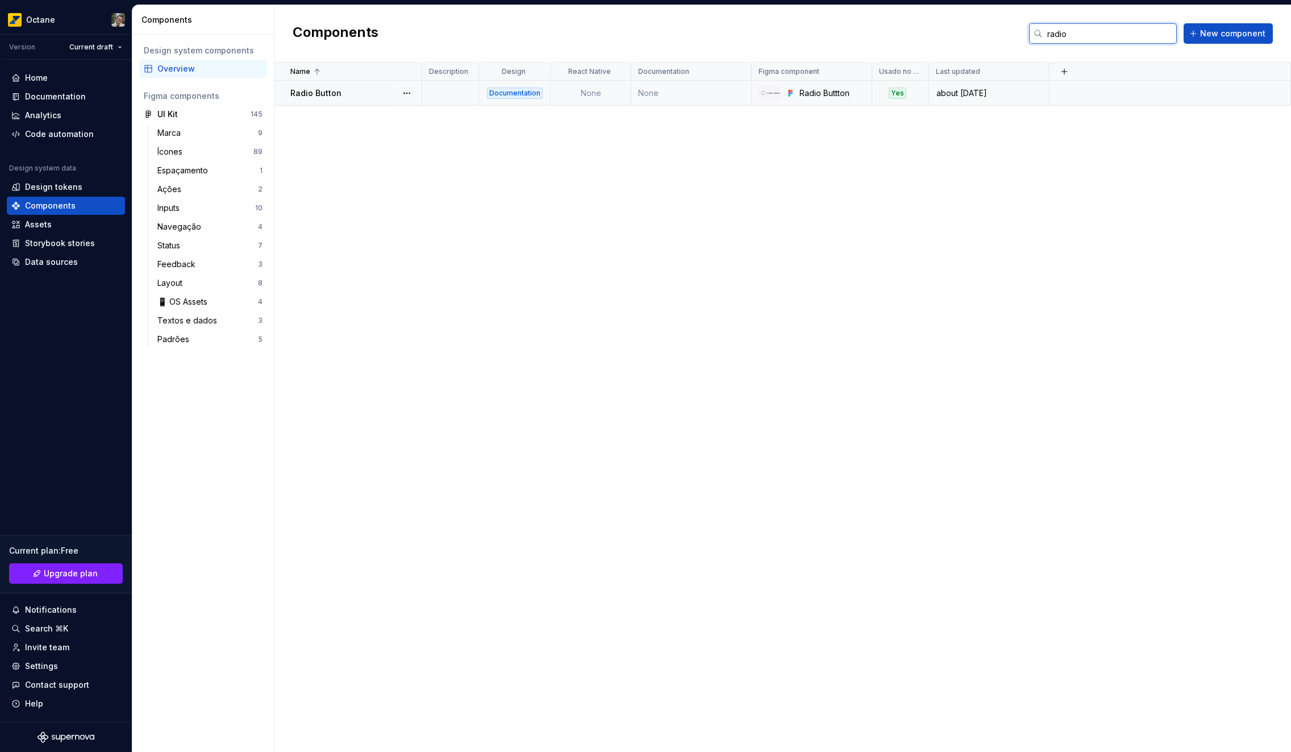
type input "radio"
click at [1066, 89] on td at bounding box center [1171, 93] width 242 height 25
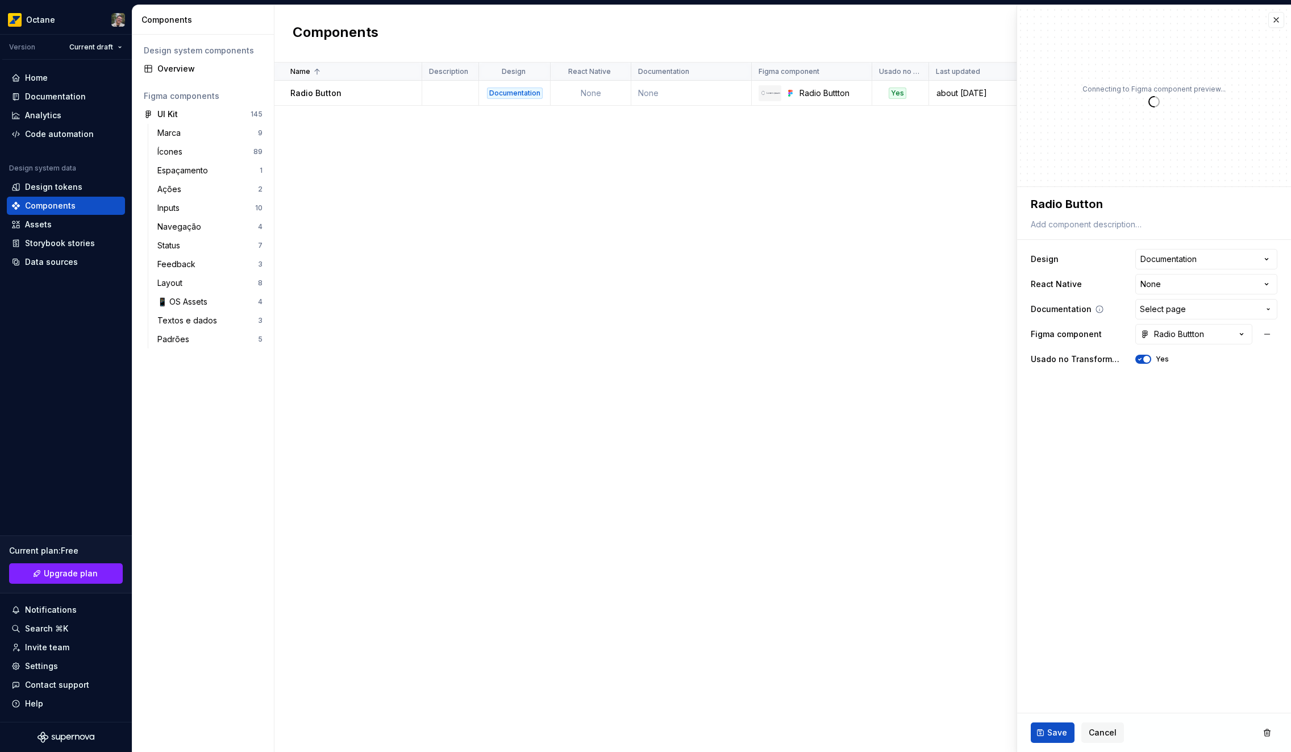
click at [1200, 317] on button "Select page" at bounding box center [1207, 309] width 142 height 20
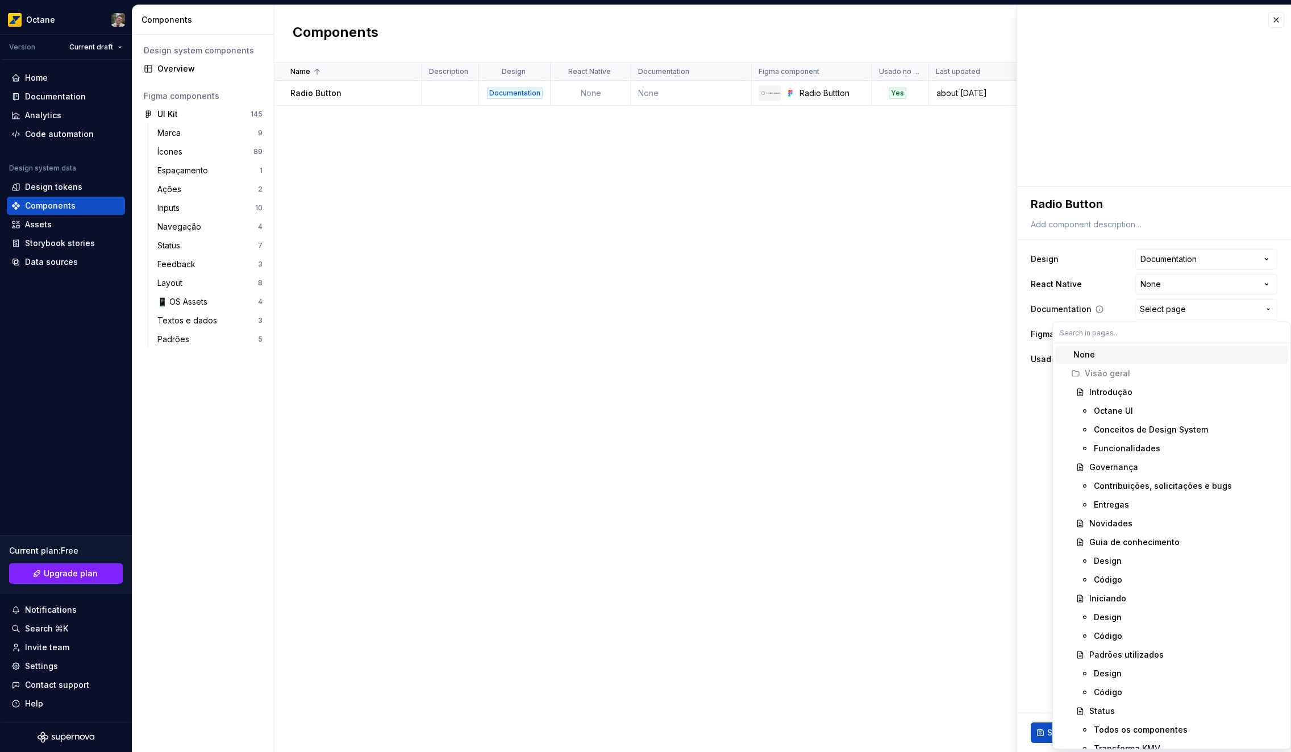
type textarea "*"
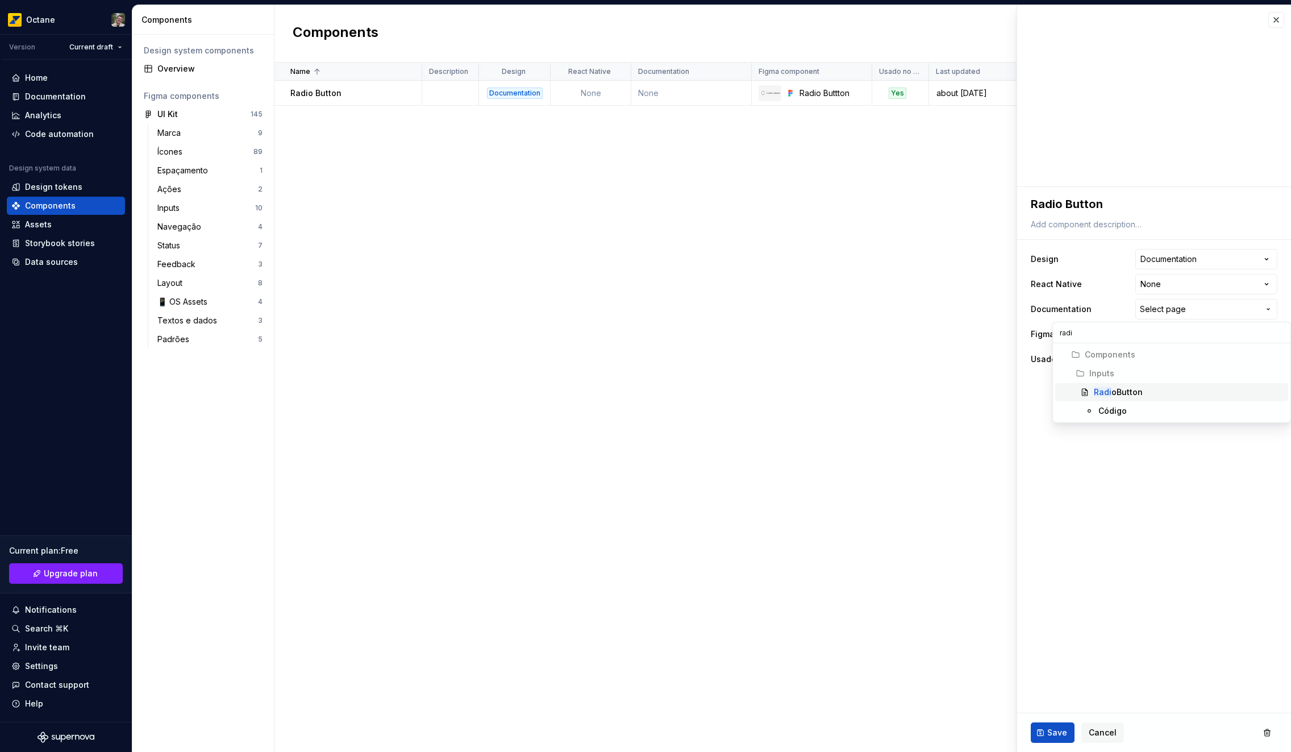
type input "radi"
click at [1141, 388] on div "Radi oButton" at bounding box center [1189, 391] width 190 height 11
type textarea "*"
click at [1195, 284] on html "**********" at bounding box center [645, 376] width 1291 height 752
select select "**********"
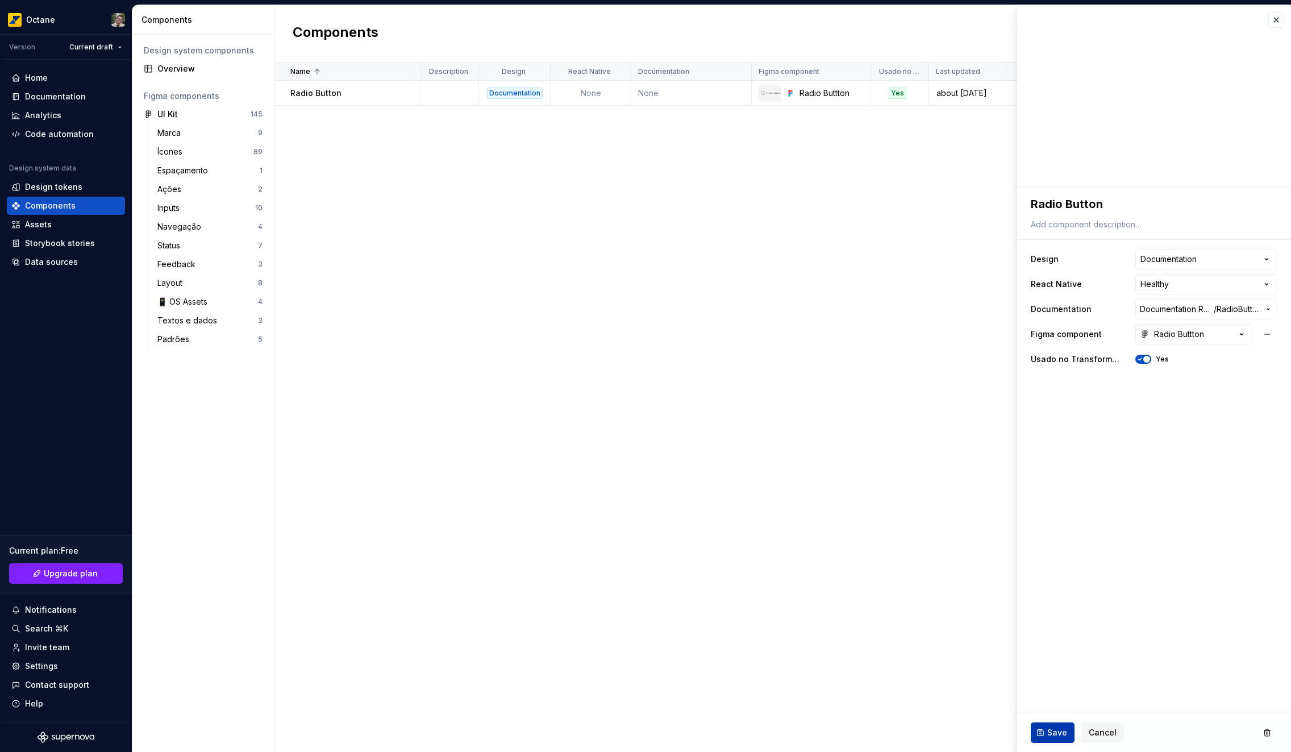
click at [1043, 735] on button "Save" at bounding box center [1053, 732] width 44 height 20
type textarea "*"
